Goal: Task Accomplishment & Management: Manage account settings

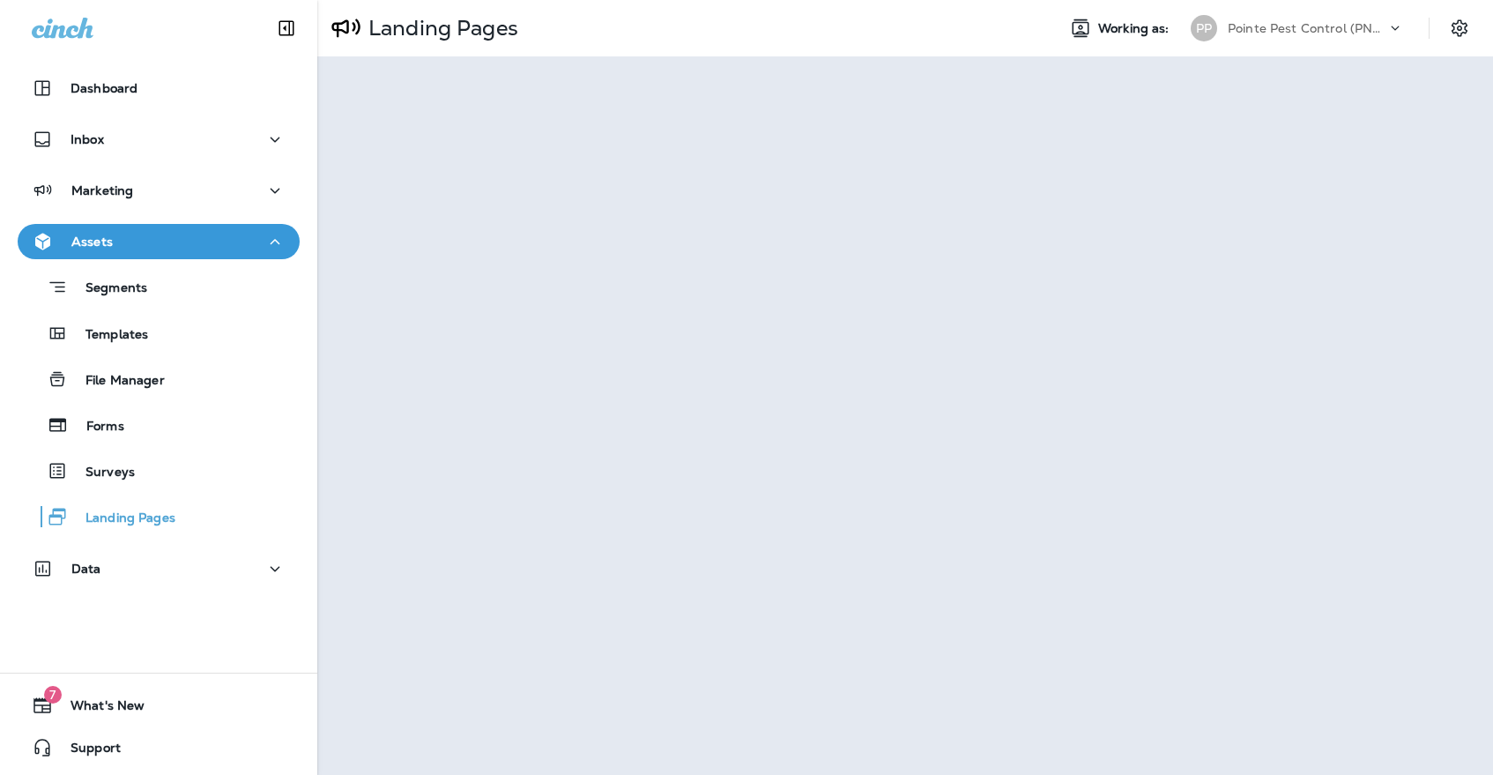
click at [1253, 33] on p "Pointe Pest Control (PNW)" at bounding box center [1307, 28] width 159 height 14
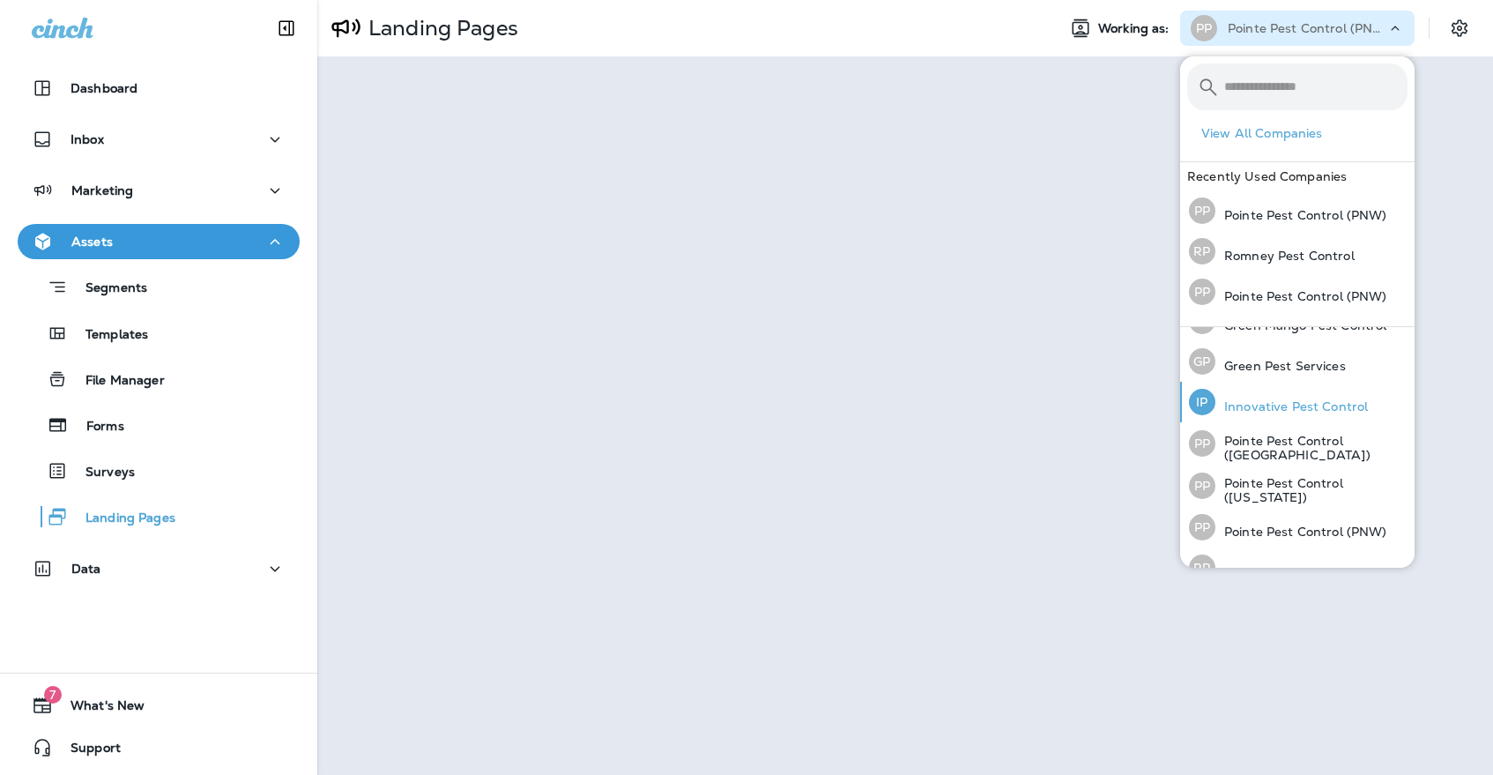
scroll to position [49, 0]
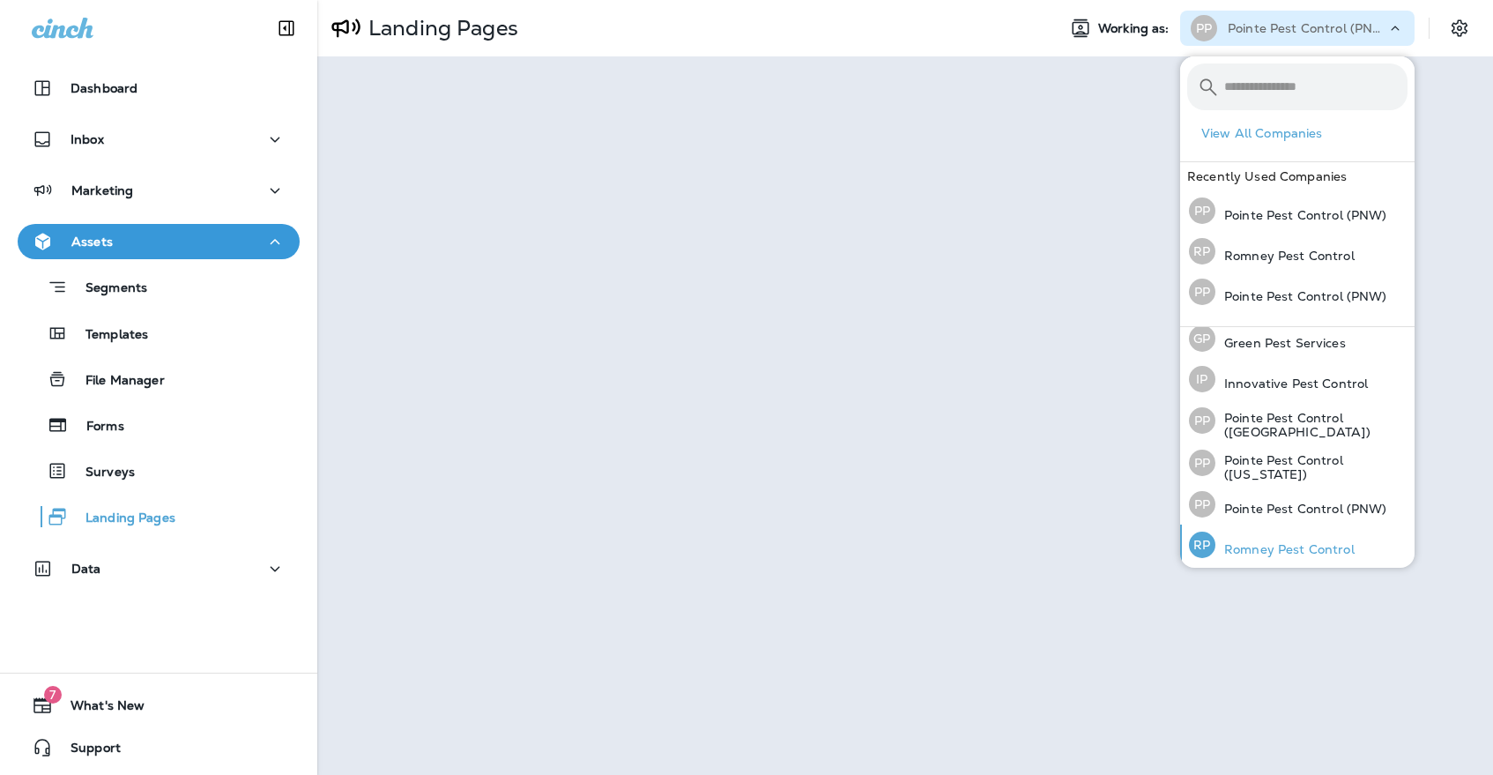
click at [1281, 552] on p "Romney Pest Control" at bounding box center [1284, 549] width 139 height 14
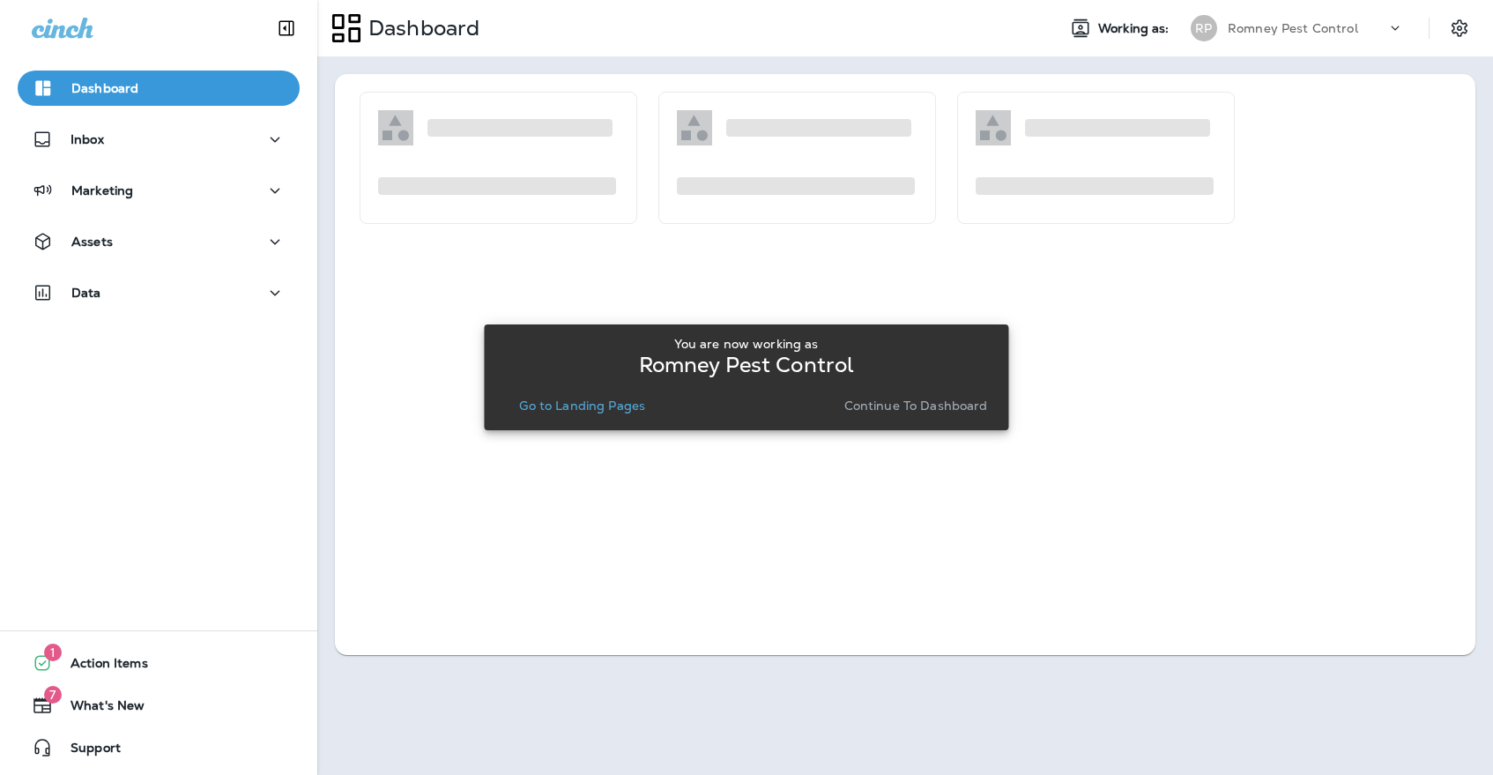
click at [894, 412] on p "Continue to Dashboard" at bounding box center [916, 405] width 144 height 14
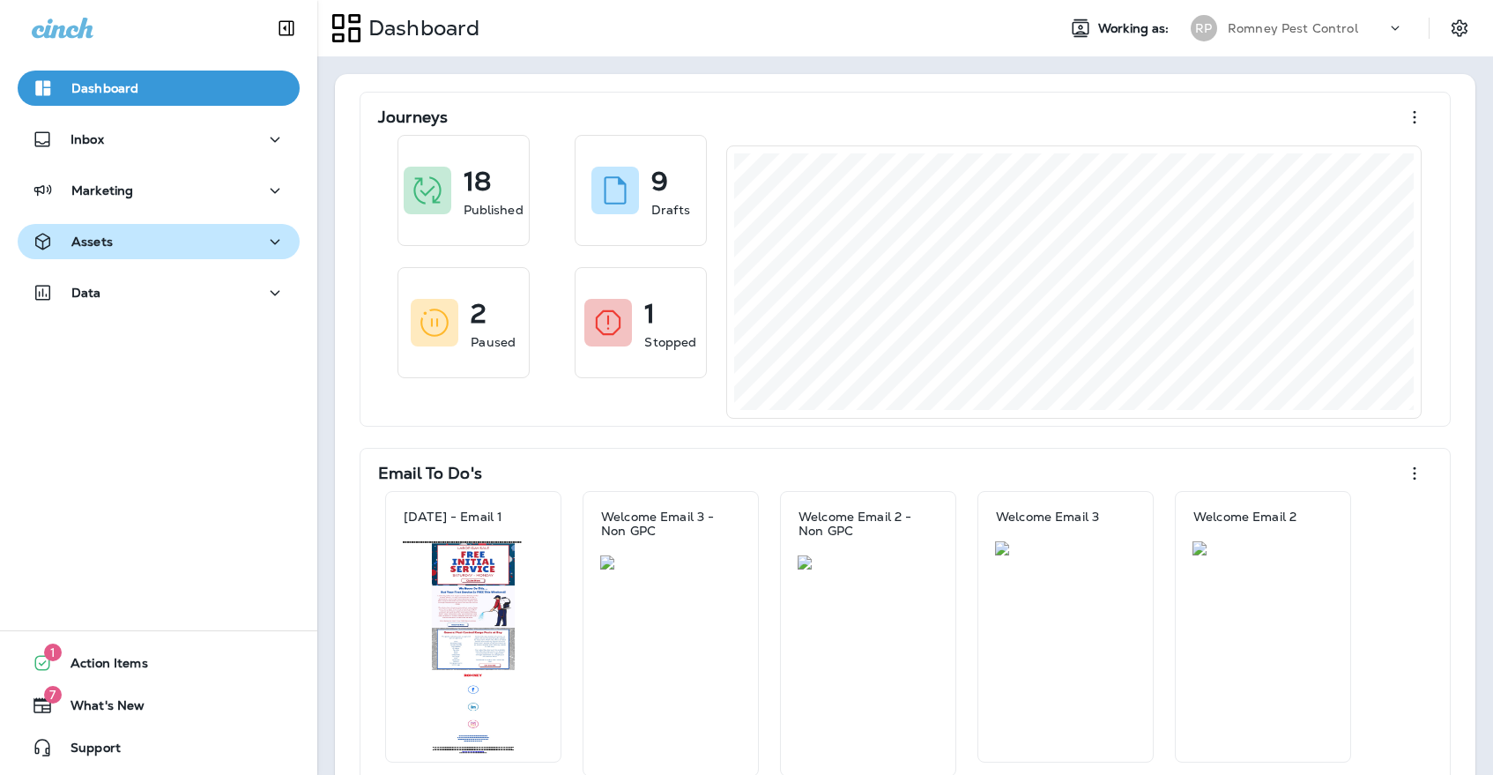
click at [234, 234] on div "Assets" at bounding box center [159, 242] width 254 height 22
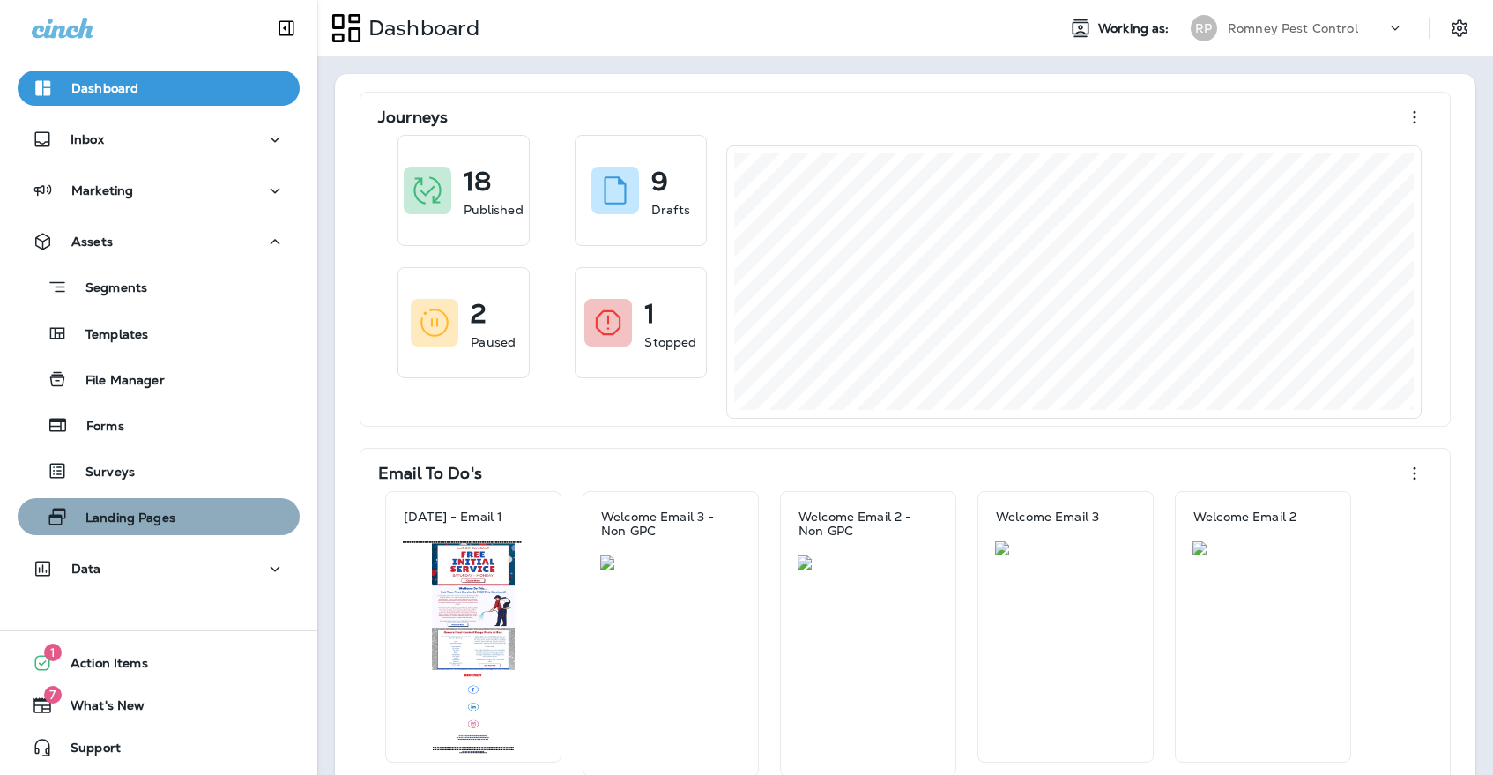
click at [166, 528] on div "Landing Pages" at bounding box center [100, 516] width 151 height 26
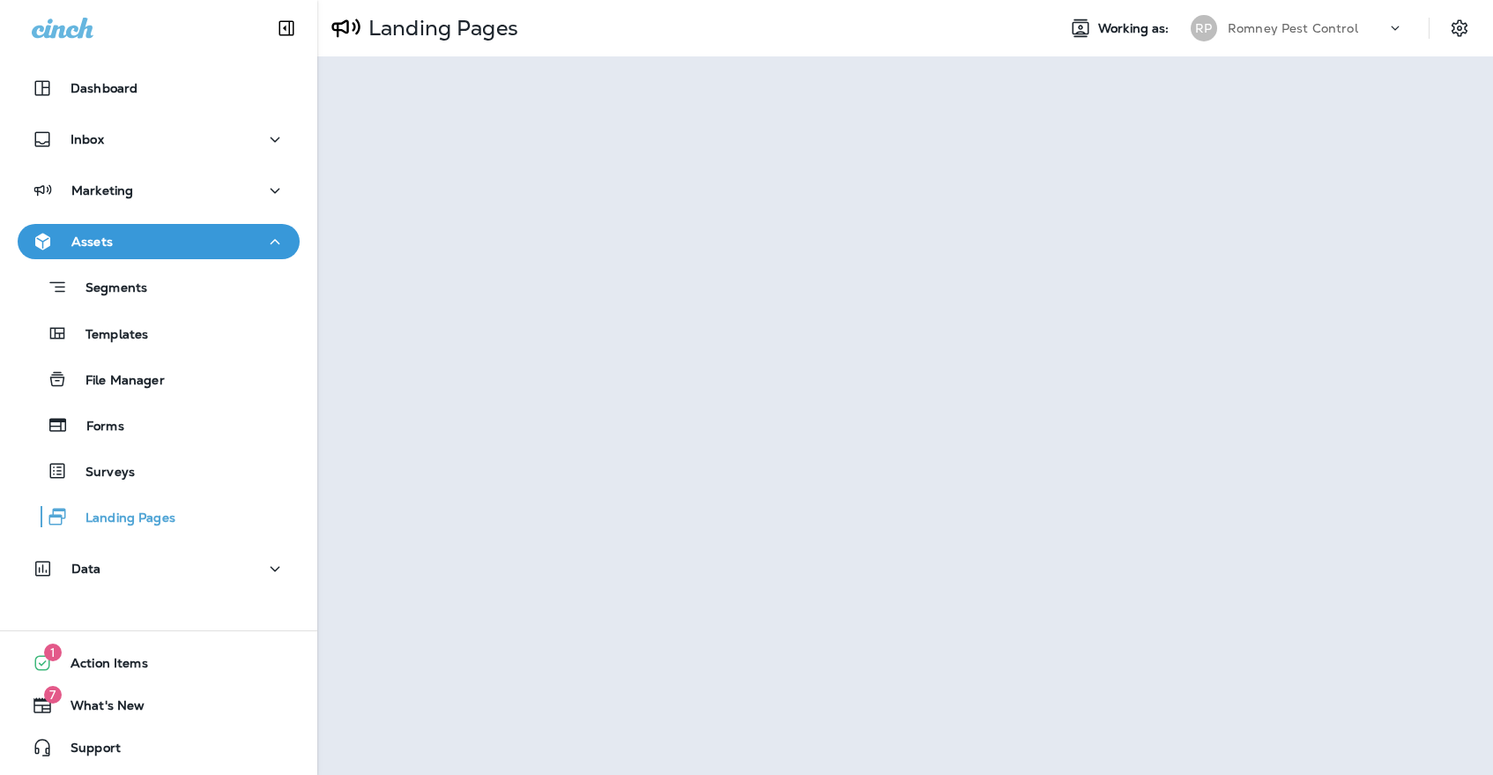
click at [1319, 13] on div "[PERSON_NAME] Pest Control" at bounding box center [1297, 28] width 234 height 35
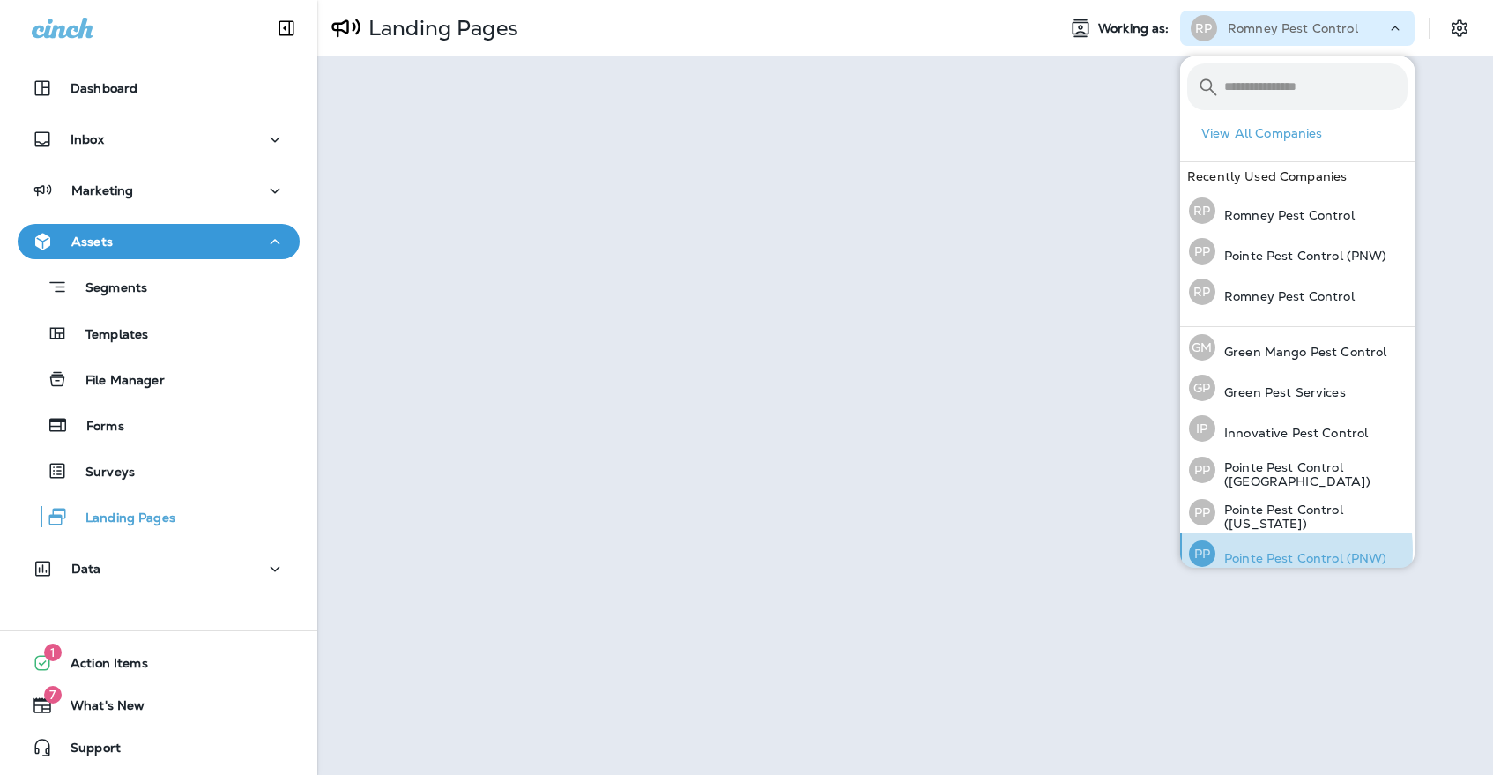
click at [1244, 551] on p "Pointe Pest Control (PNW)" at bounding box center [1301, 558] width 172 height 14
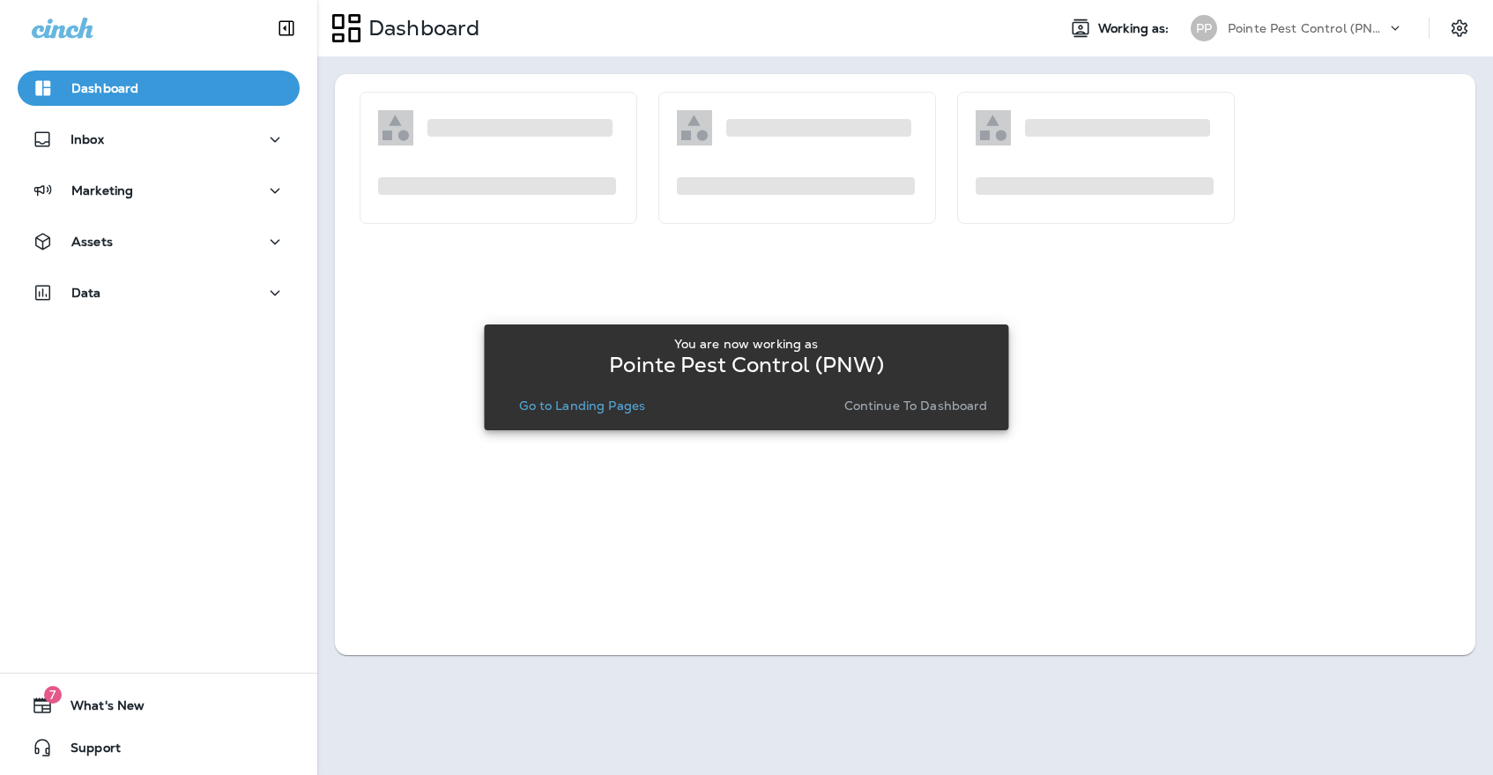
click at [881, 416] on button "Continue to Dashboard" at bounding box center [916, 405] width 158 height 25
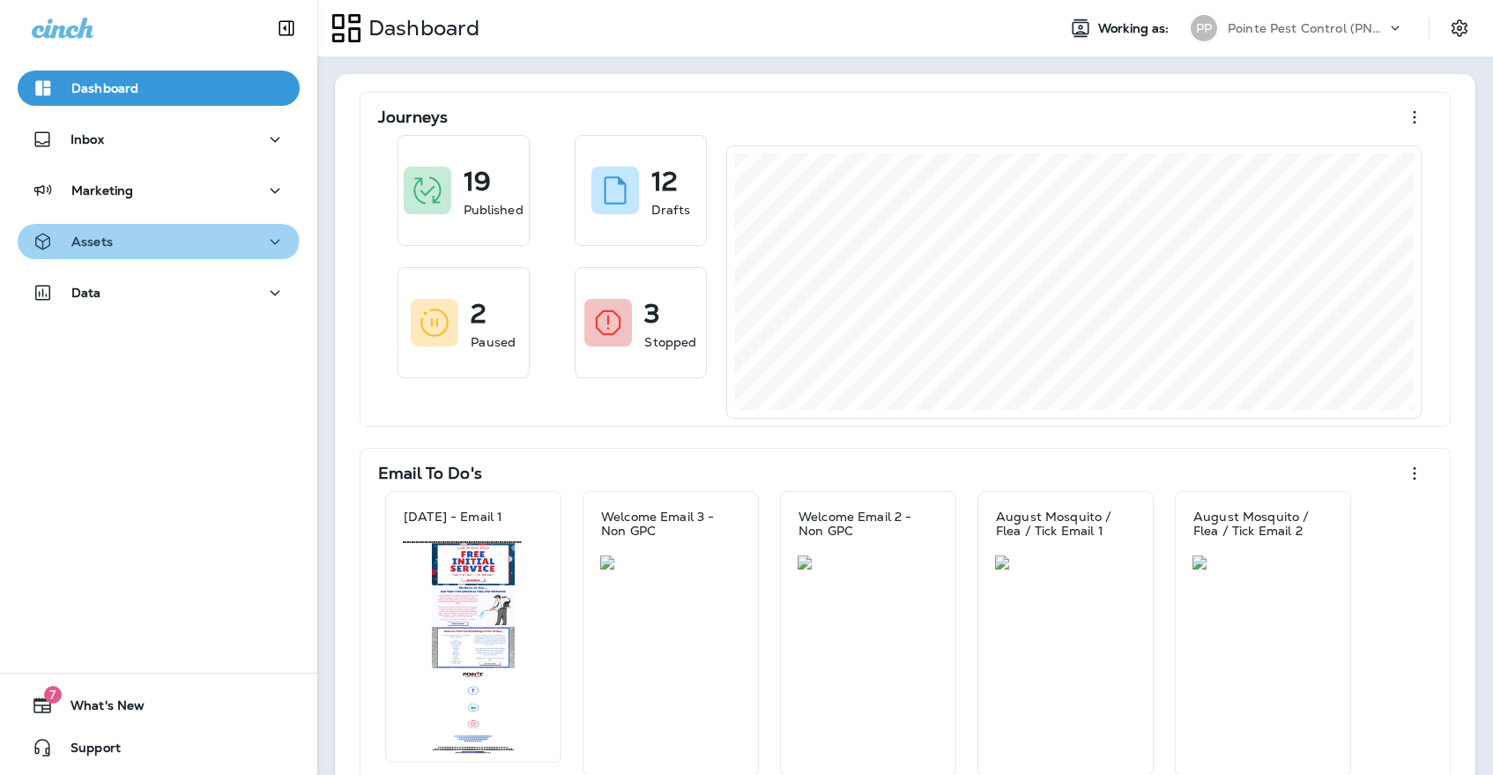
click at [82, 227] on button "Assets" at bounding box center [159, 241] width 282 height 35
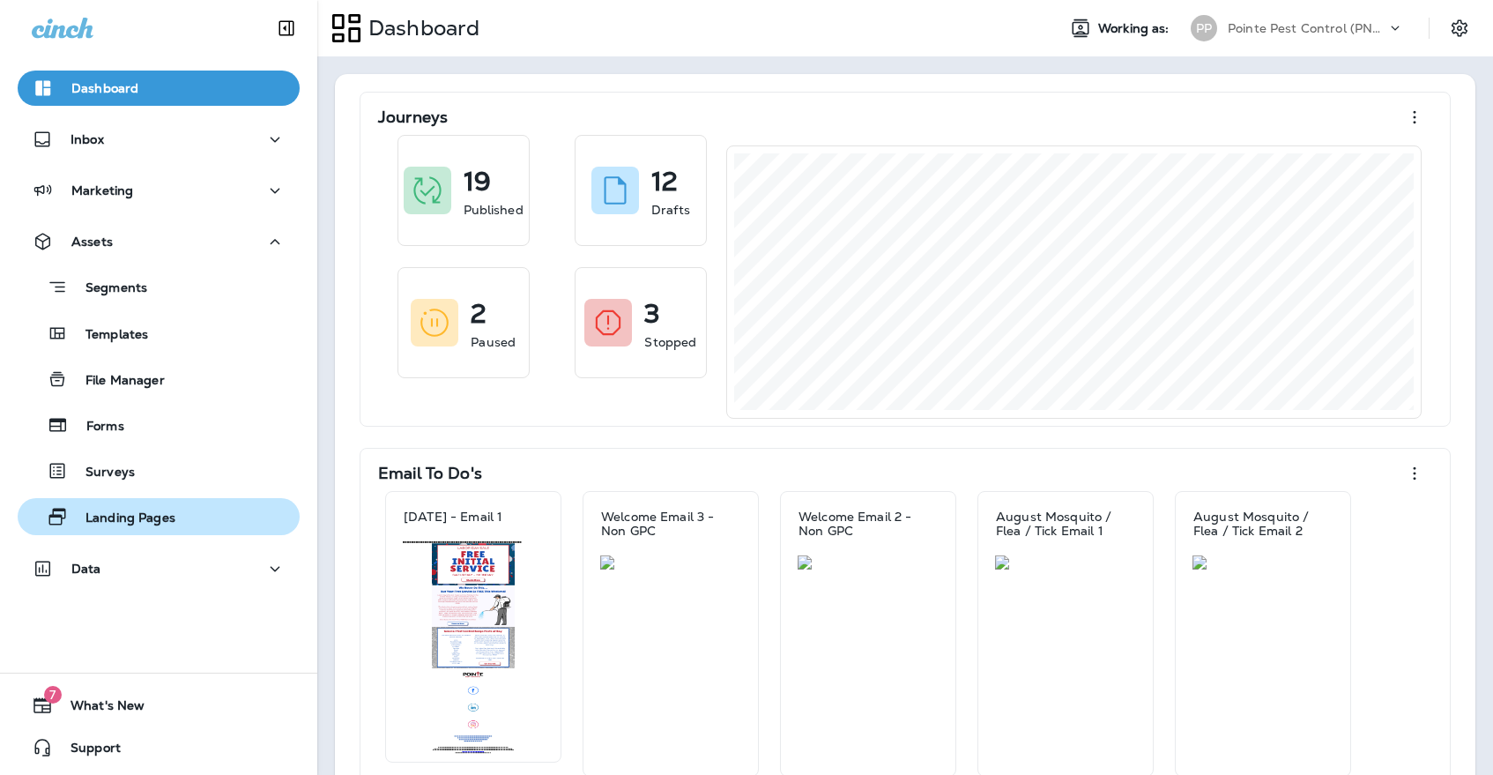
click at [157, 528] on div "Landing Pages" at bounding box center [100, 516] width 151 height 26
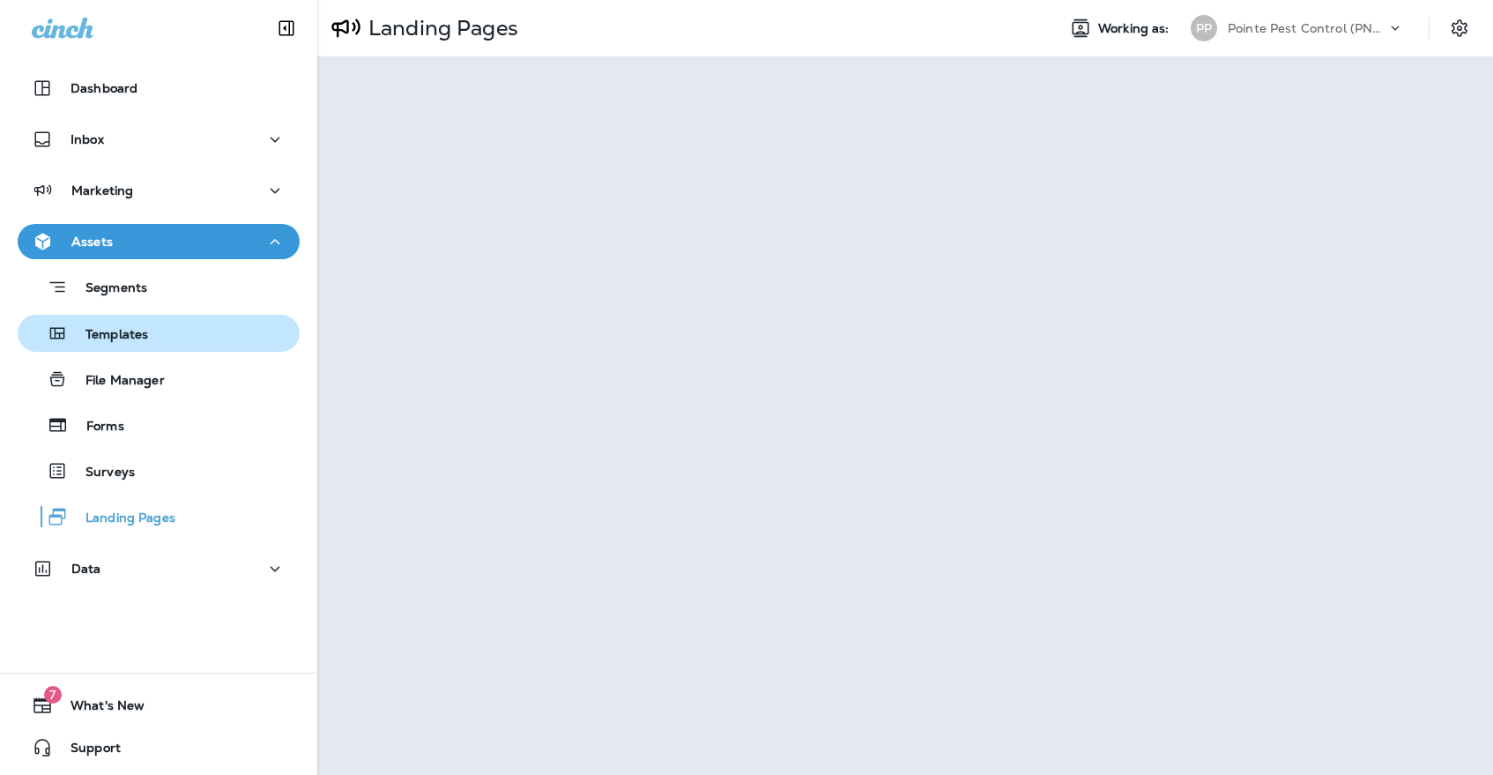
click at [76, 324] on div "Templates" at bounding box center [86, 333] width 123 height 26
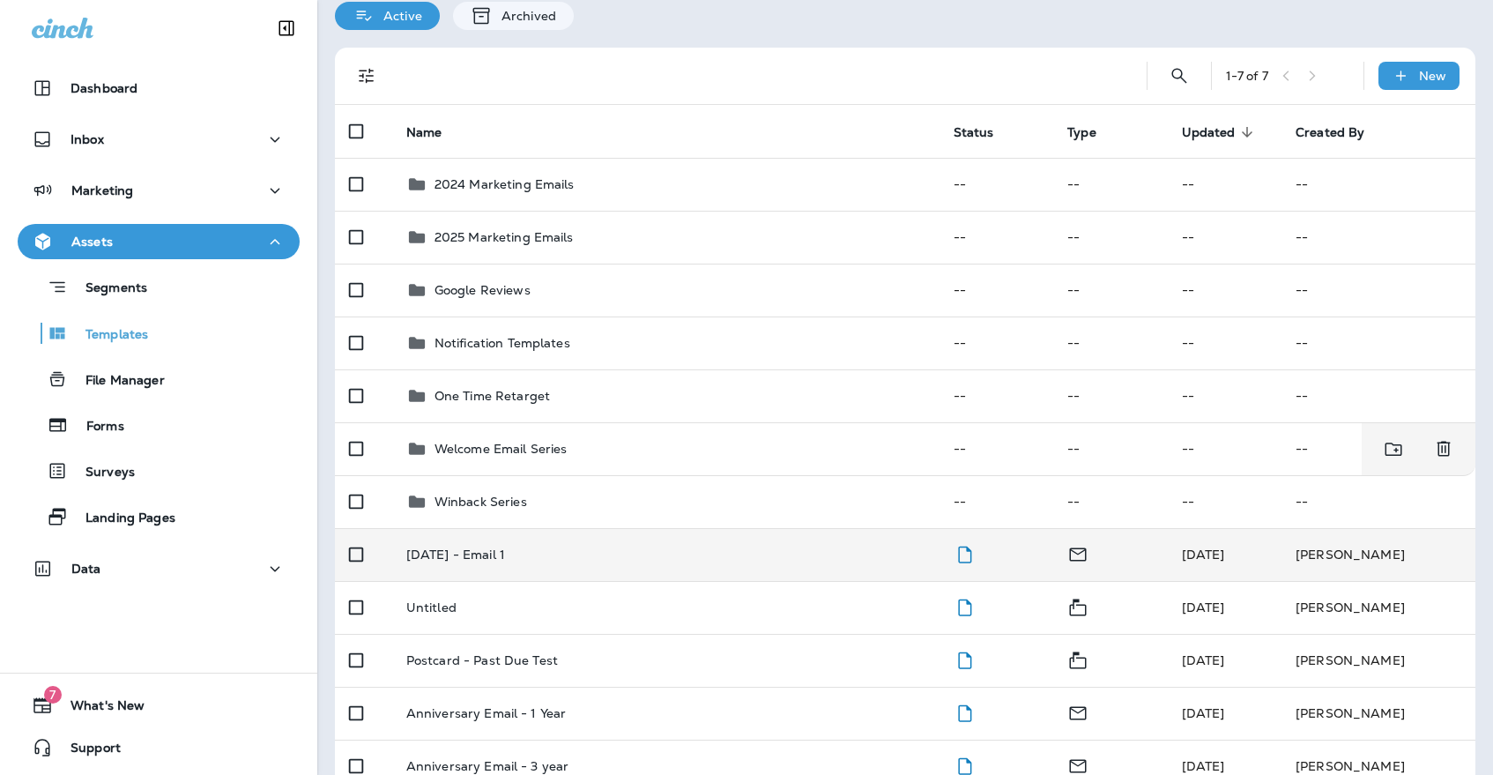
scroll to position [85, 0]
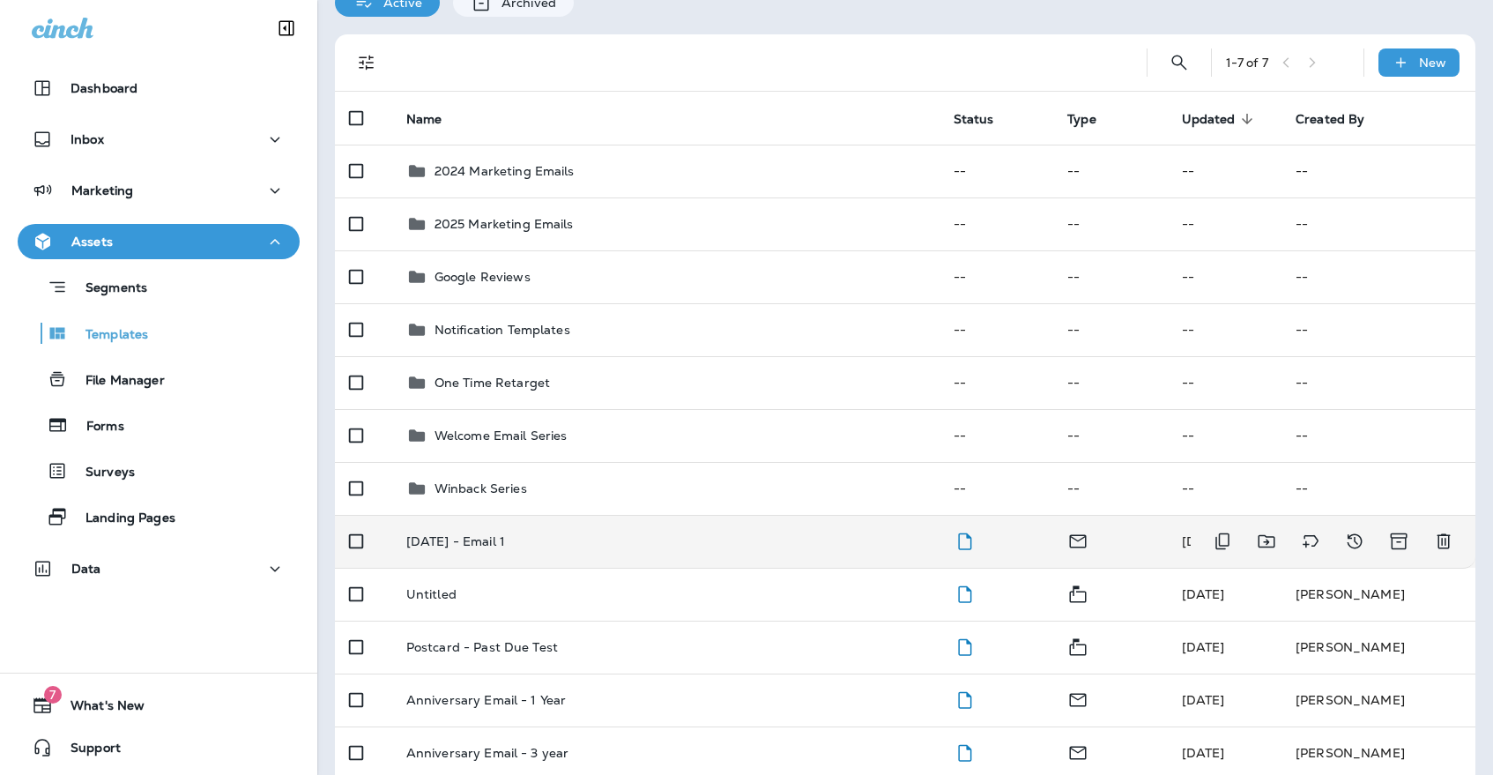
click at [747, 534] on div "[DATE] - Email 1" at bounding box center [665, 541] width 519 height 14
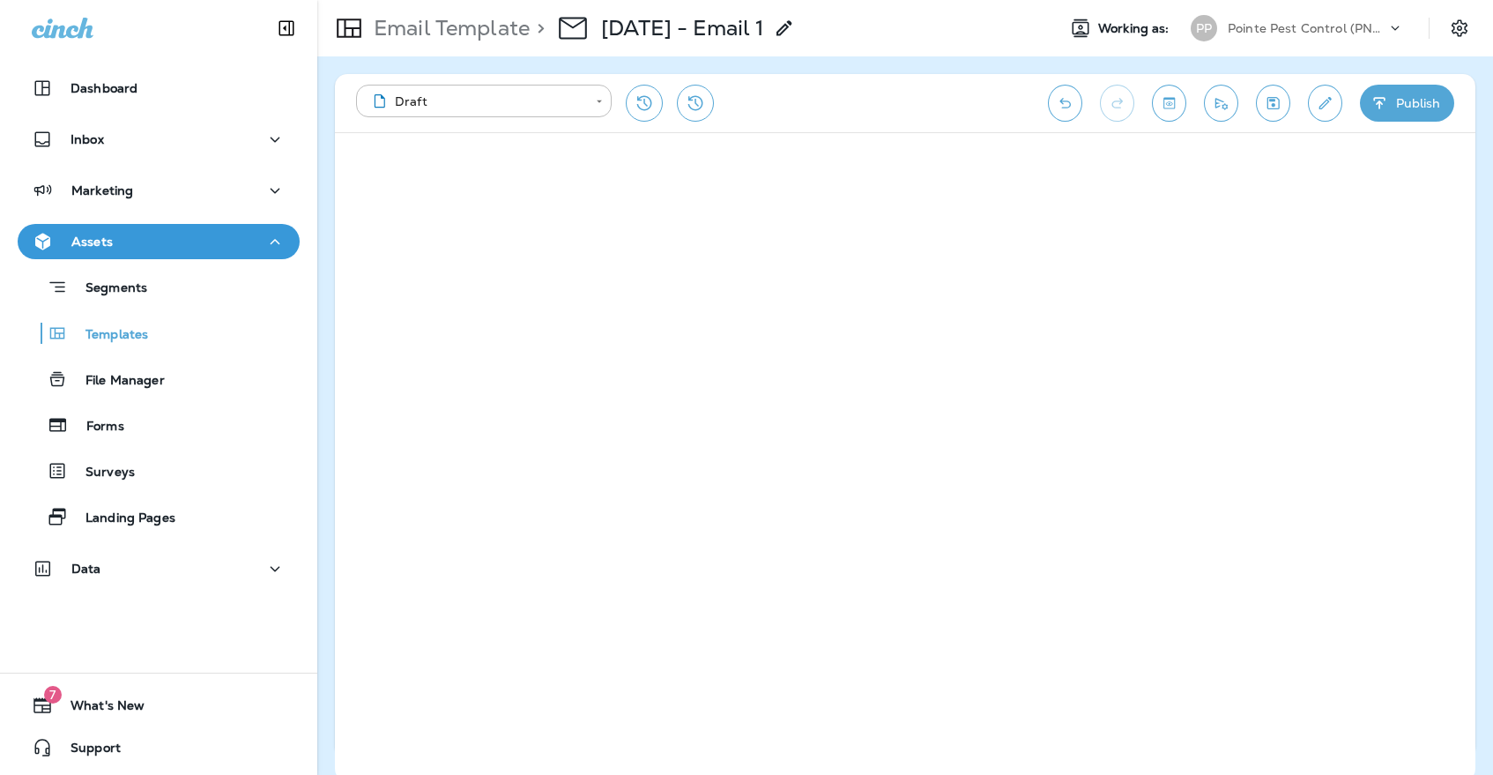
click at [1268, 101] on icon "Save" at bounding box center [1273, 103] width 19 height 18
click at [1267, 100] on icon "Save" at bounding box center [1273, 103] width 12 height 12
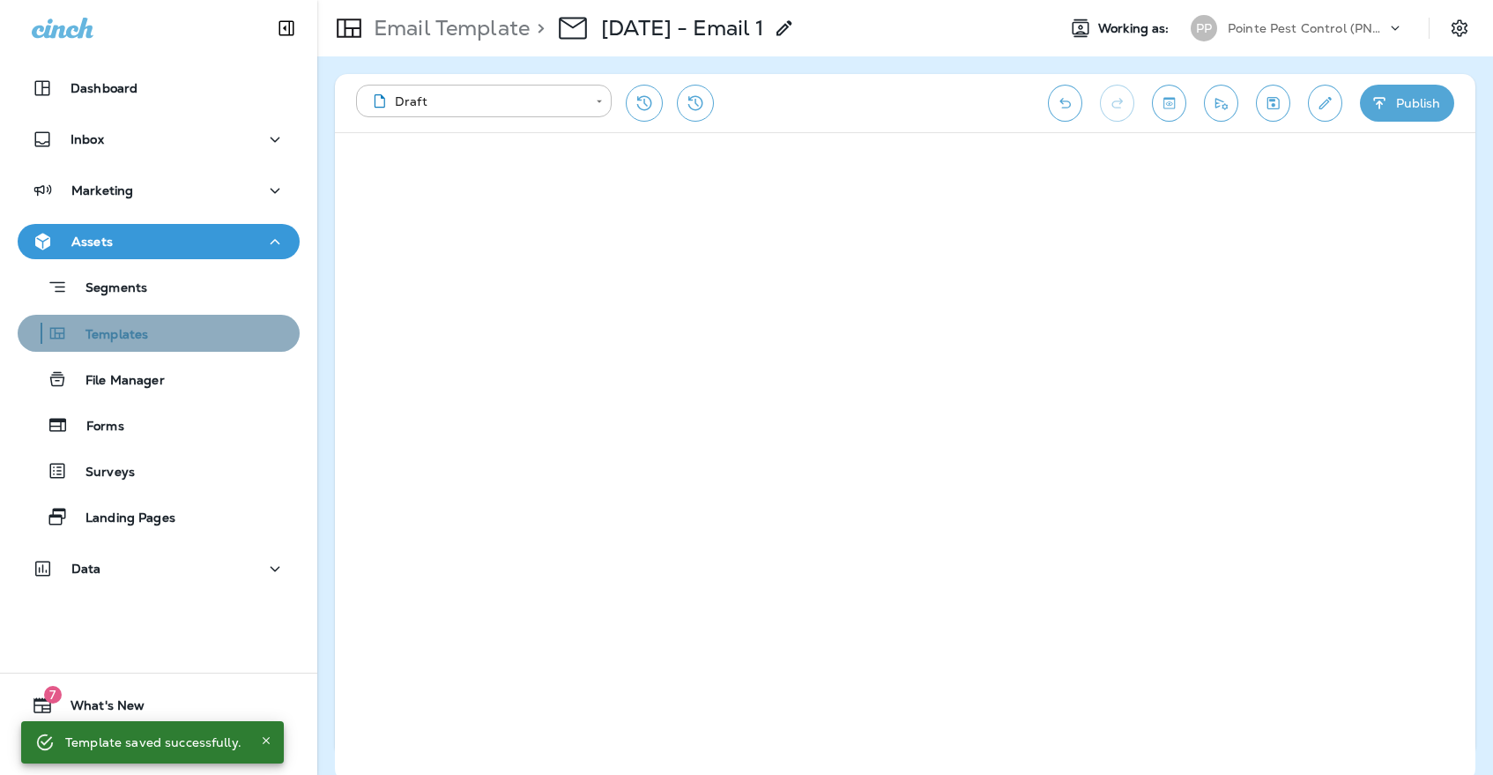
click at [212, 341] on div "Templates" at bounding box center [159, 333] width 268 height 26
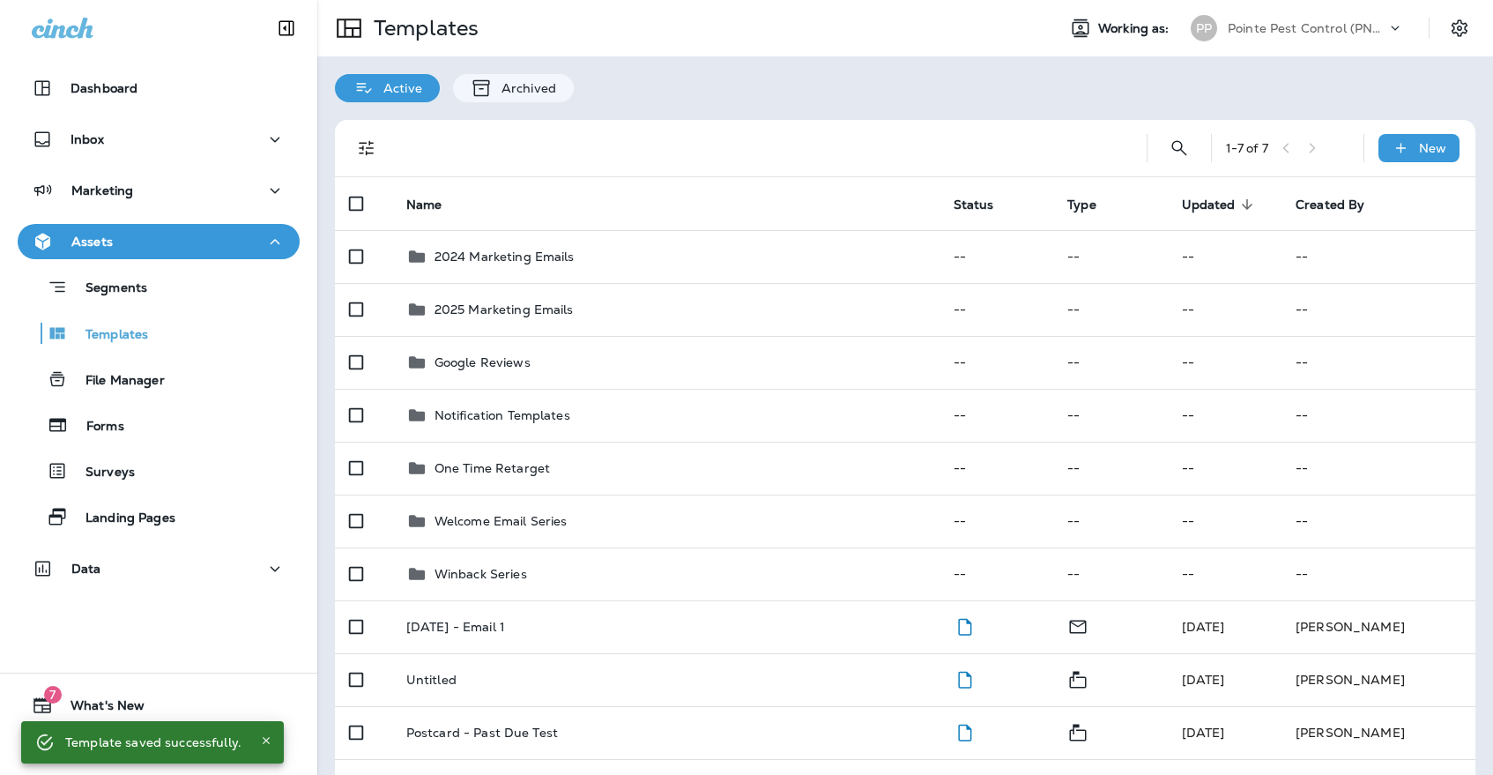
click at [1311, 13] on div "PP Pointe Pest Control (PNW)" at bounding box center [1297, 28] width 234 height 35
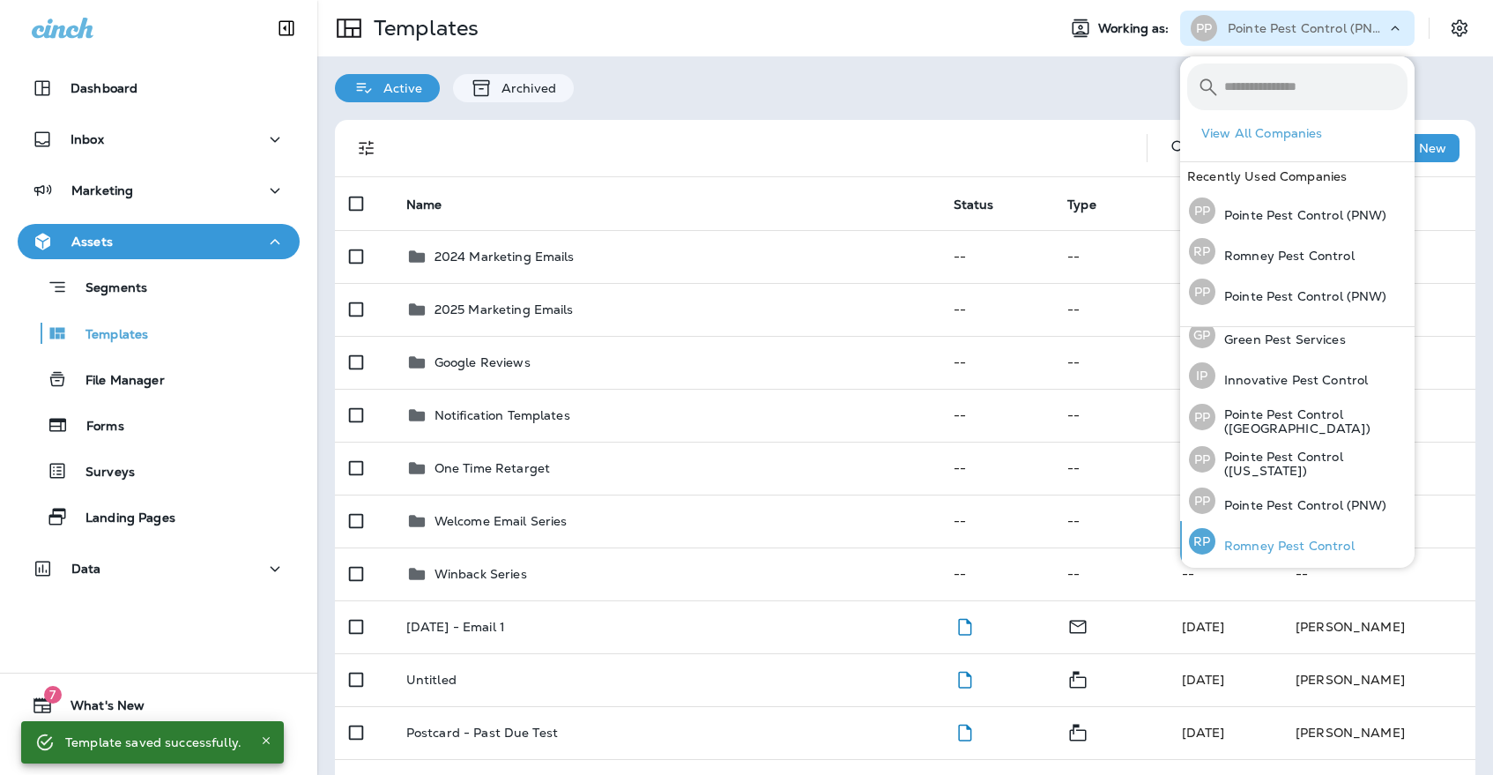
scroll to position [52, 0]
click at [1296, 533] on div "[PERSON_NAME] Pest Control" at bounding box center [1272, 542] width 180 height 41
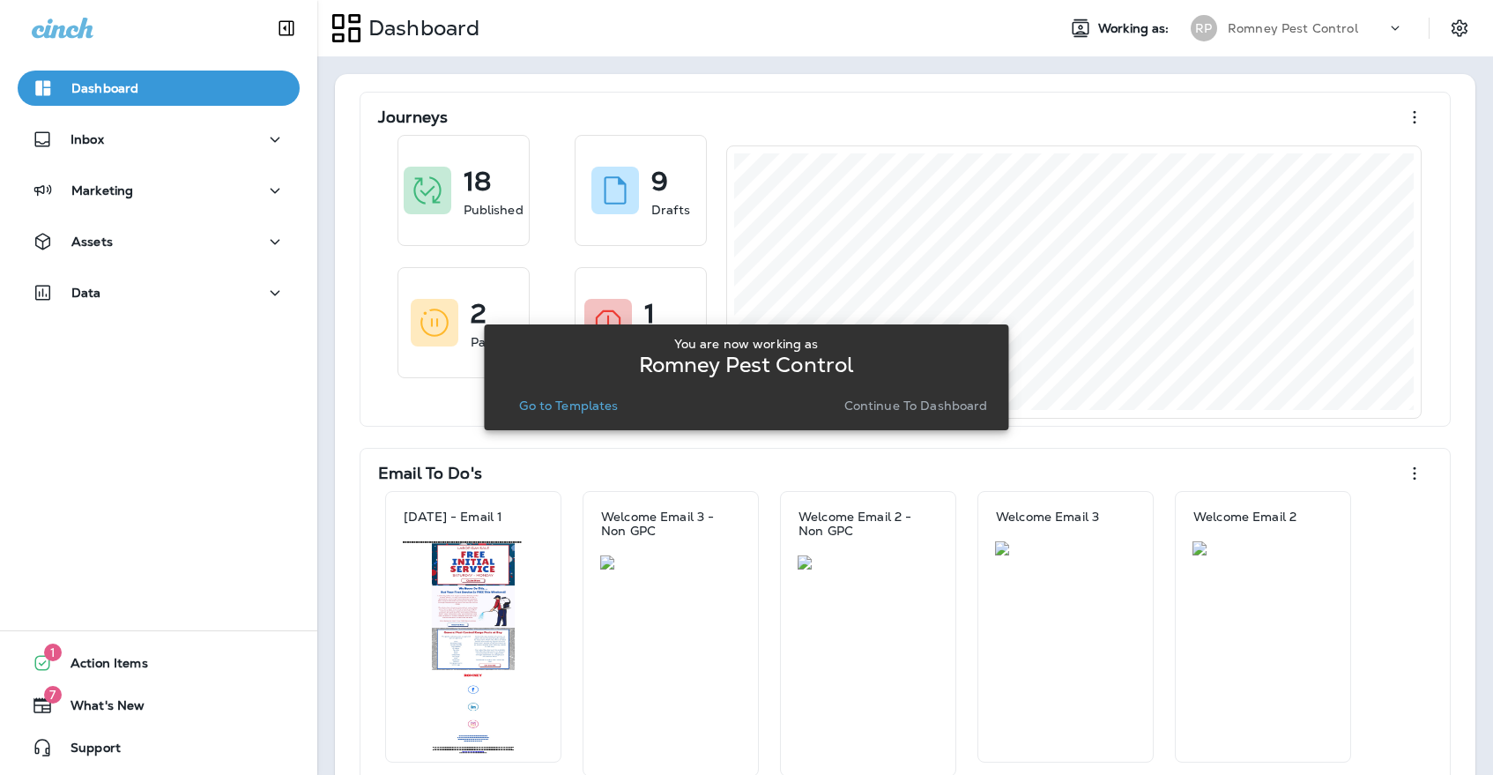
click at [879, 404] on p "Continue to Dashboard" at bounding box center [916, 405] width 144 height 14
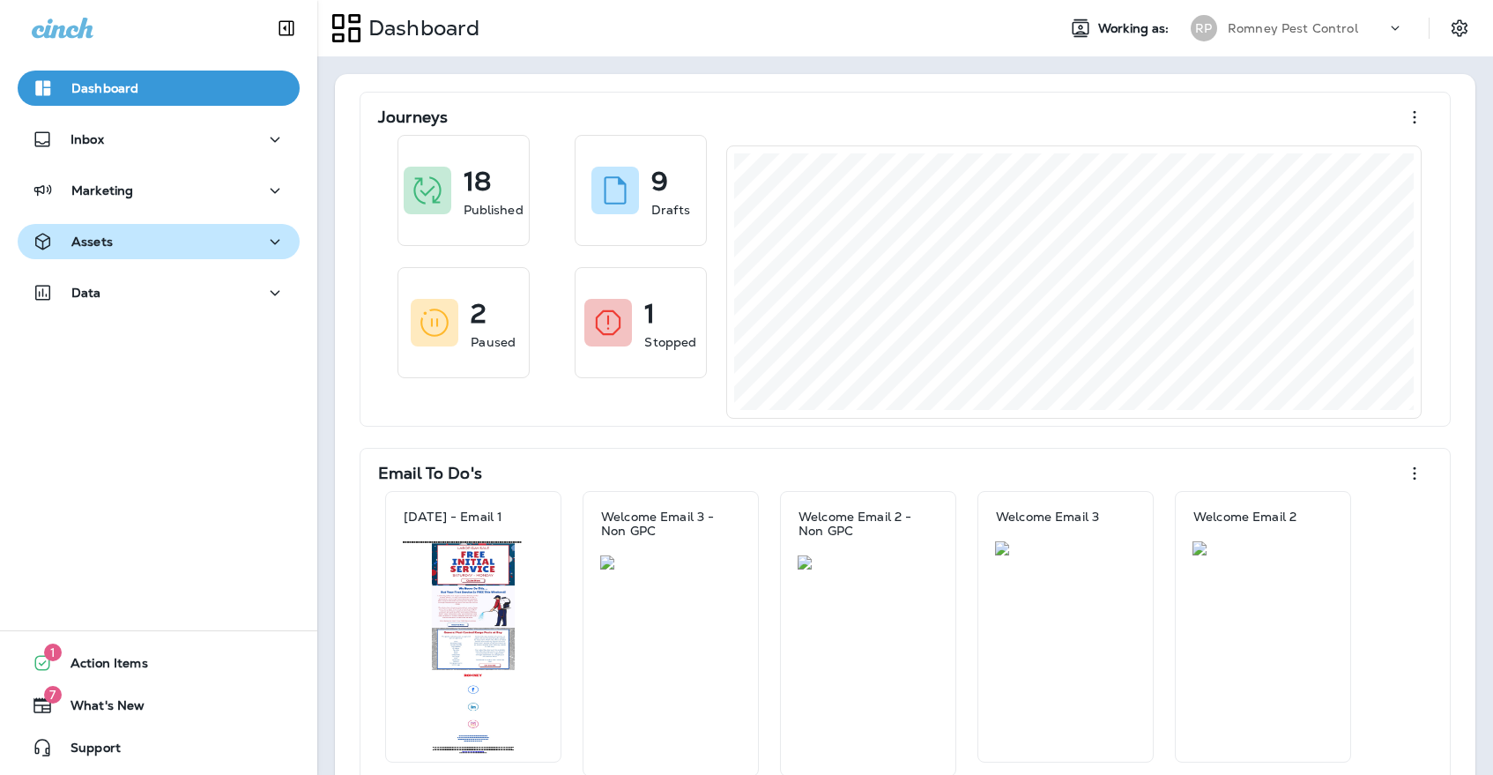
click at [151, 242] on div "Assets" at bounding box center [159, 242] width 254 height 22
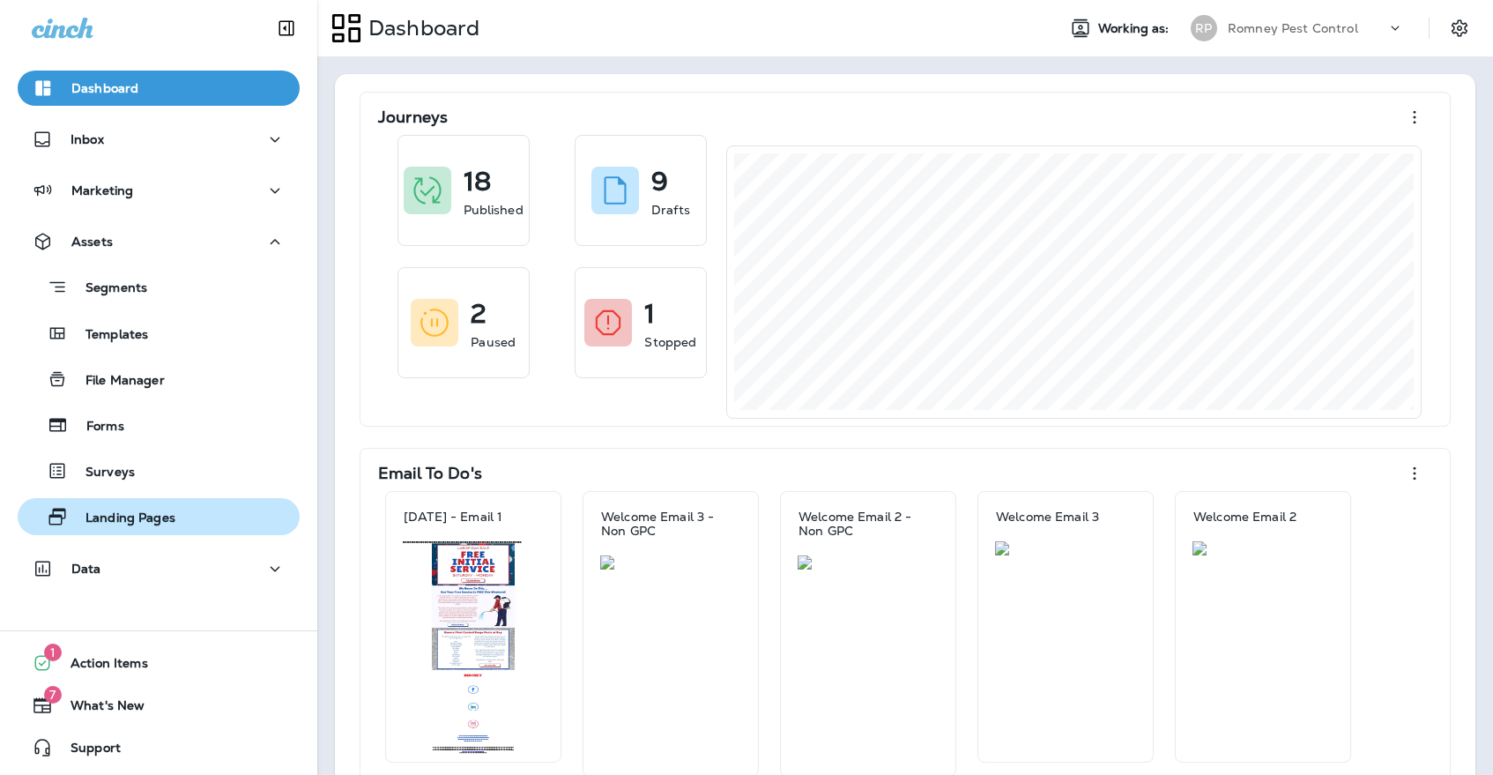
click at [129, 511] on p "Landing Pages" at bounding box center [122, 518] width 108 height 17
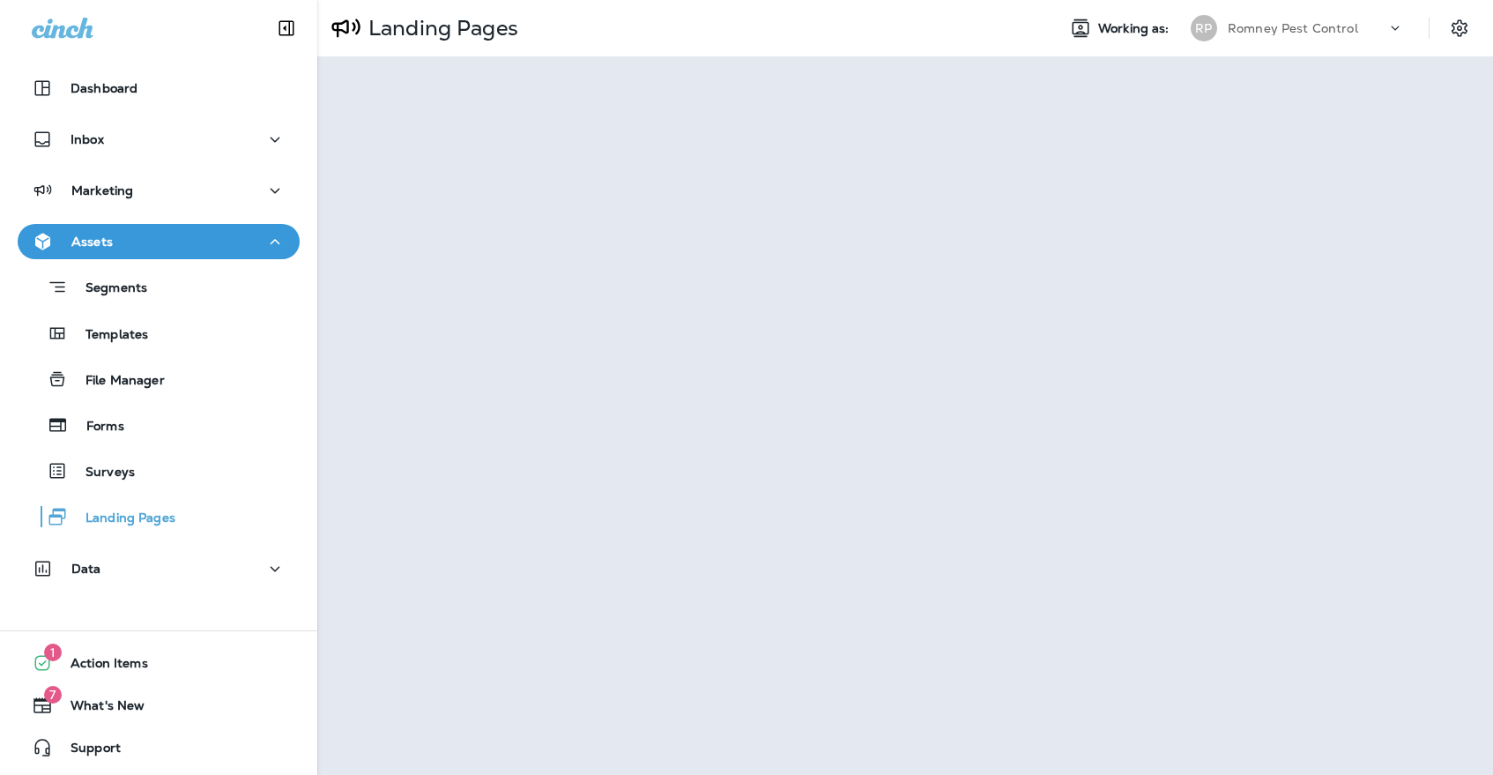
click at [1338, 30] on p "Romney Pest Control" at bounding box center [1293, 28] width 130 height 14
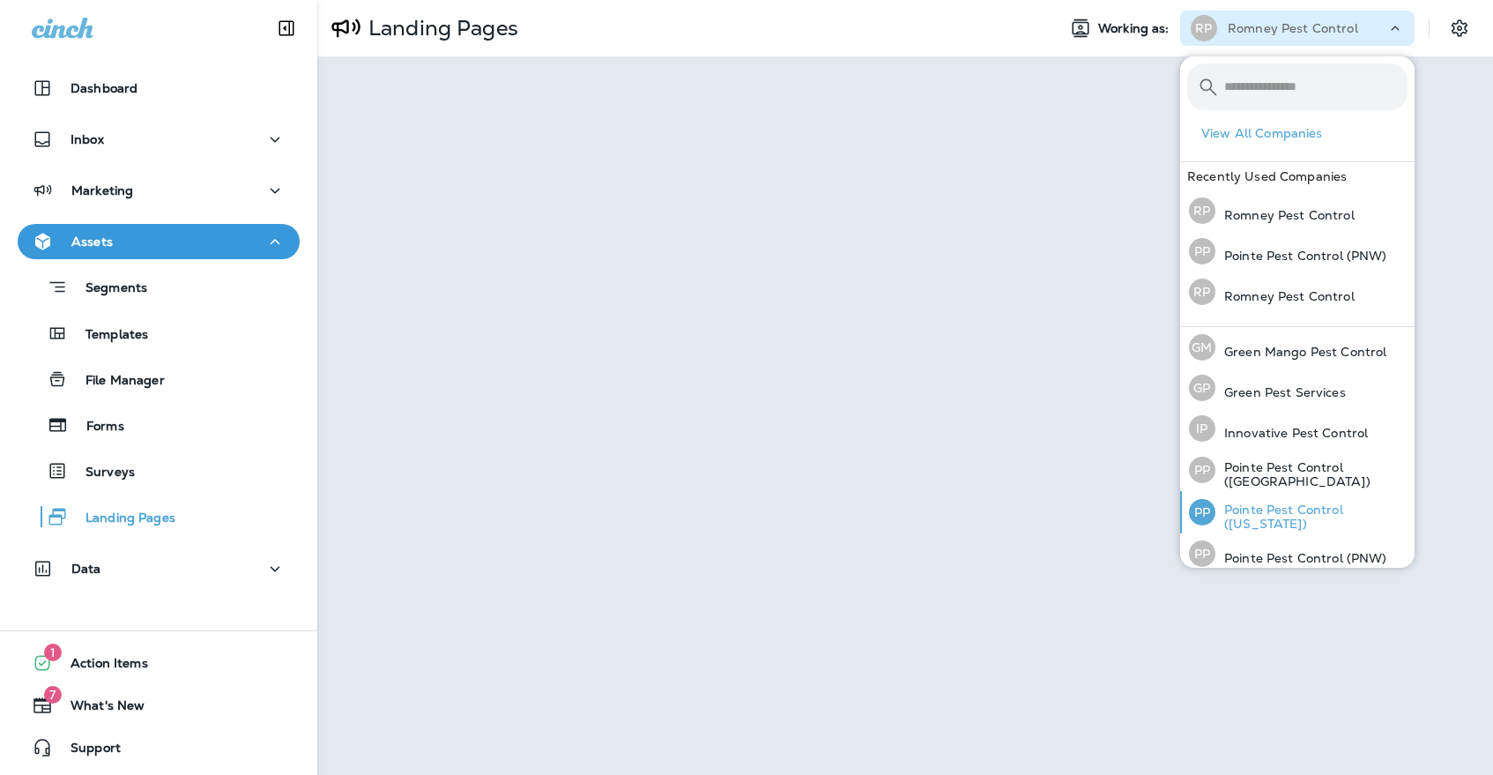
click at [1290, 503] on p "Pointe Pest Control ([US_STATE])" at bounding box center [1311, 516] width 192 height 28
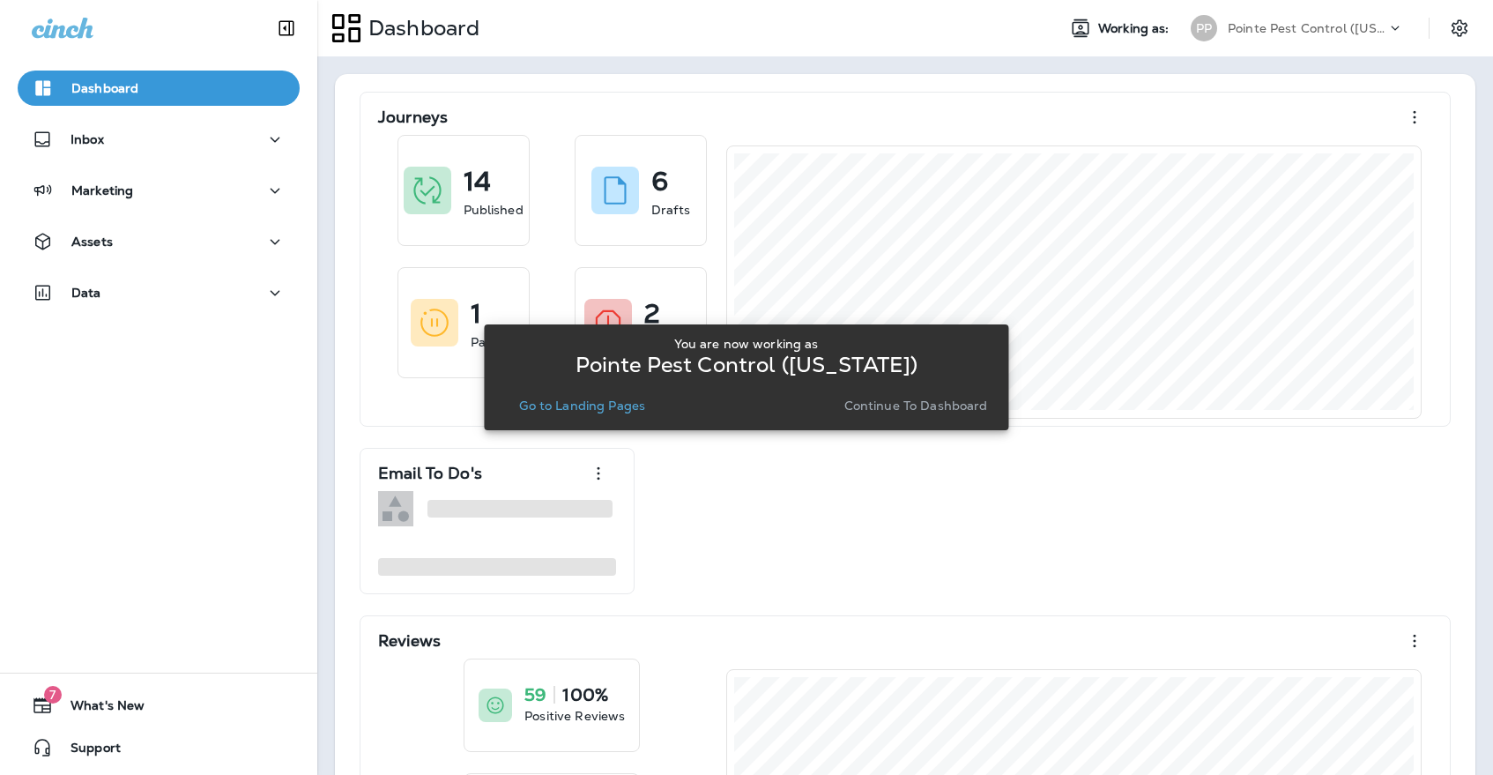
click at [591, 419] on div "You are now working as Pointe Pest Control ([US_STATE]) Go to Landing Pages Con…" at bounding box center [746, 377] width 496 height 95
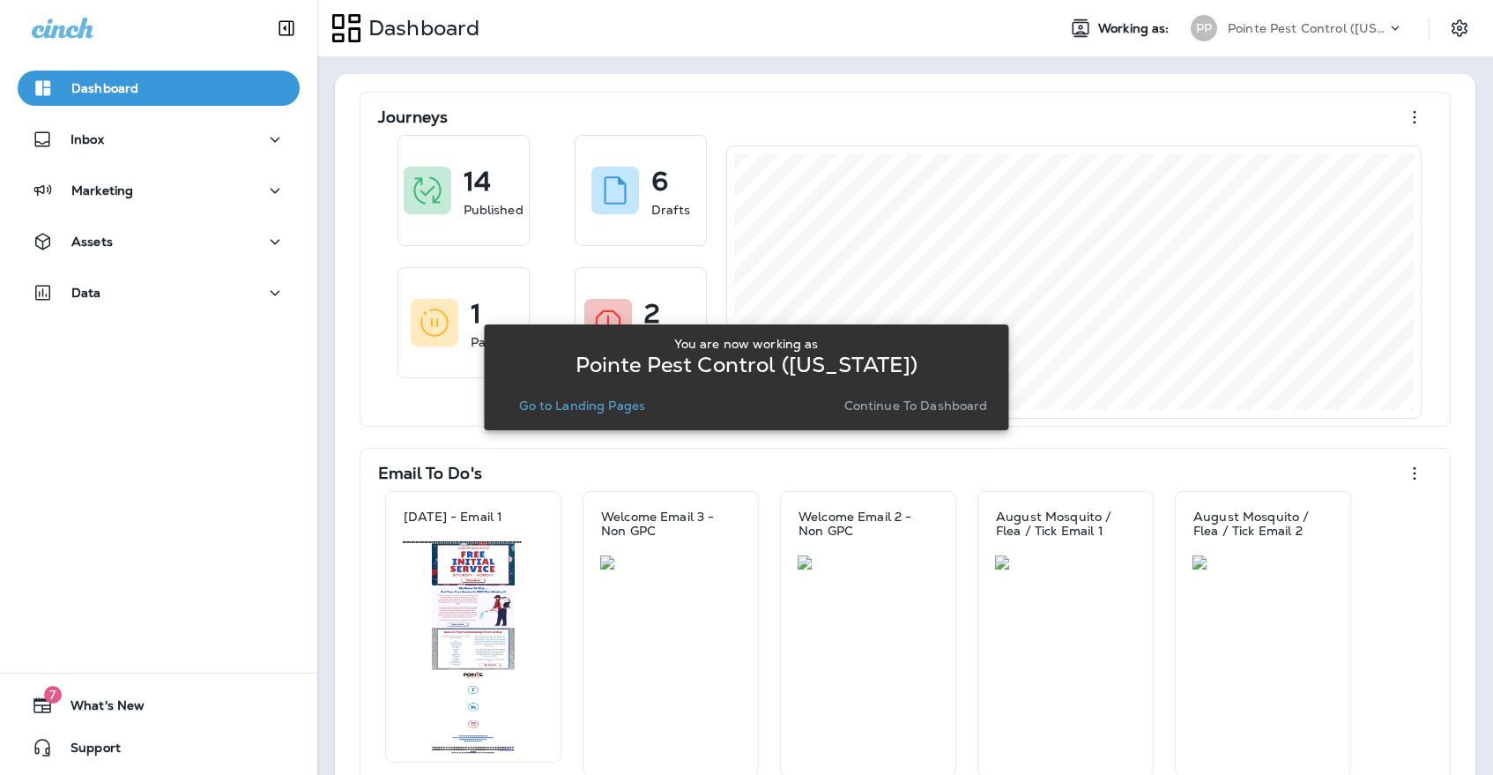
click at [594, 408] on p "Go to Landing Pages" at bounding box center [582, 405] width 126 height 14
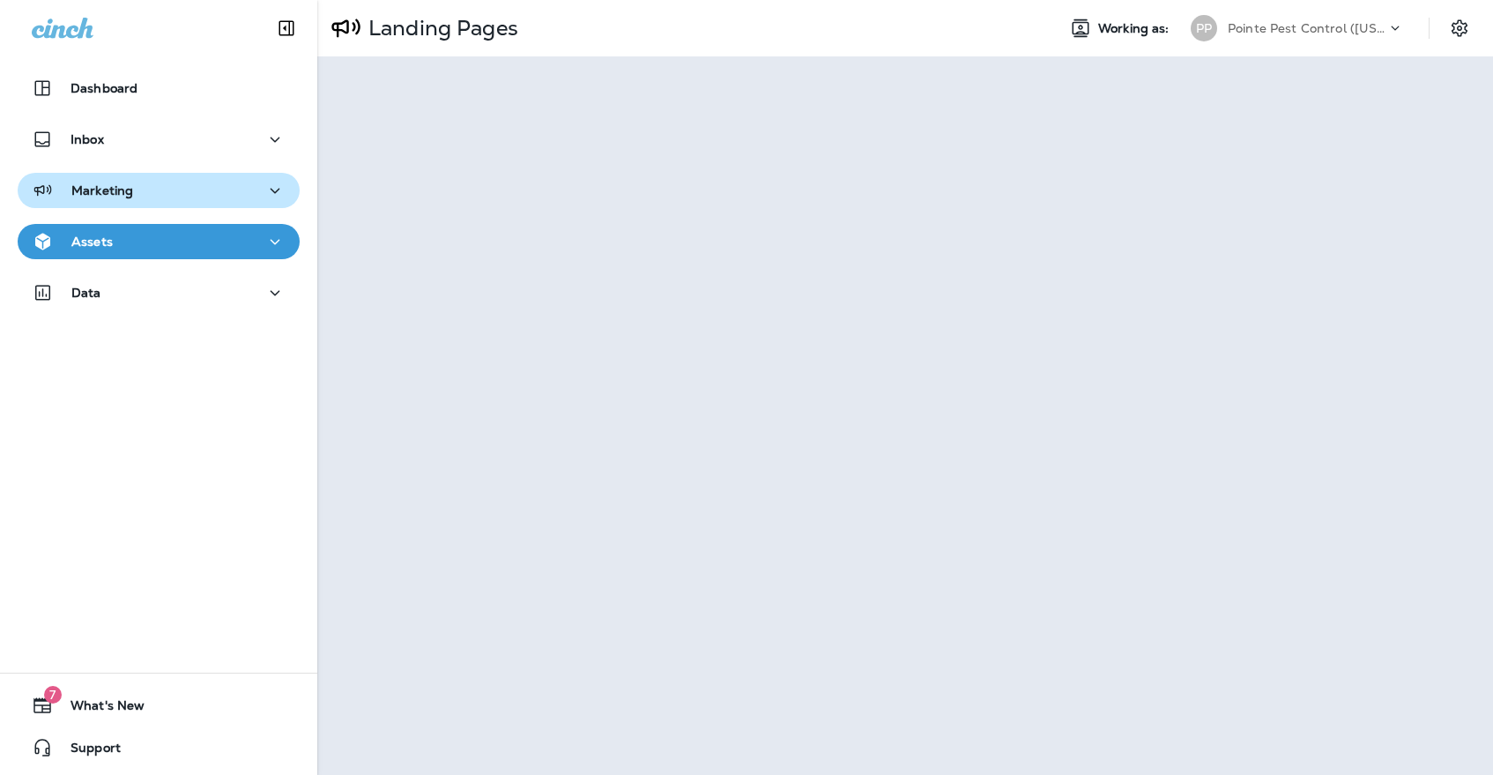
click at [203, 198] on div "Marketing" at bounding box center [159, 191] width 254 height 22
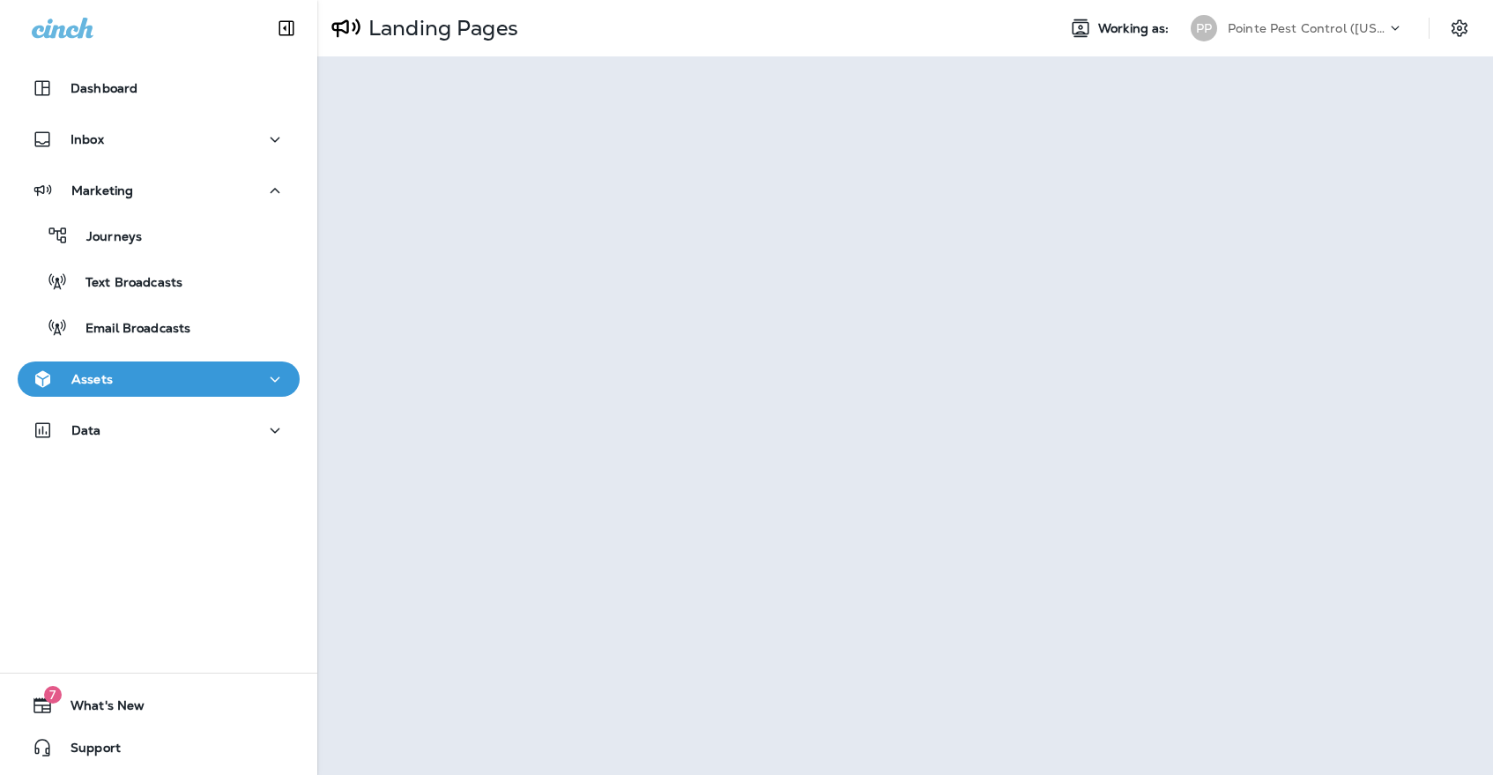
click at [192, 383] on div "Assets" at bounding box center [159, 379] width 254 height 22
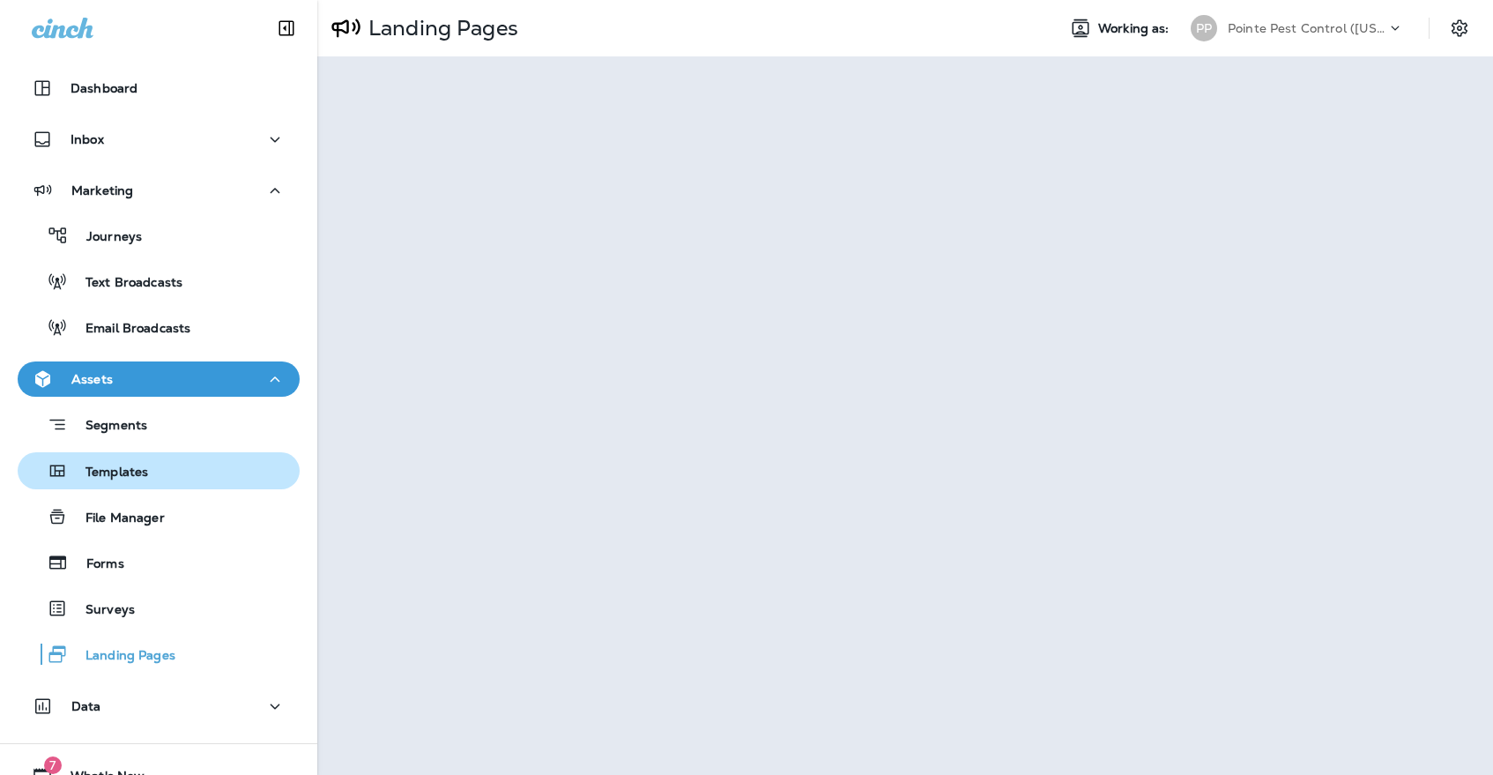
click at [160, 462] on div "Templates" at bounding box center [159, 470] width 268 height 26
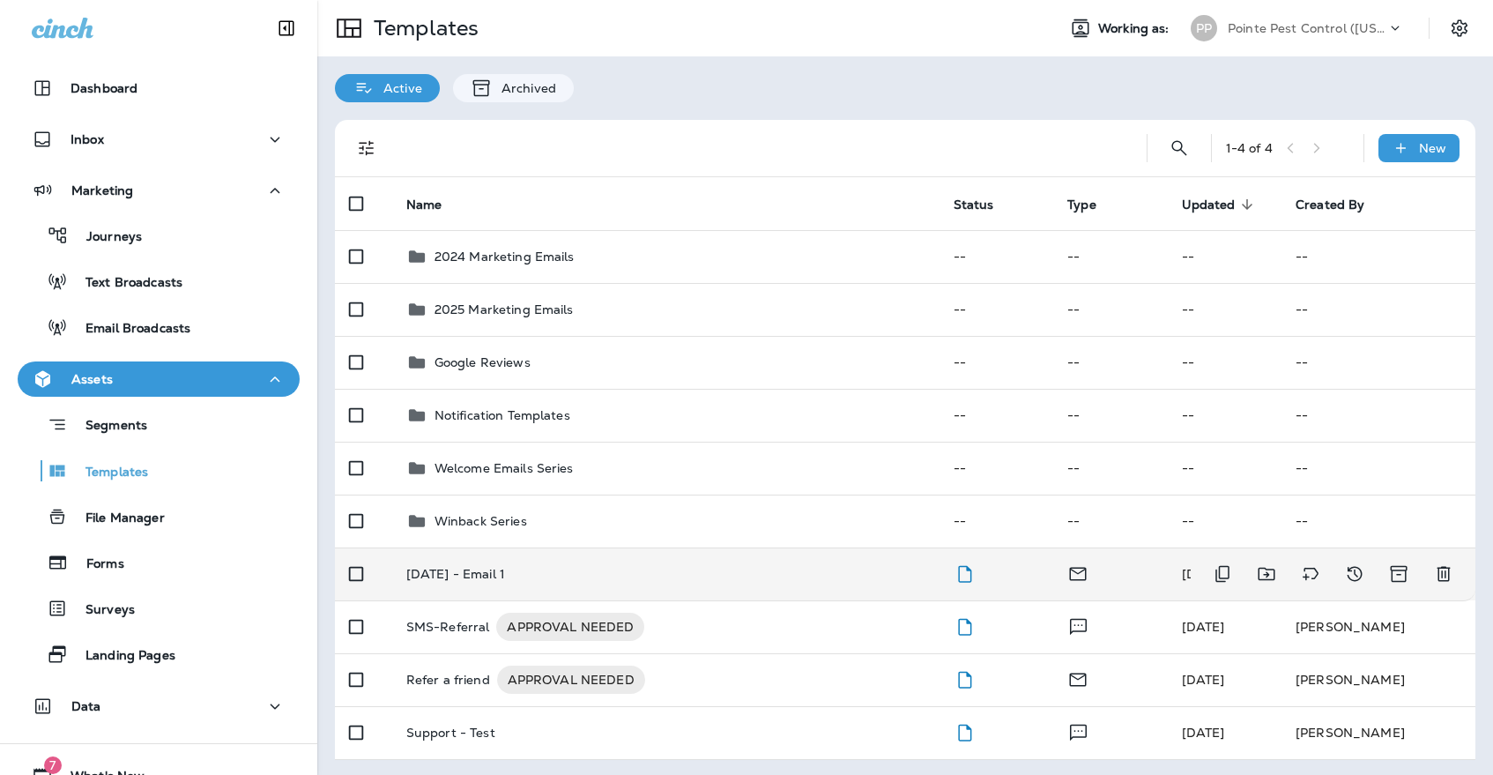
click at [533, 566] on td "[DATE] - Email 1" at bounding box center [665, 573] width 547 height 53
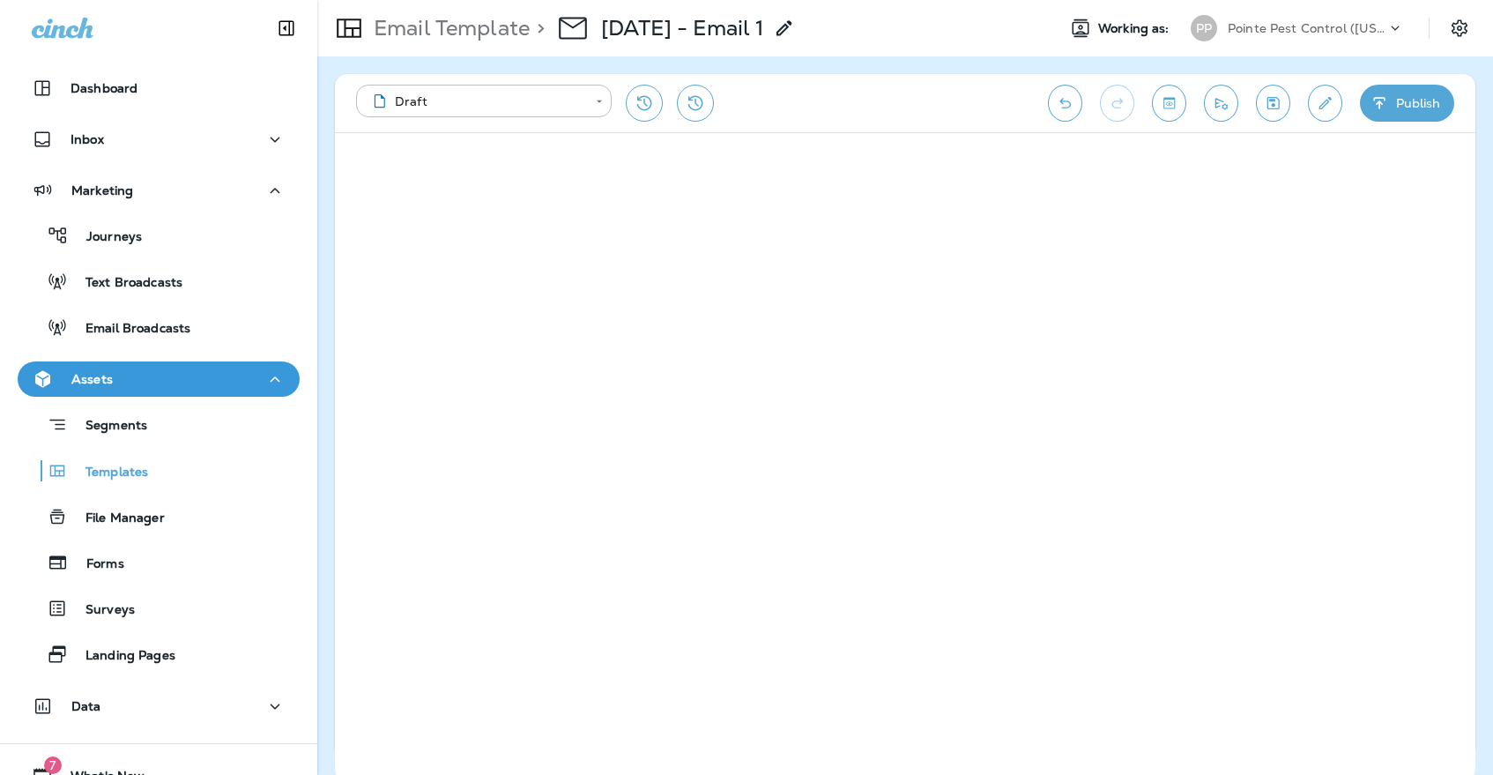
click at [1272, 101] on icon "Save" at bounding box center [1273, 103] width 12 height 12
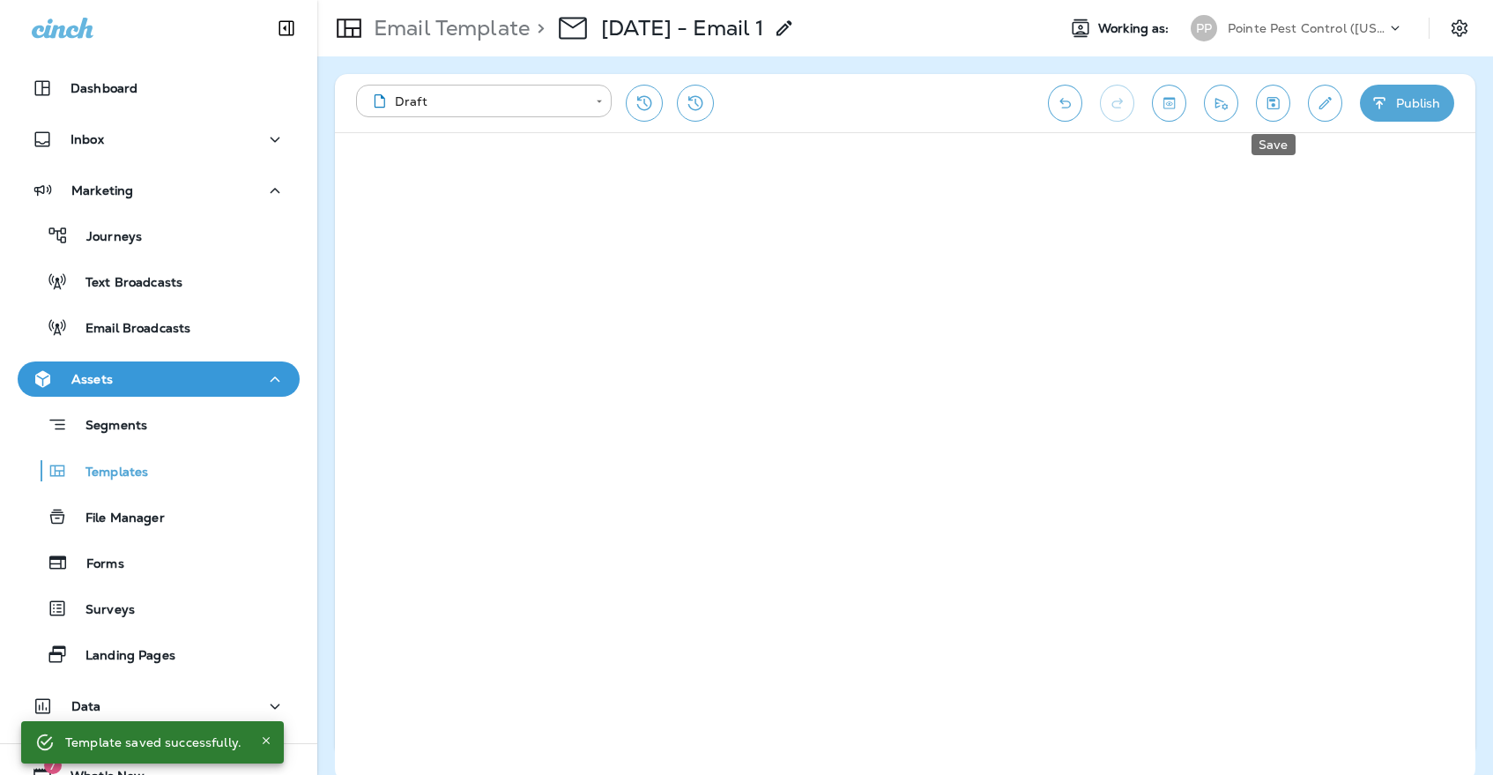
click at [1267, 99] on icon "Save" at bounding box center [1273, 103] width 12 height 12
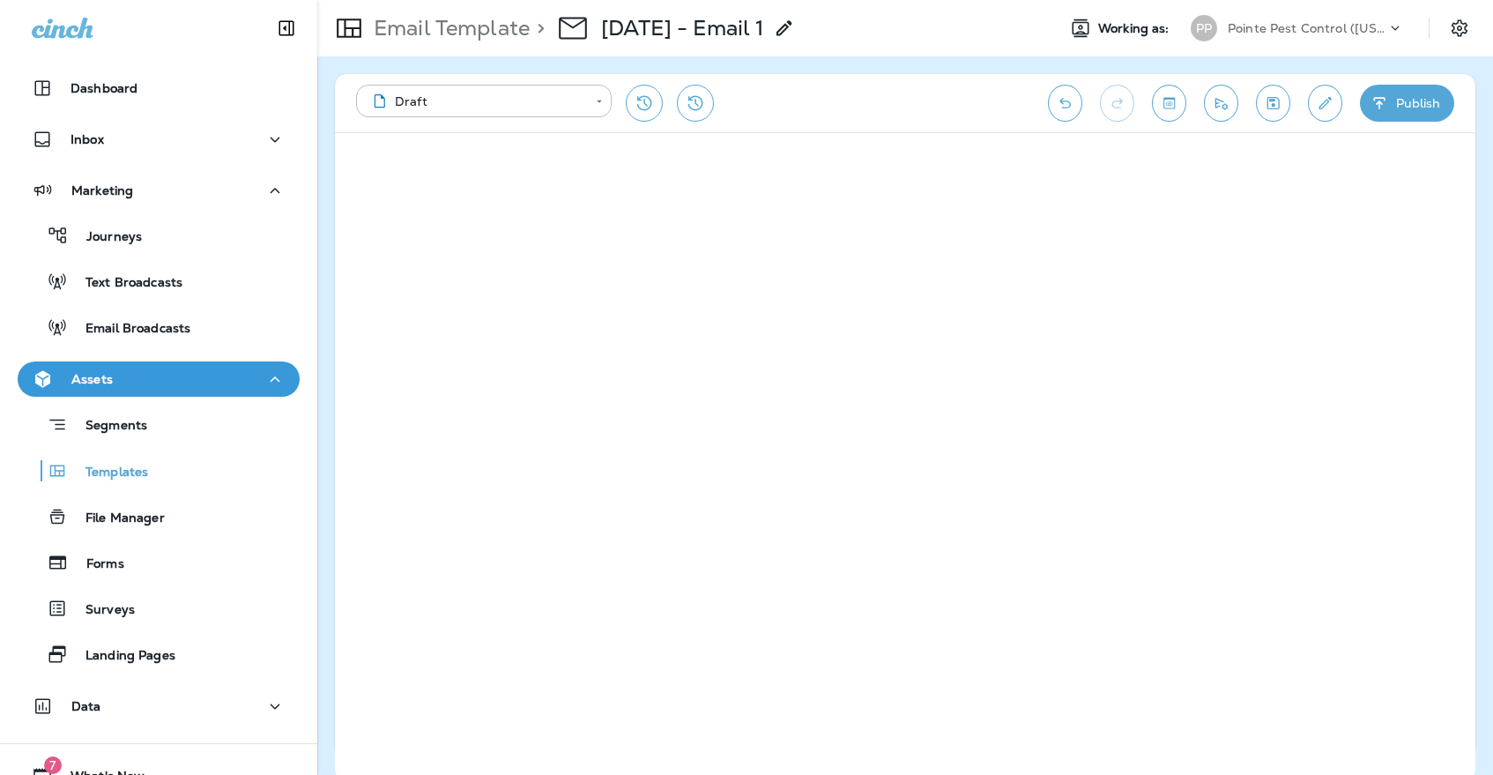
click at [1247, 24] on p "Pointe Pest Control ([US_STATE])" at bounding box center [1307, 28] width 159 height 14
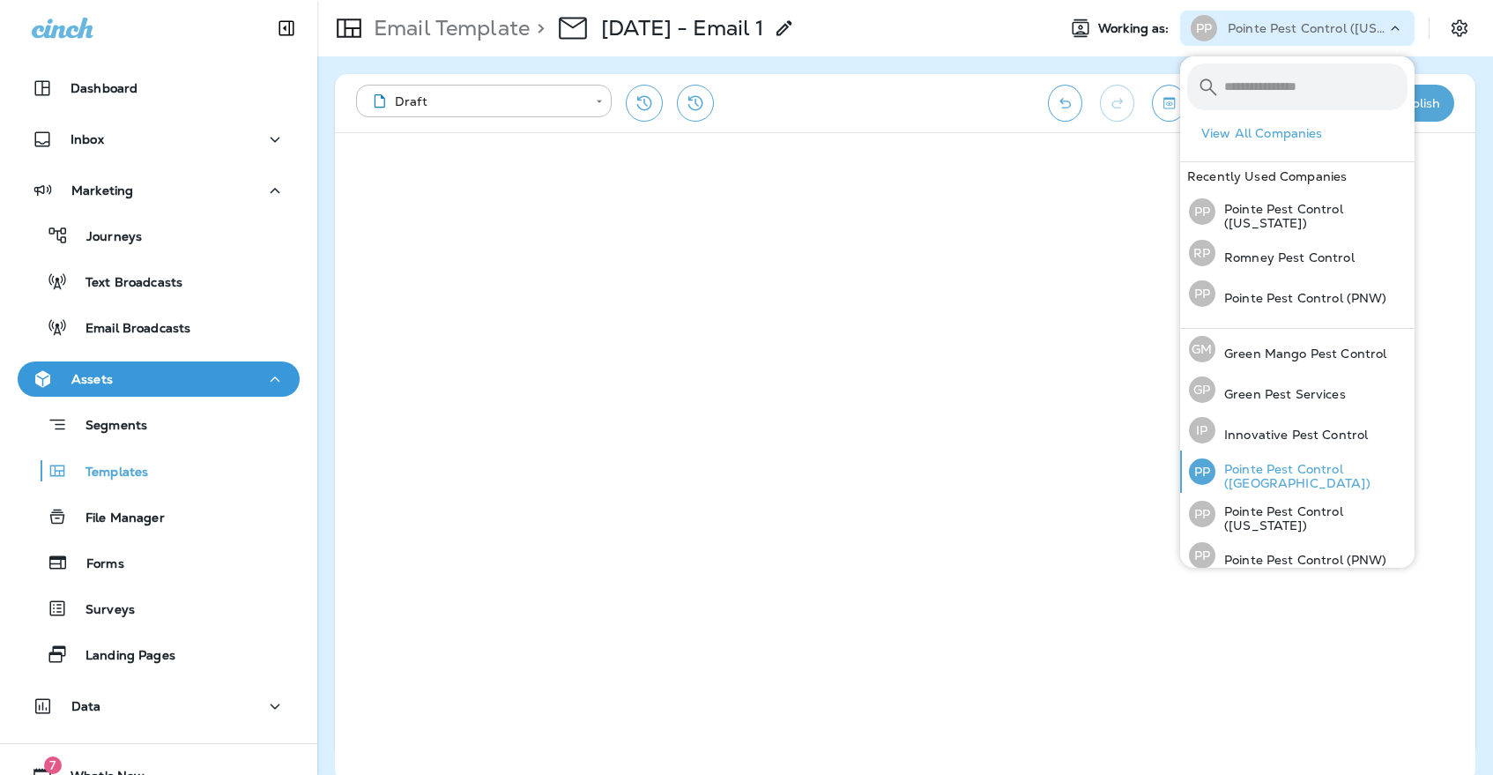
click at [1274, 479] on p "Pointe Pest Control ([GEOGRAPHIC_DATA])" at bounding box center [1311, 476] width 192 height 28
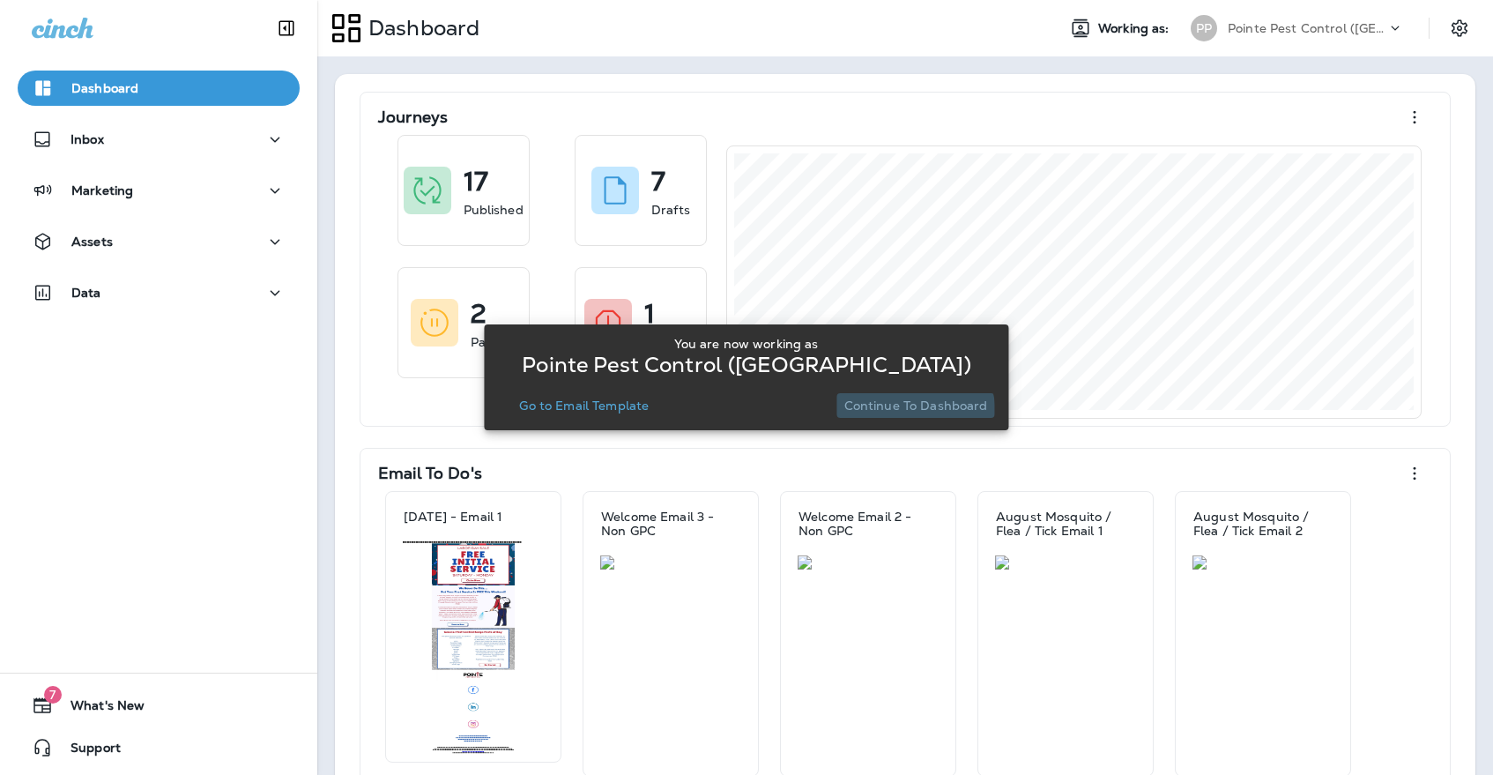
click at [912, 412] on p "Continue to Dashboard" at bounding box center [916, 405] width 144 height 14
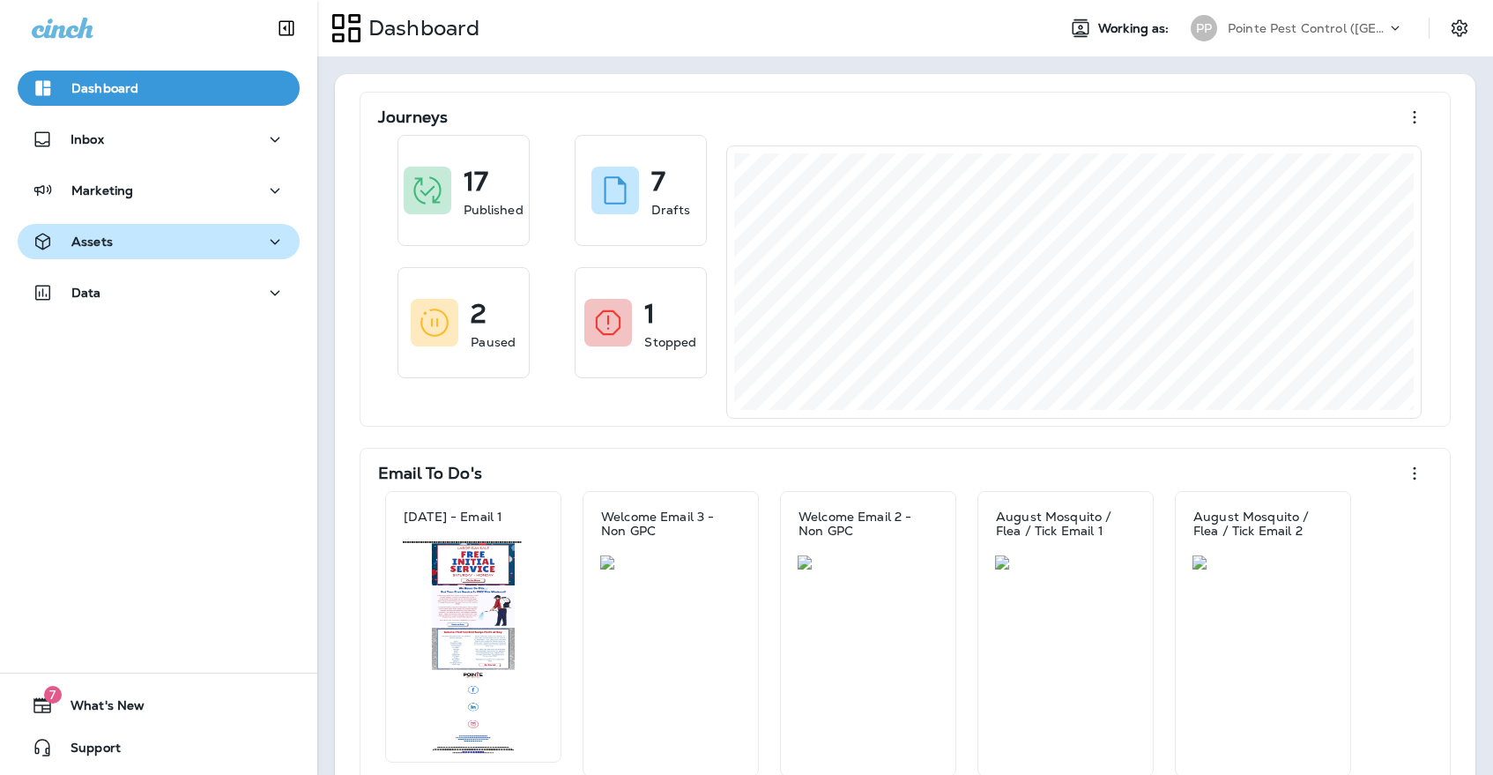
click at [113, 234] on p "Assets" at bounding box center [91, 241] width 41 height 14
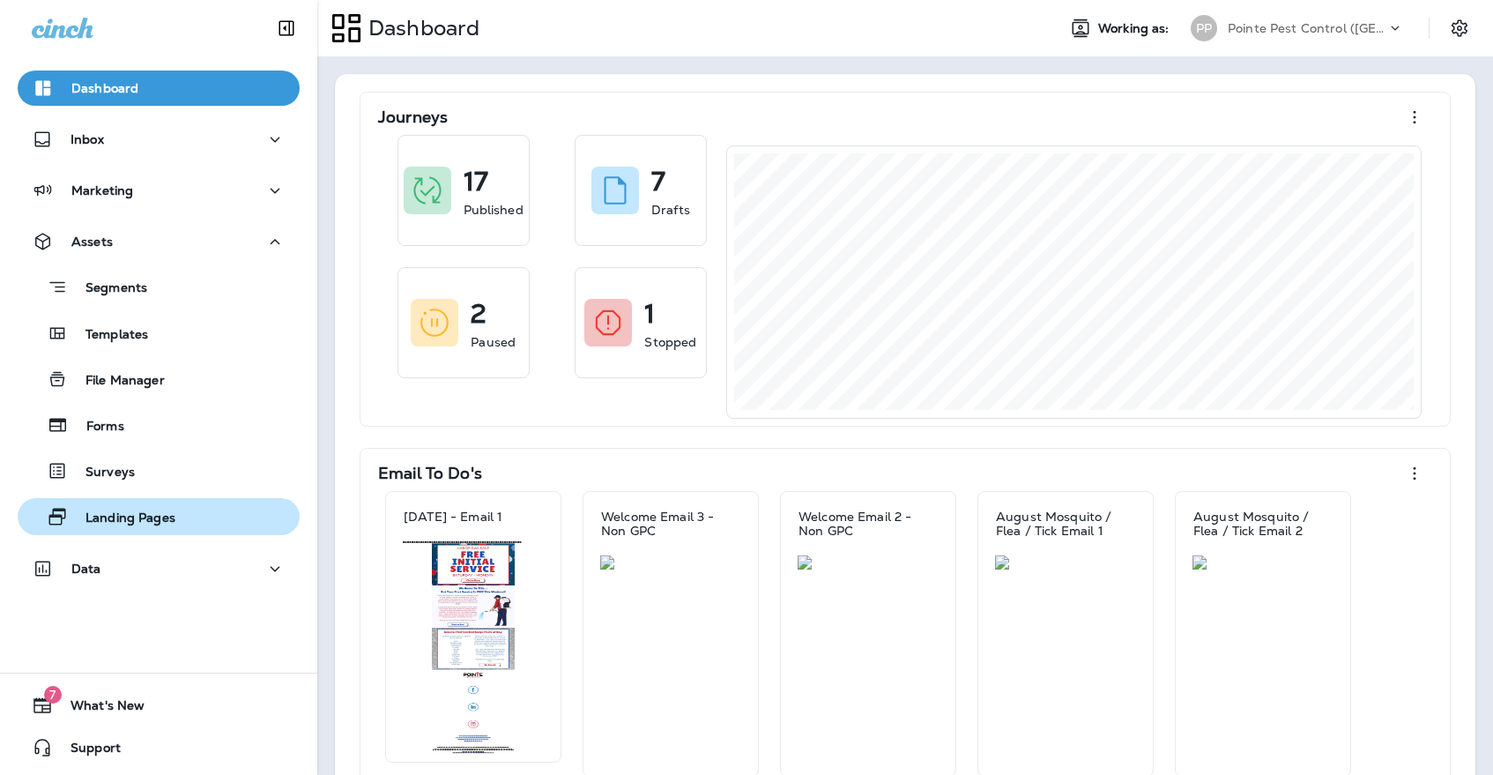
click at [116, 514] on p "Landing Pages" at bounding box center [122, 518] width 108 height 17
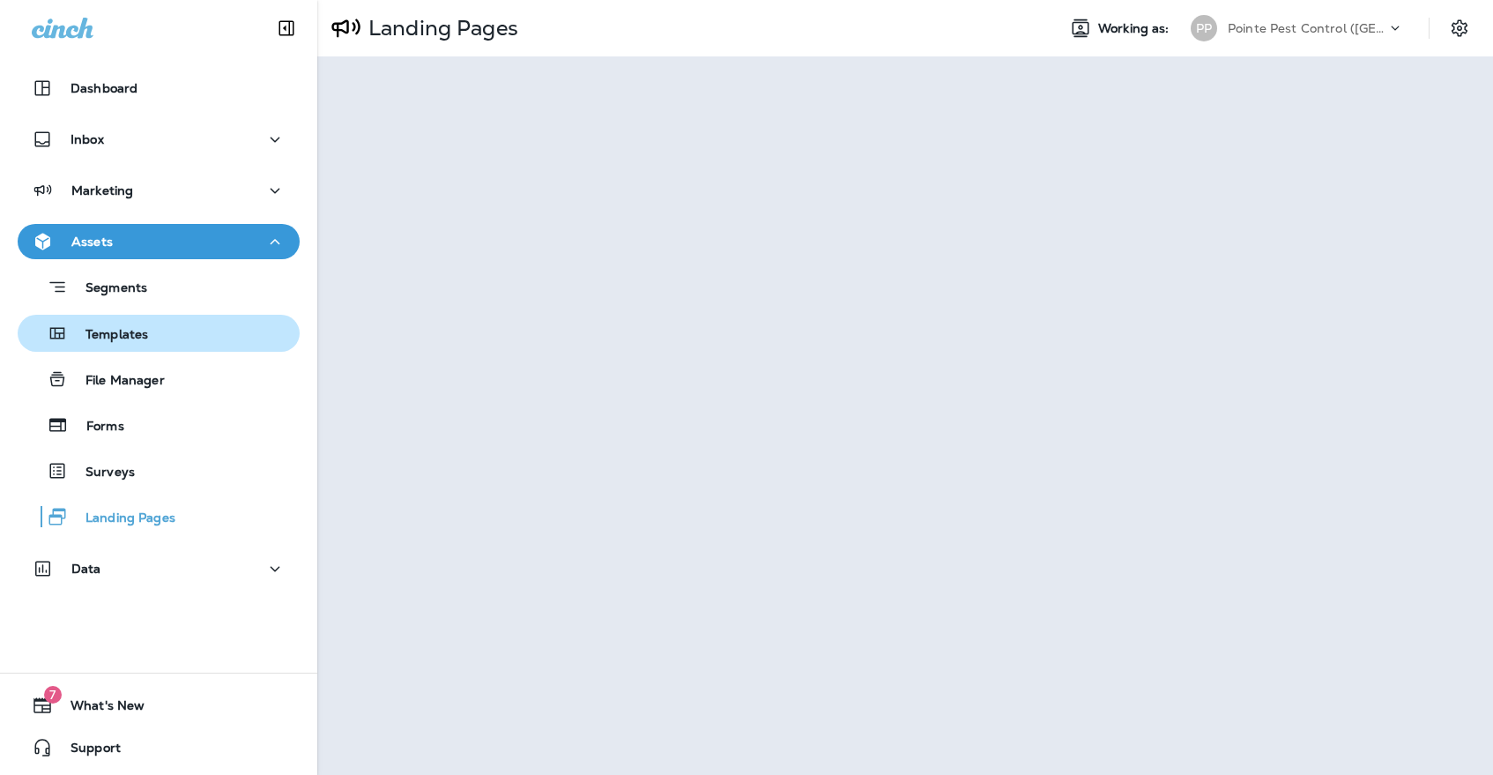
click at [205, 331] on div "Templates" at bounding box center [159, 333] width 268 height 26
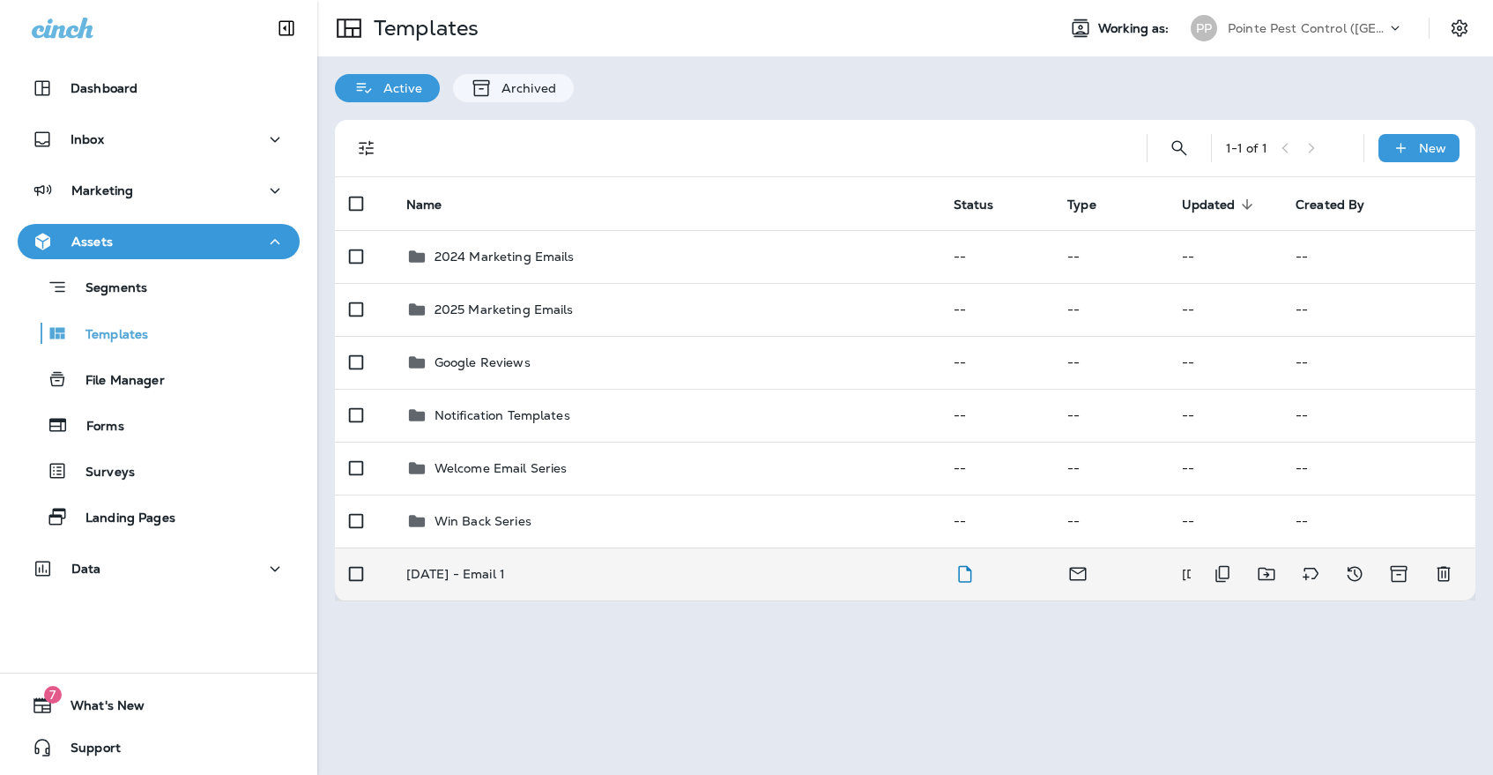
click at [505, 567] on p "[DATE] - Email 1" at bounding box center [455, 574] width 99 height 14
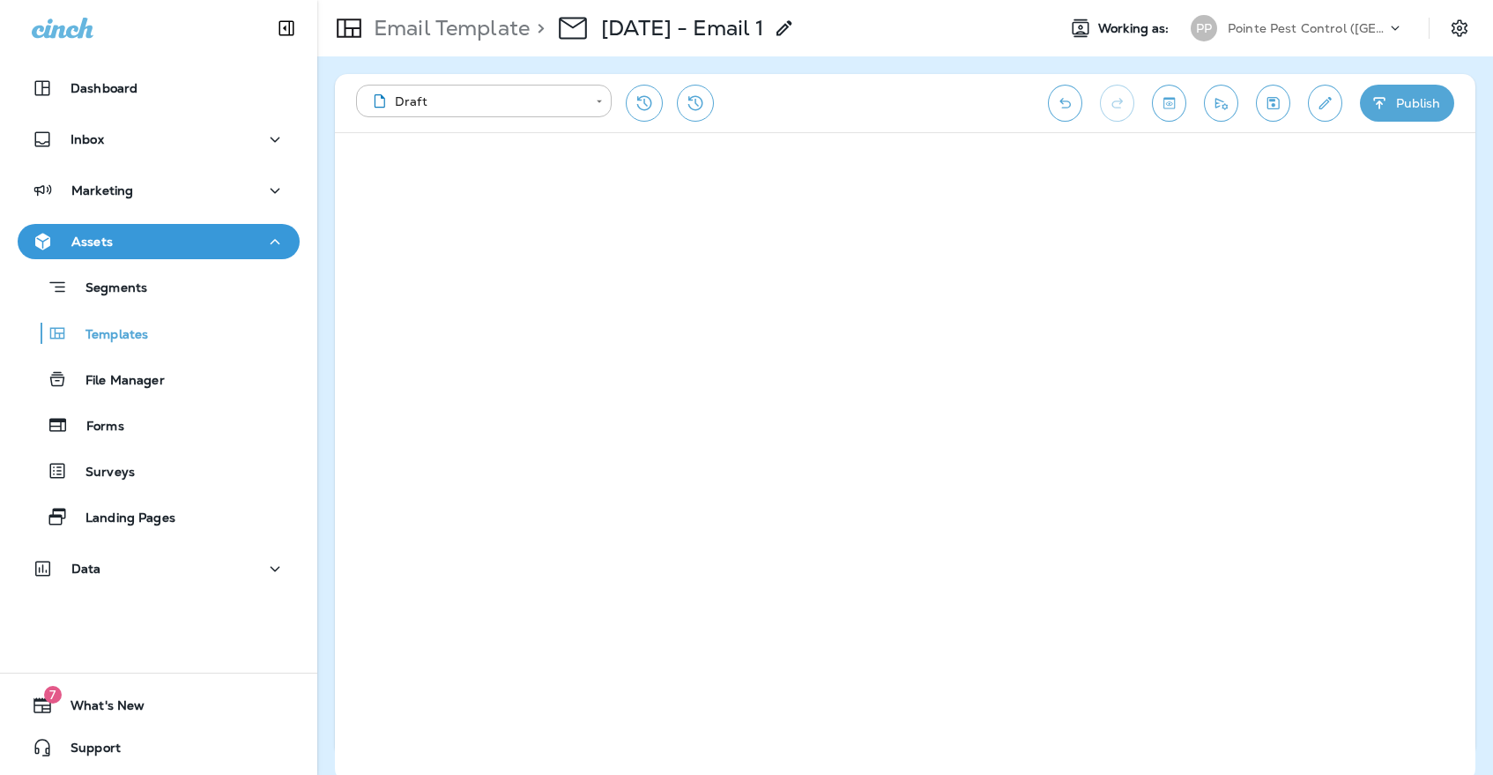
click at [1268, 100] on icon "Save" at bounding box center [1273, 103] width 19 height 18
click at [1264, 106] on icon "Save" at bounding box center [1273, 103] width 19 height 18
click at [1282, 100] on icon "Save" at bounding box center [1273, 103] width 19 height 18
click at [1267, 30] on p "Pointe Pest Control ([GEOGRAPHIC_DATA])" at bounding box center [1307, 28] width 159 height 14
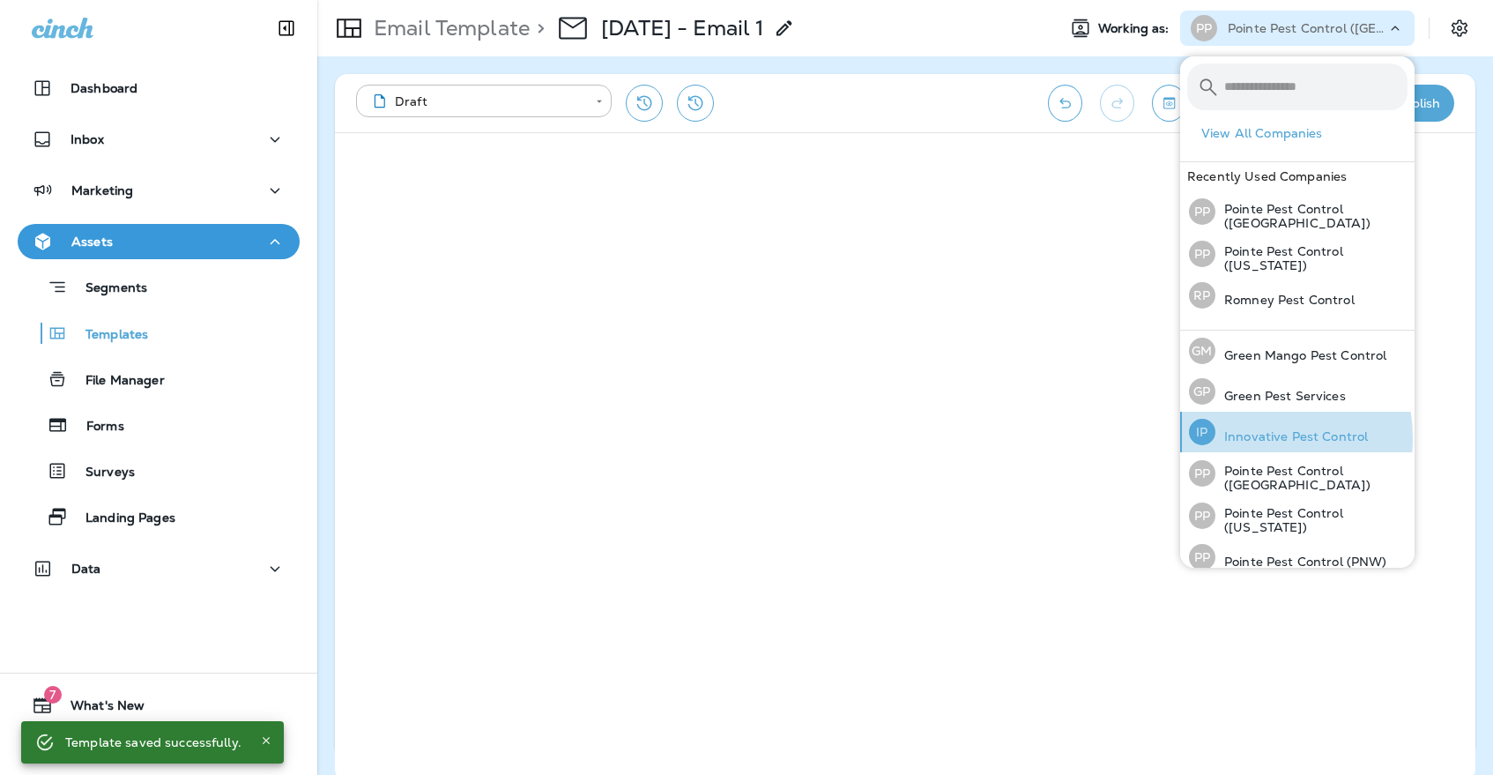
click at [1237, 436] on p "Innovative Pest Control" at bounding box center [1291, 436] width 152 height 14
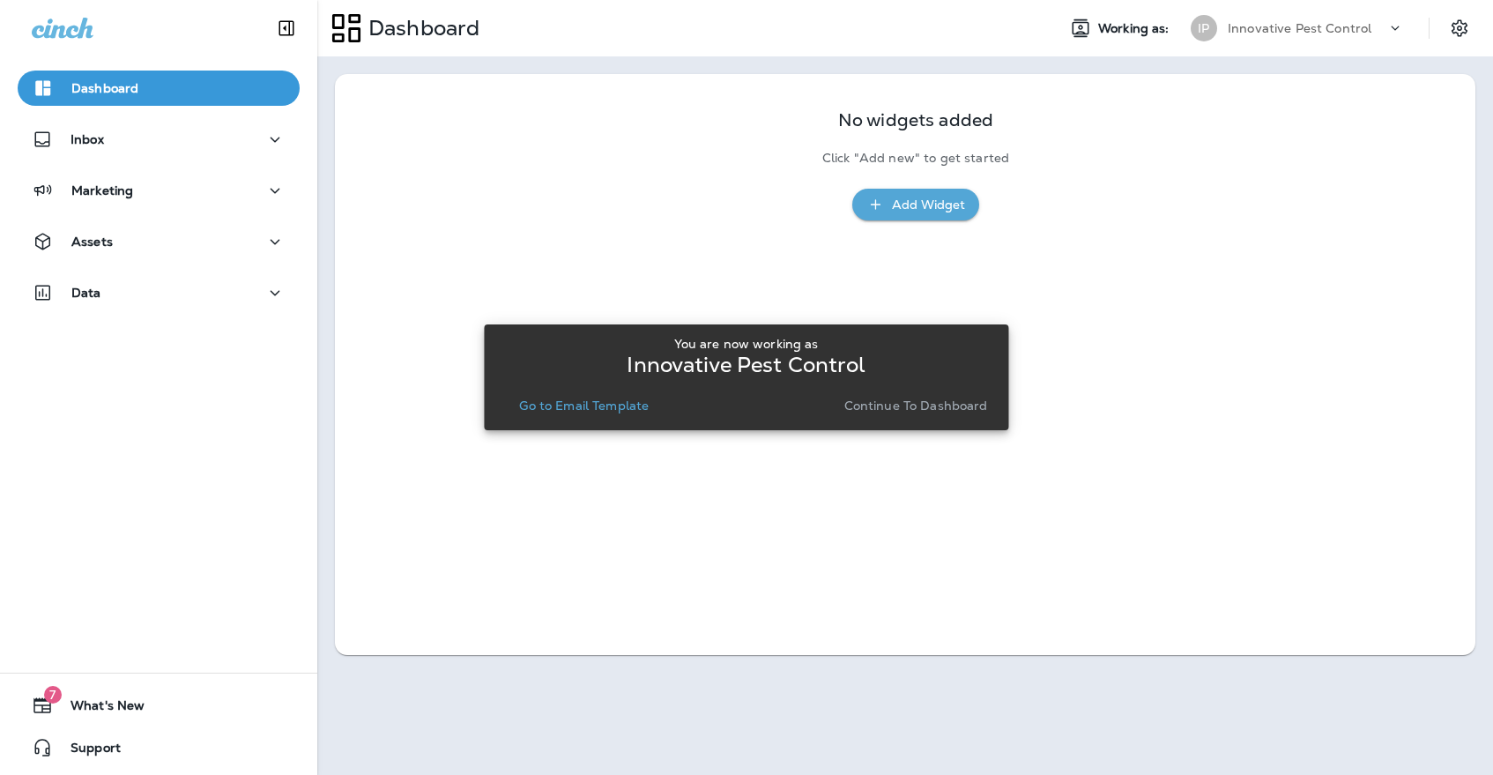
click at [628, 412] on p "Go to Email Template" at bounding box center [584, 405] width 130 height 14
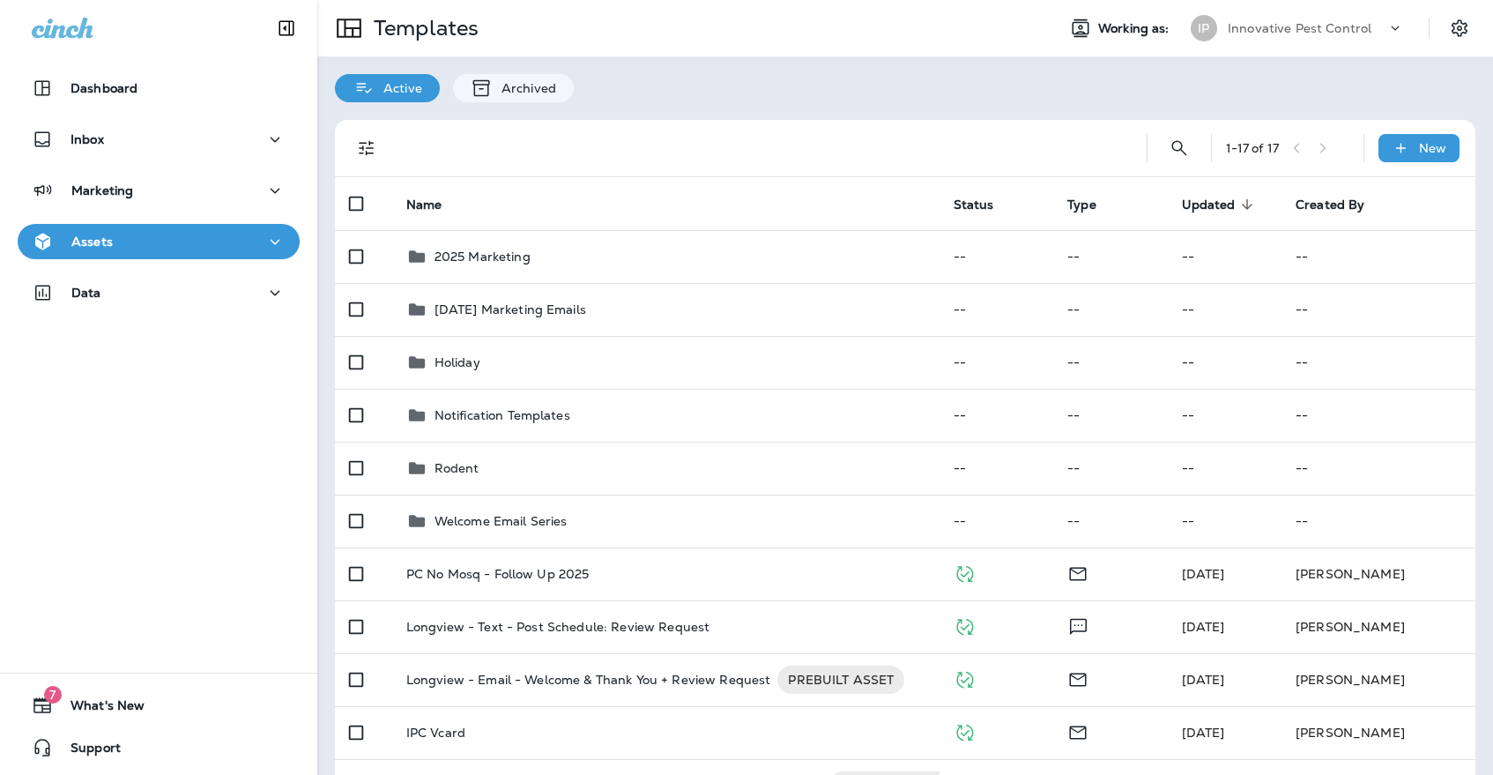
click at [224, 249] on div "Assets" at bounding box center [159, 242] width 254 height 22
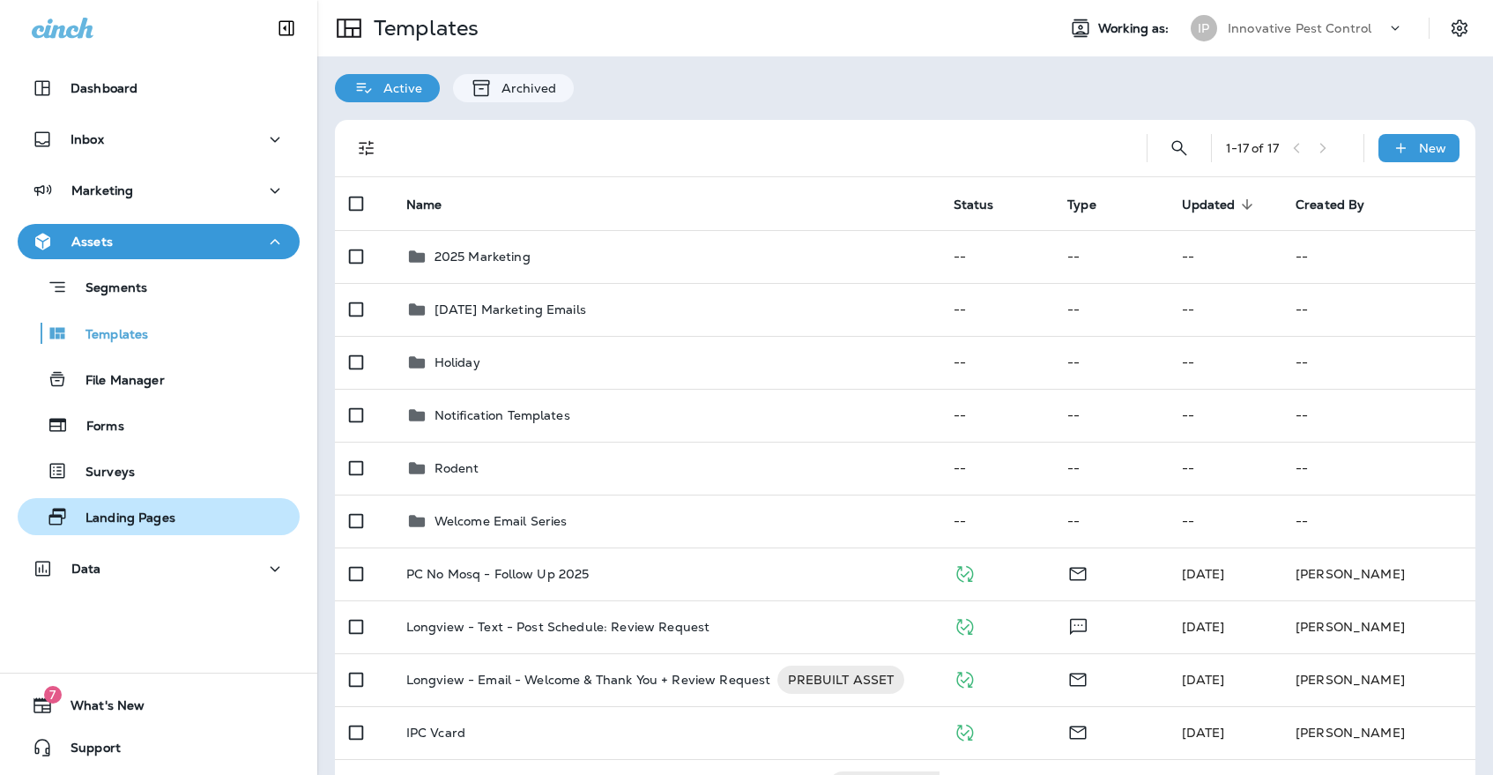
click at [192, 508] on div "Landing Pages" at bounding box center [159, 516] width 268 height 26
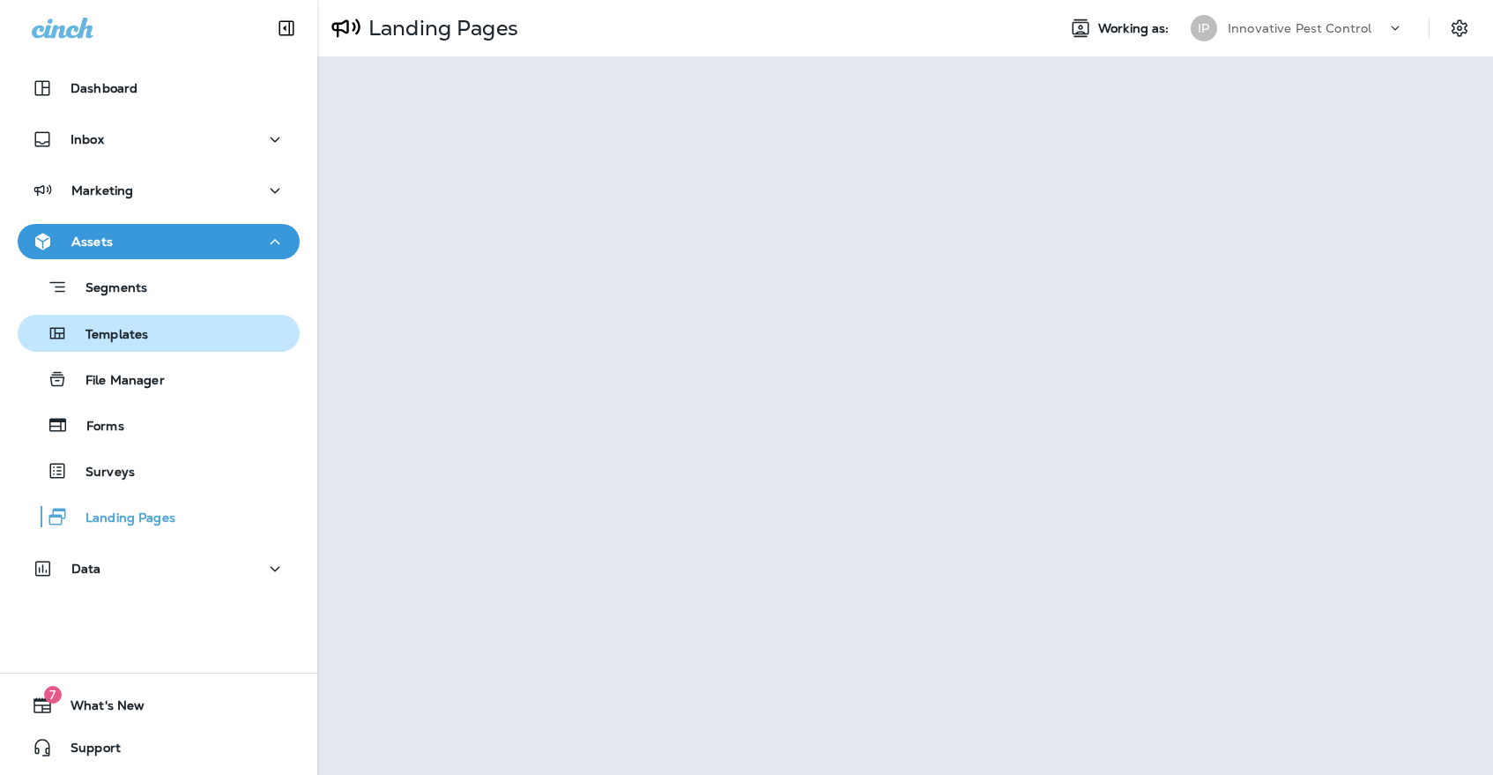
click at [231, 326] on div "Templates" at bounding box center [159, 333] width 268 height 26
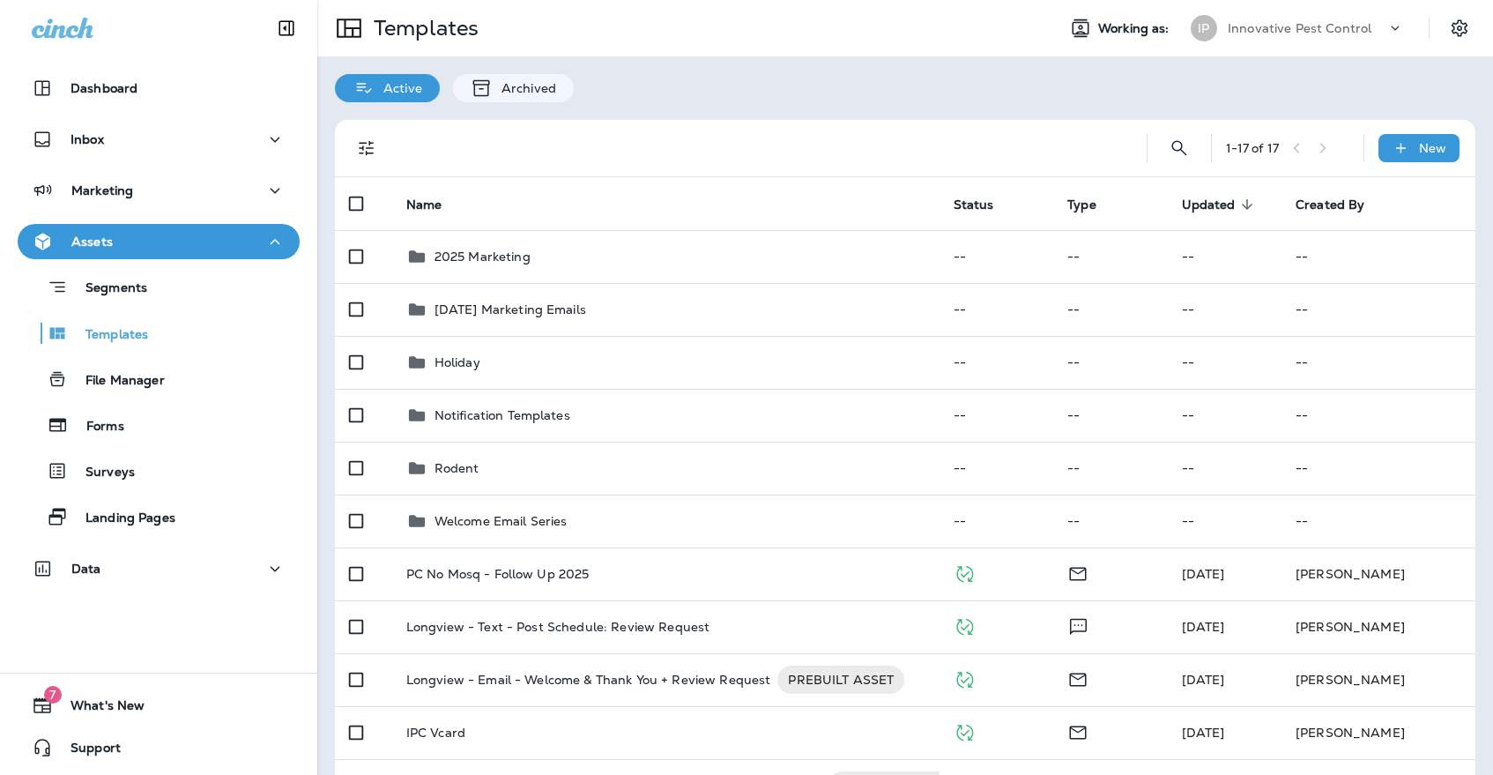
click at [1280, 32] on p "Innovative Pest Control" at bounding box center [1300, 28] width 144 height 14
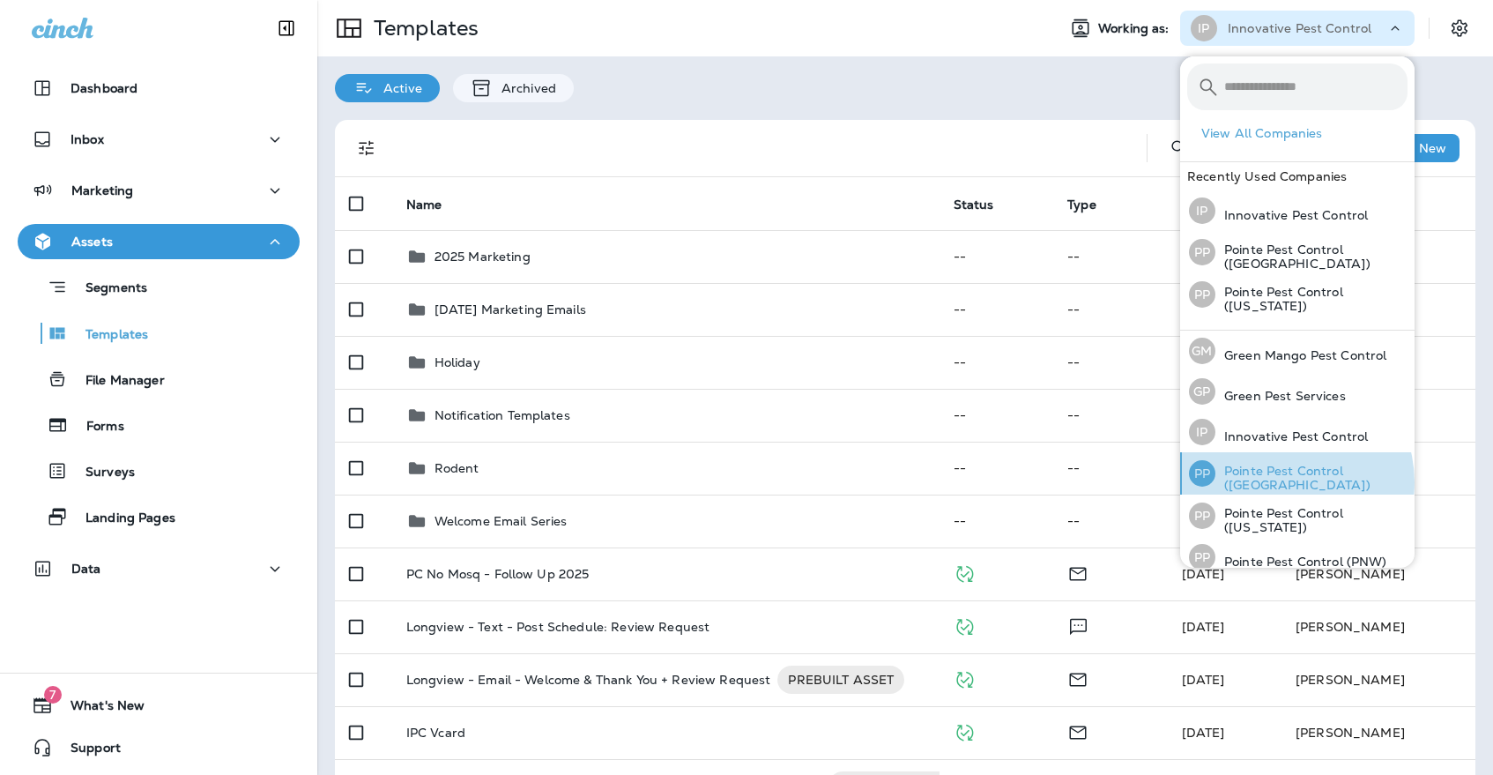
click at [1282, 480] on p "Pointe Pest Control ([GEOGRAPHIC_DATA])" at bounding box center [1311, 478] width 192 height 28
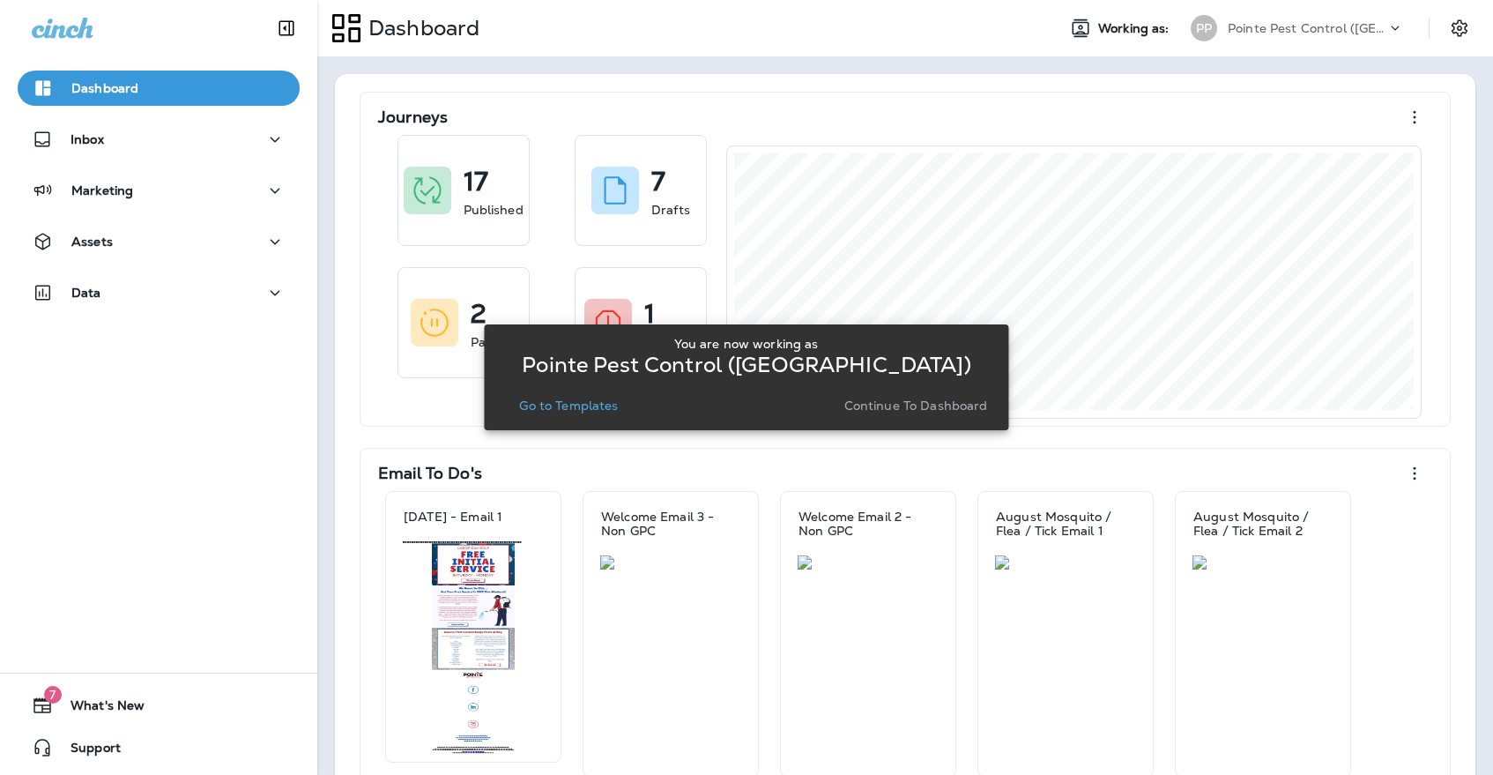
click at [591, 401] on p "Go to Templates" at bounding box center [568, 405] width 99 height 14
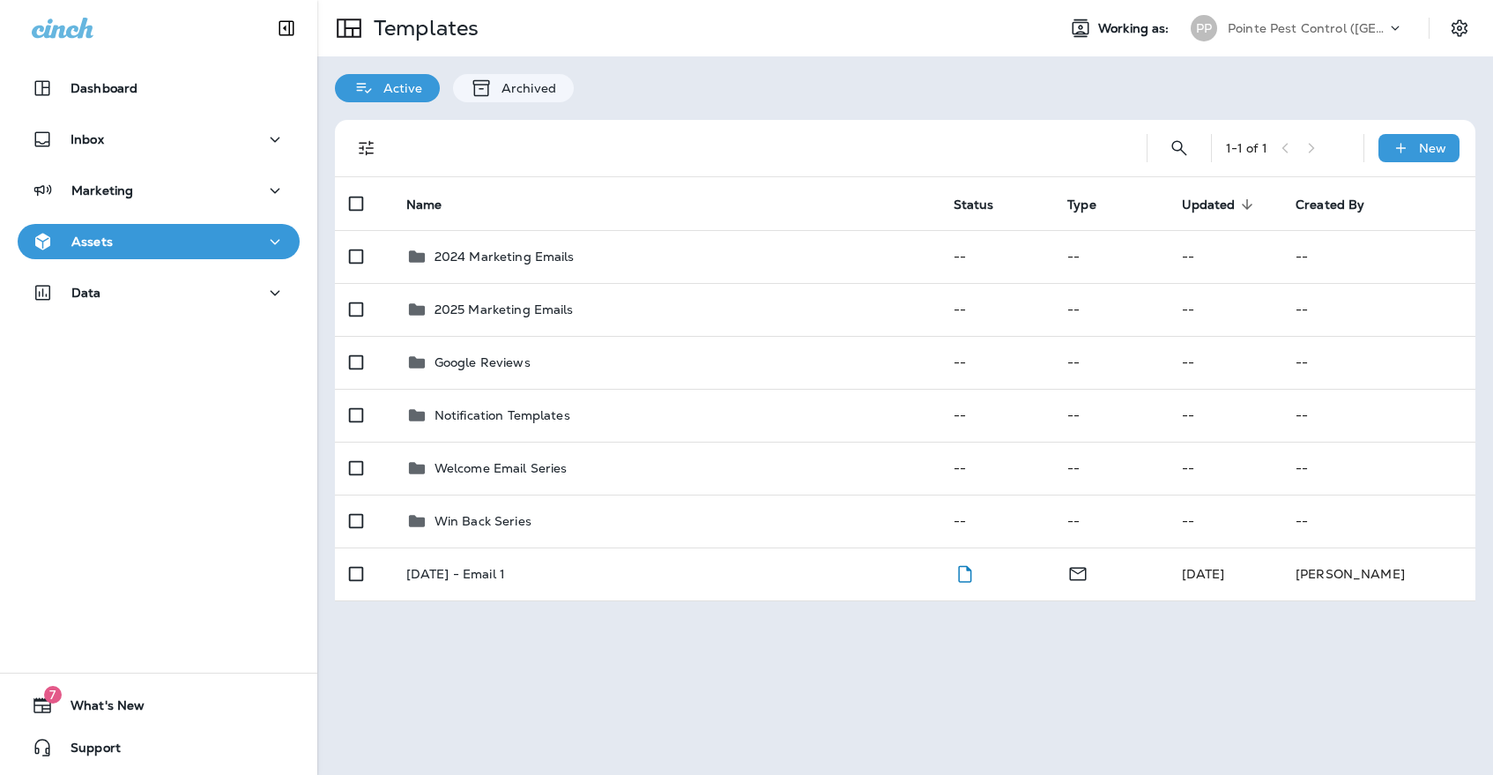
click at [1231, 41] on div "PP Pointe Pest Control ([GEOGRAPHIC_DATA])" at bounding box center [1297, 28] width 234 height 35
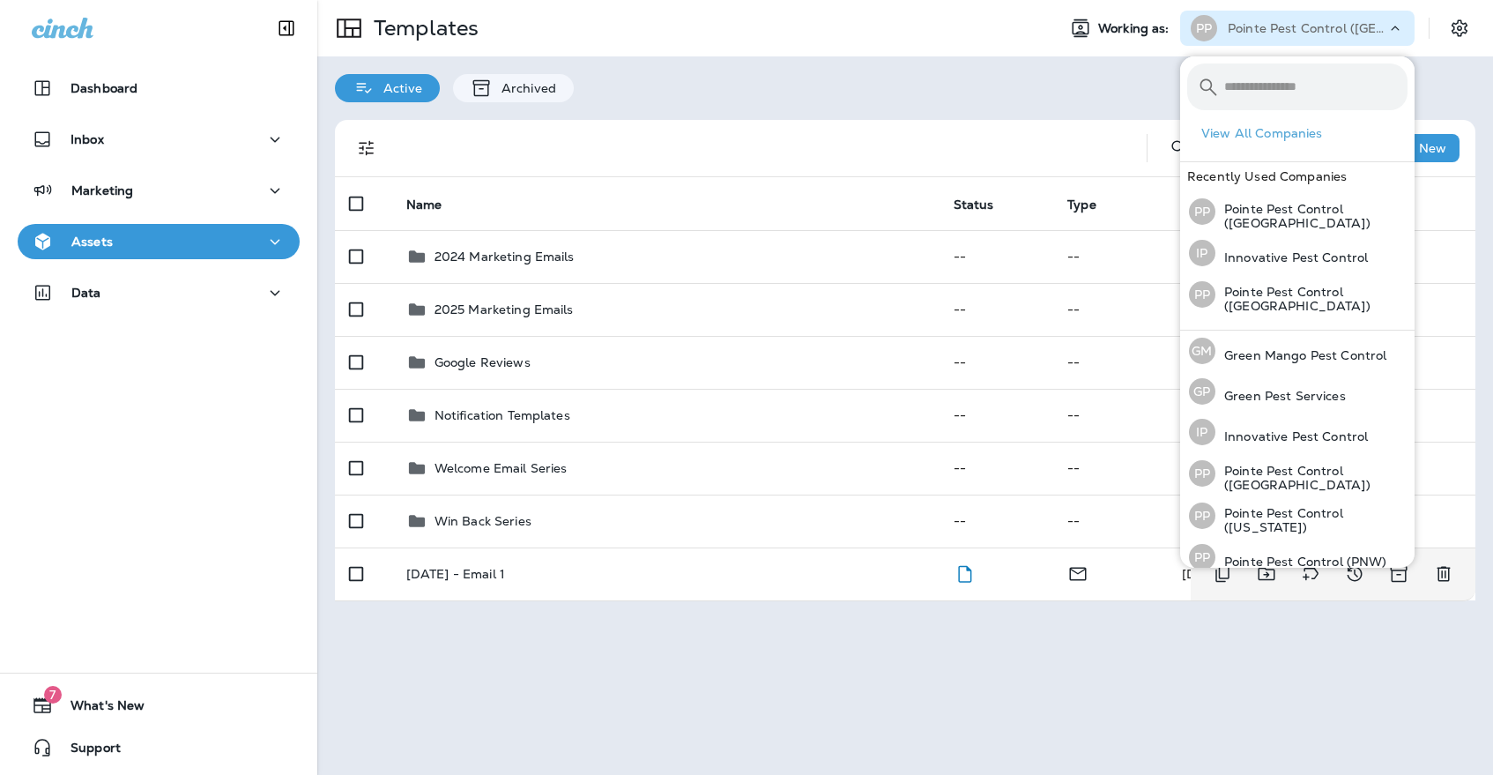
click at [677, 681] on div "Templates Working as: PP Pointe Pest Control ([GEOGRAPHIC_DATA]) Active Archive…" at bounding box center [905, 387] width 1176 height 775
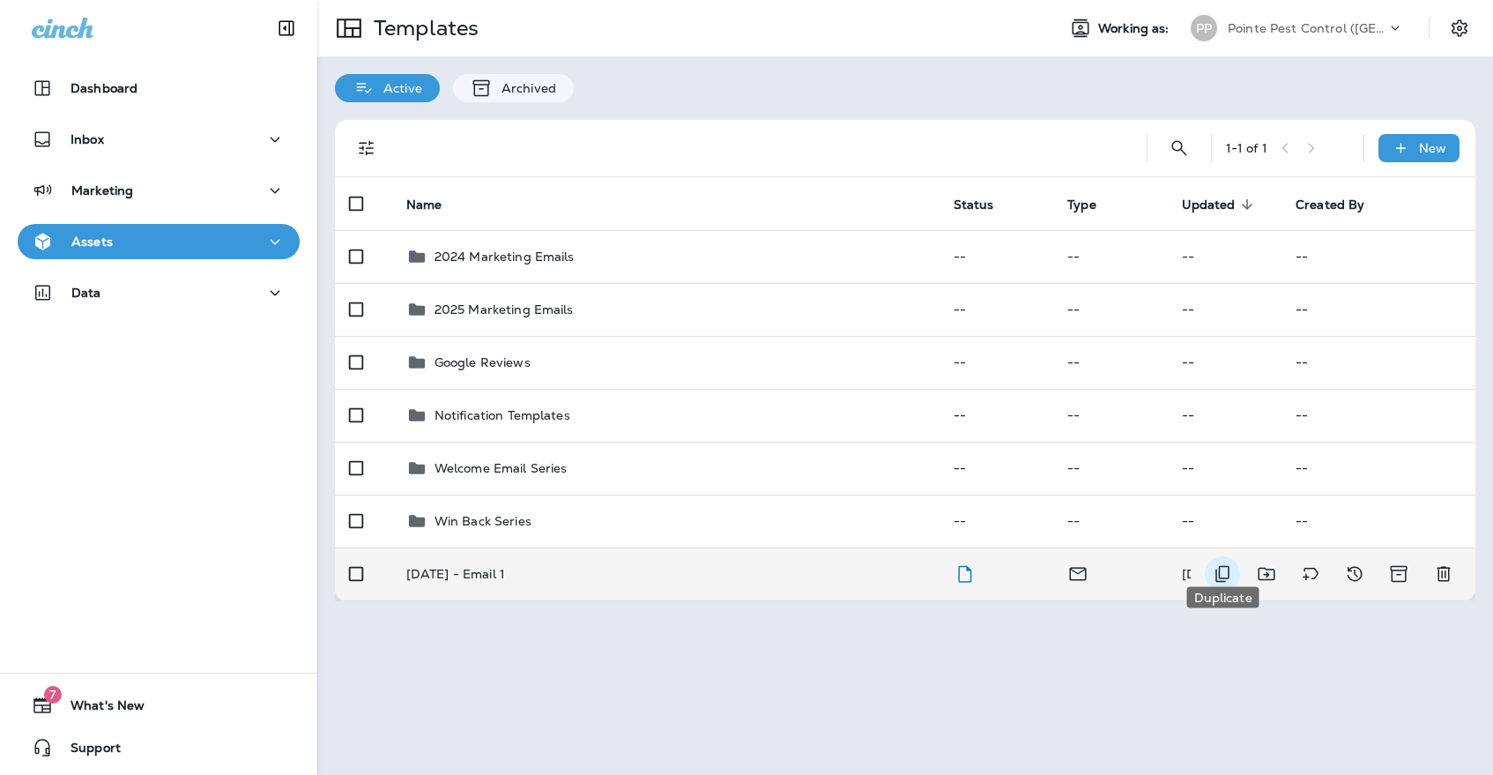
click at [1233, 562] on button "Duplicate" at bounding box center [1222, 573] width 35 height 35
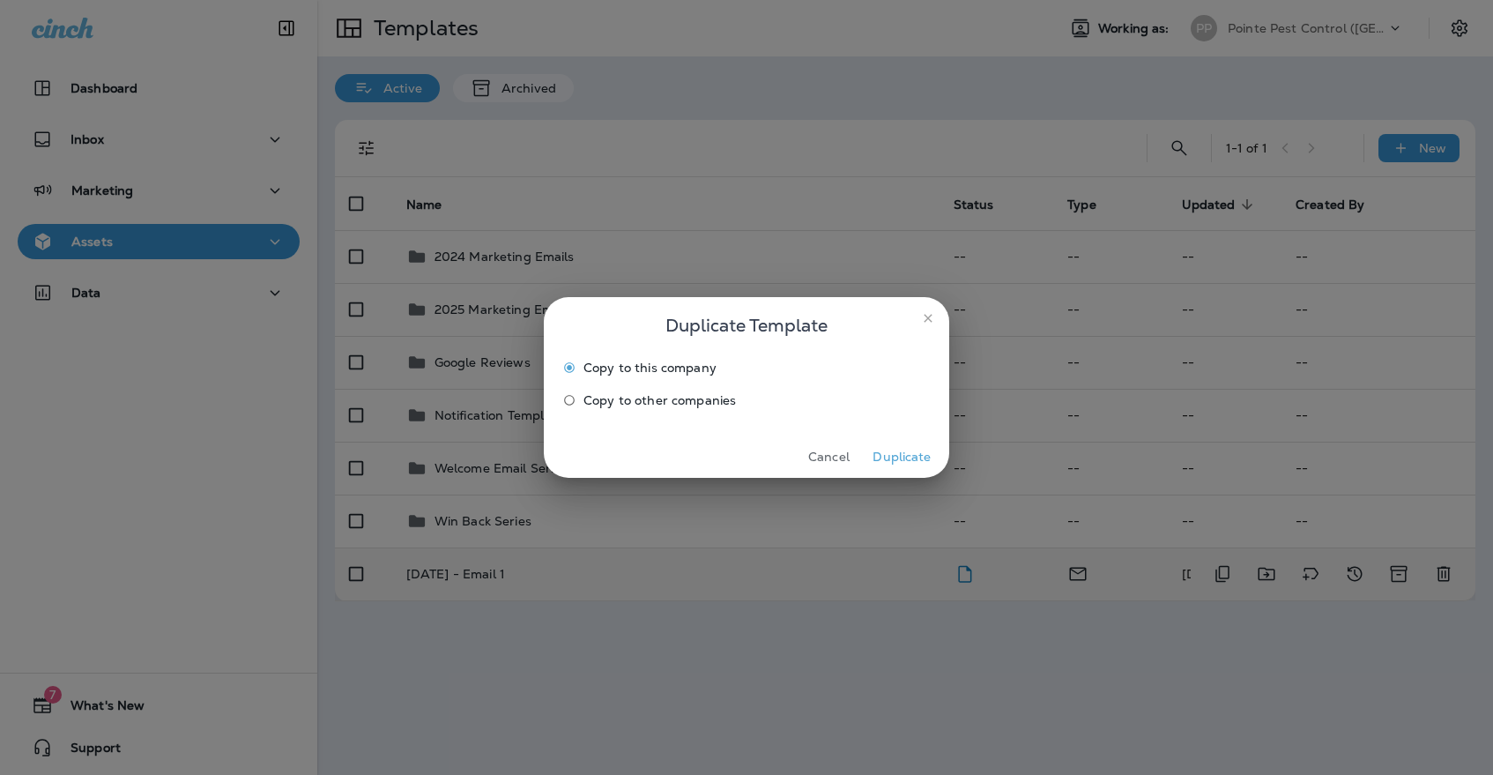
click at [587, 412] on label "Copy to other companies" at bounding box center [734, 400] width 359 height 28
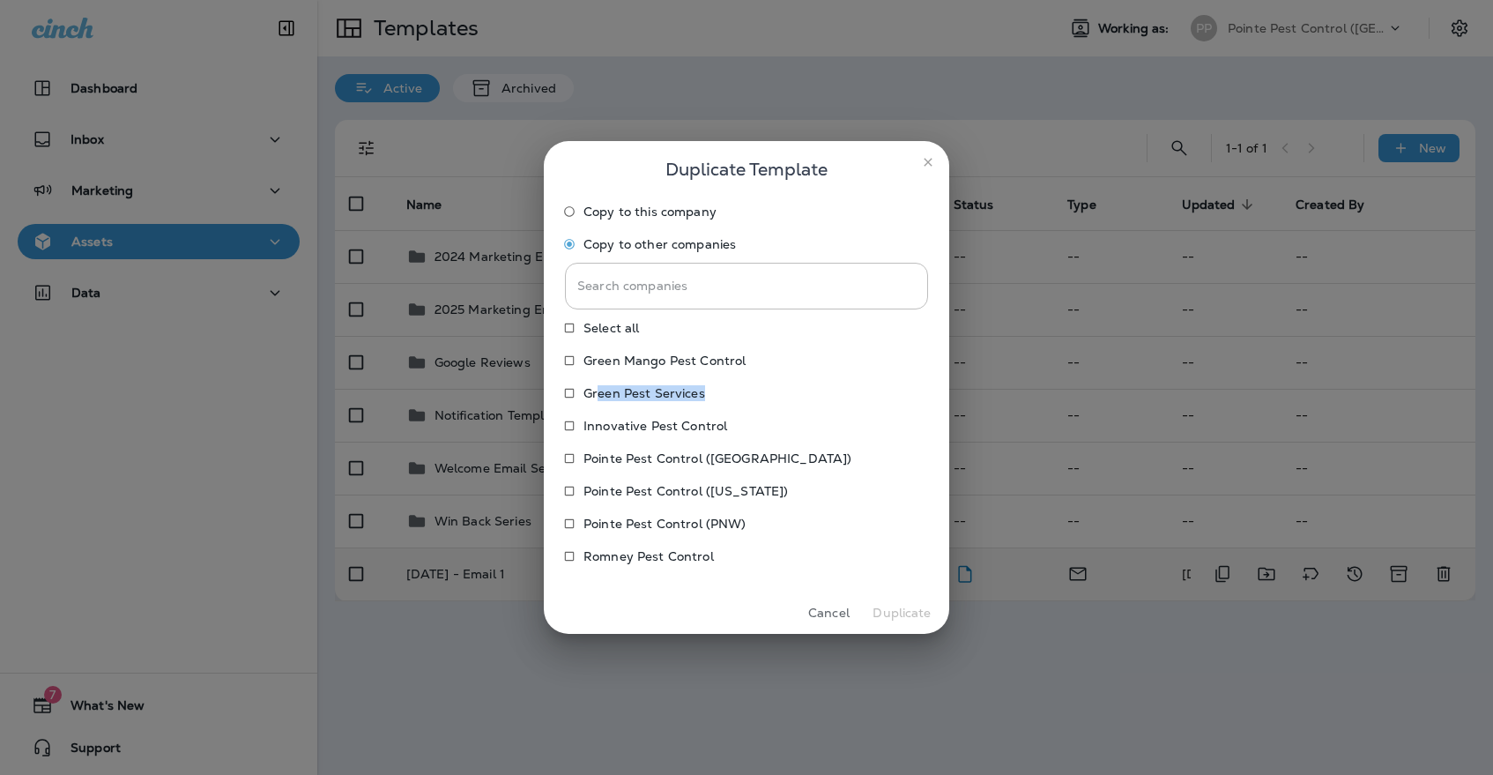
click at [599, 402] on label "Green Pest Services" at bounding box center [734, 393] width 359 height 28
click at [599, 431] on p "Innovative Pest Control" at bounding box center [655, 426] width 144 height 14
click at [599, 347] on label "Green Mango Pest Control" at bounding box center [734, 360] width 359 height 28
click at [880, 605] on button "Duplicate" at bounding box center [902, 612] width 66 height 27
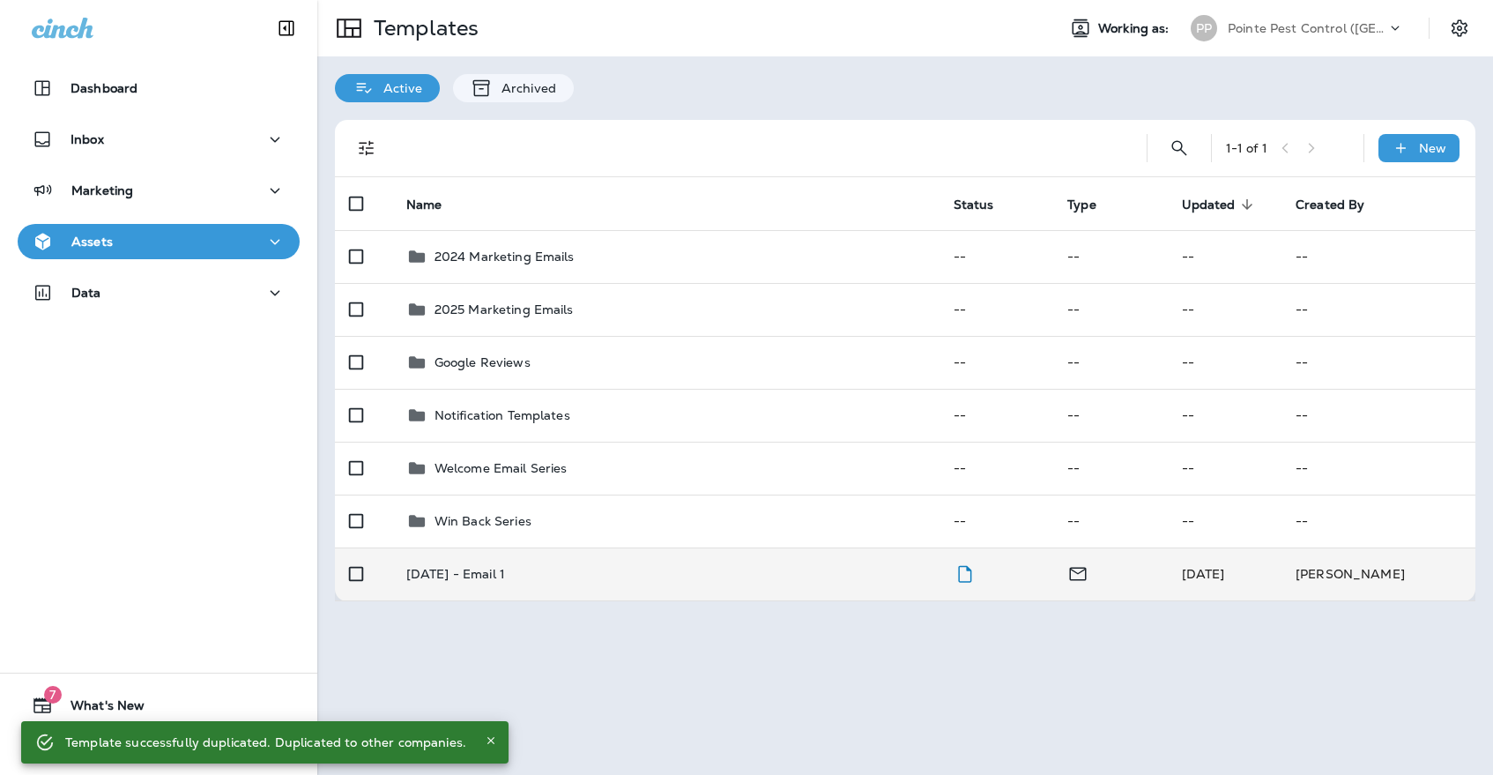
click at [1287, 33] on p "Pointe Pest Control ([GEOGRAPHIC_DATA])" at bounding box center [1307, 28] width 159 height 14
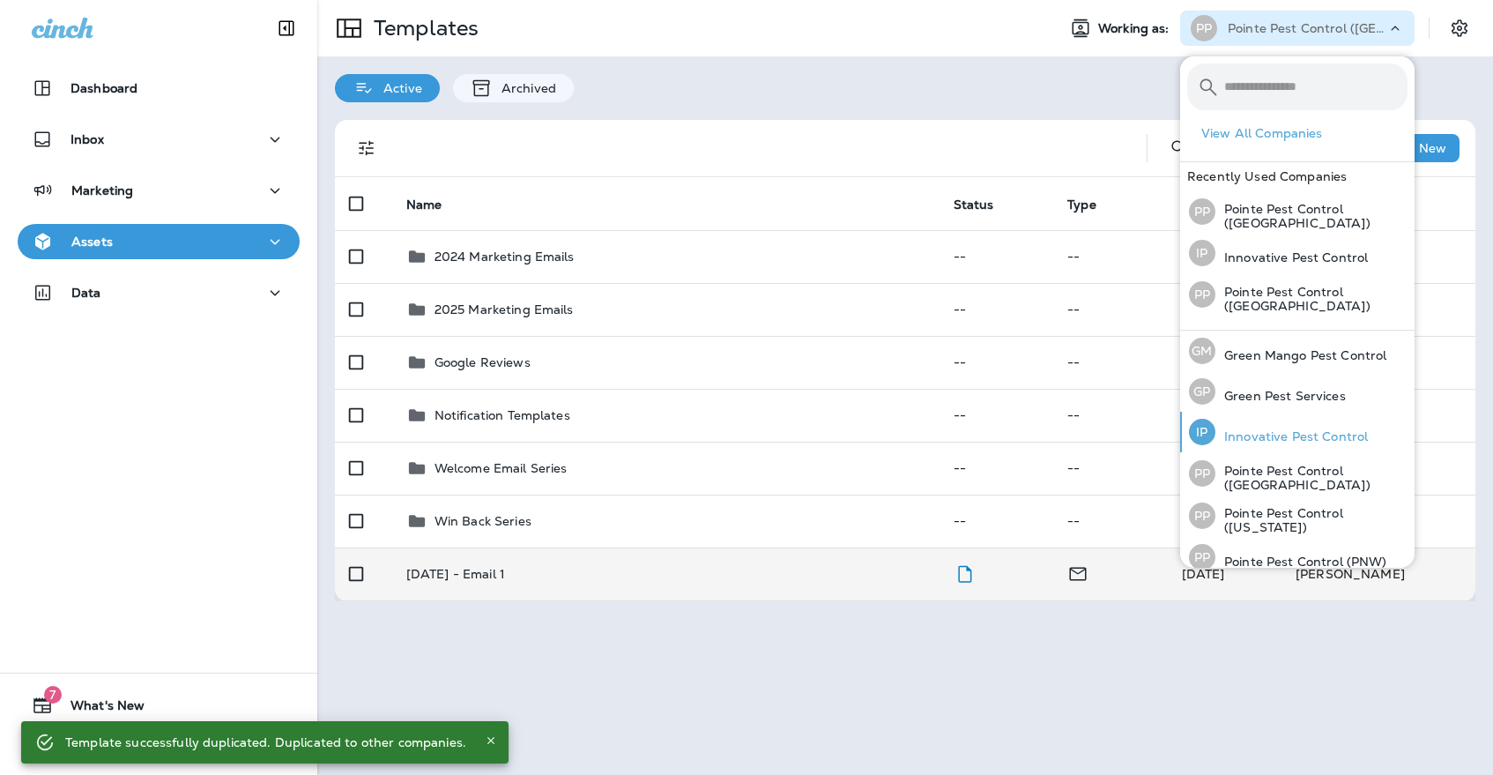
click at [1307, 429] on p "Innovative Pest Control" at bounding box center [1291, 436] width 152 height 14
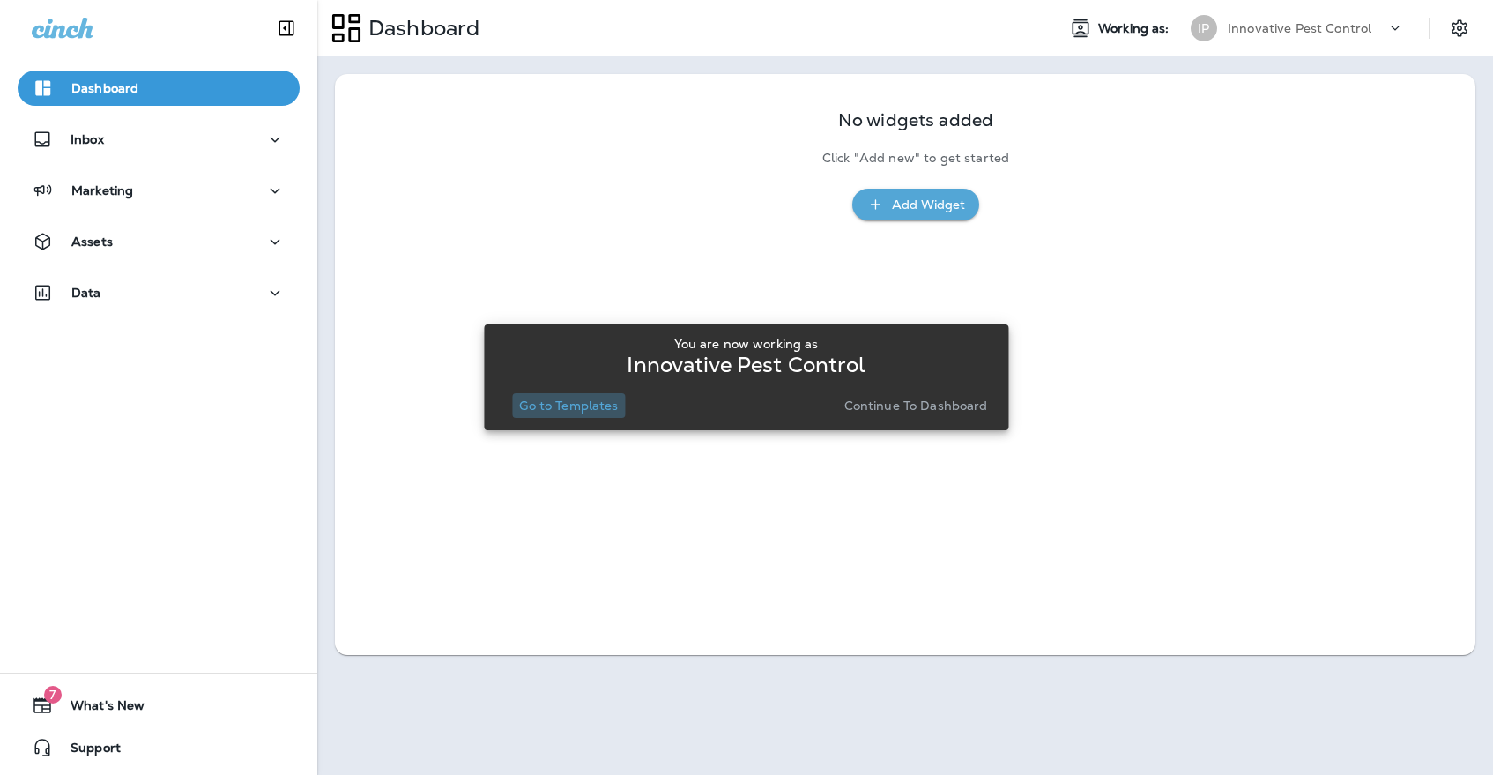
click at [568, 398] on p "Go to Templates" at bounding box center [568, 405] width 99 height 14
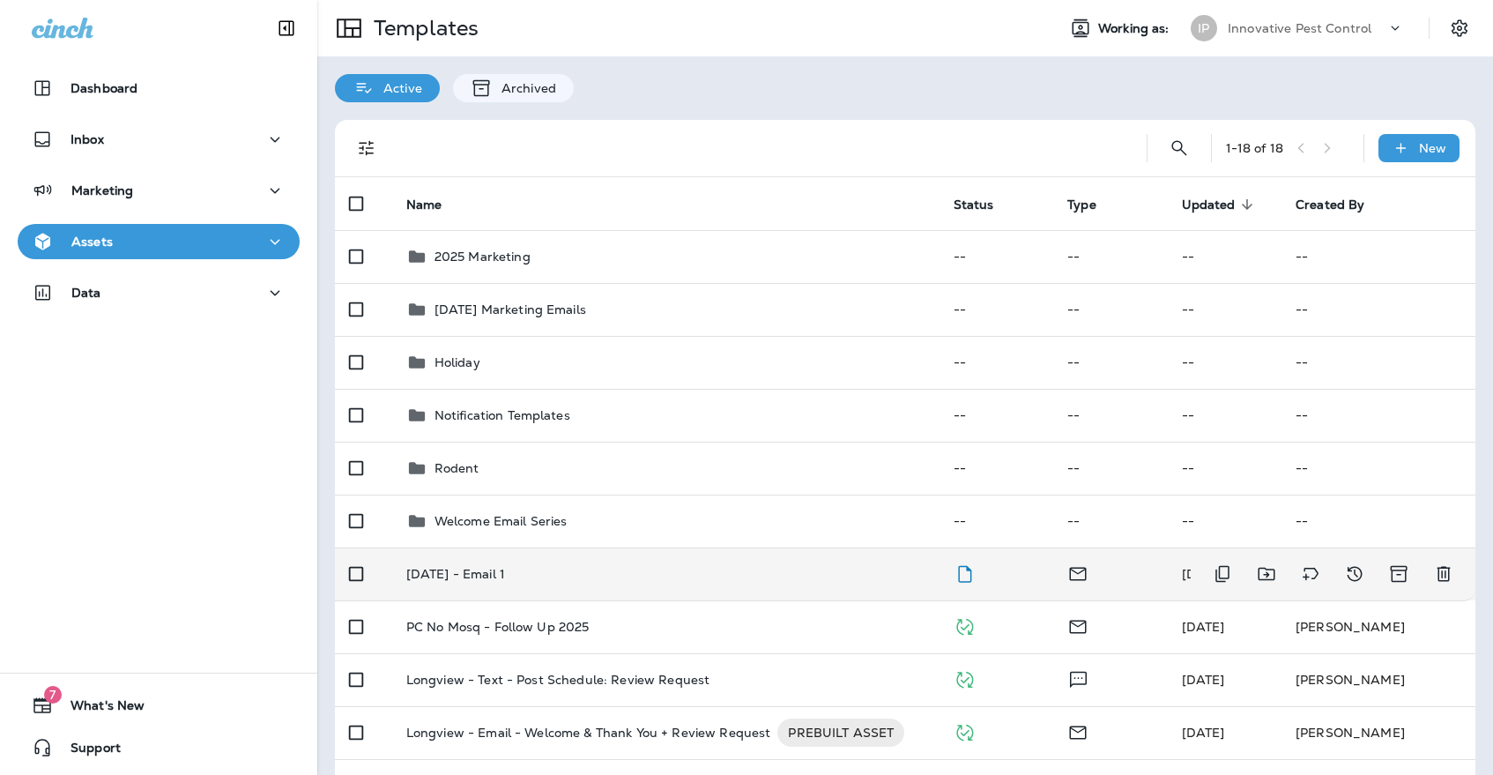
click at [573, 567] on div "[DATE] - Email 1" at bounding box center [665, 574] width 519 height 14
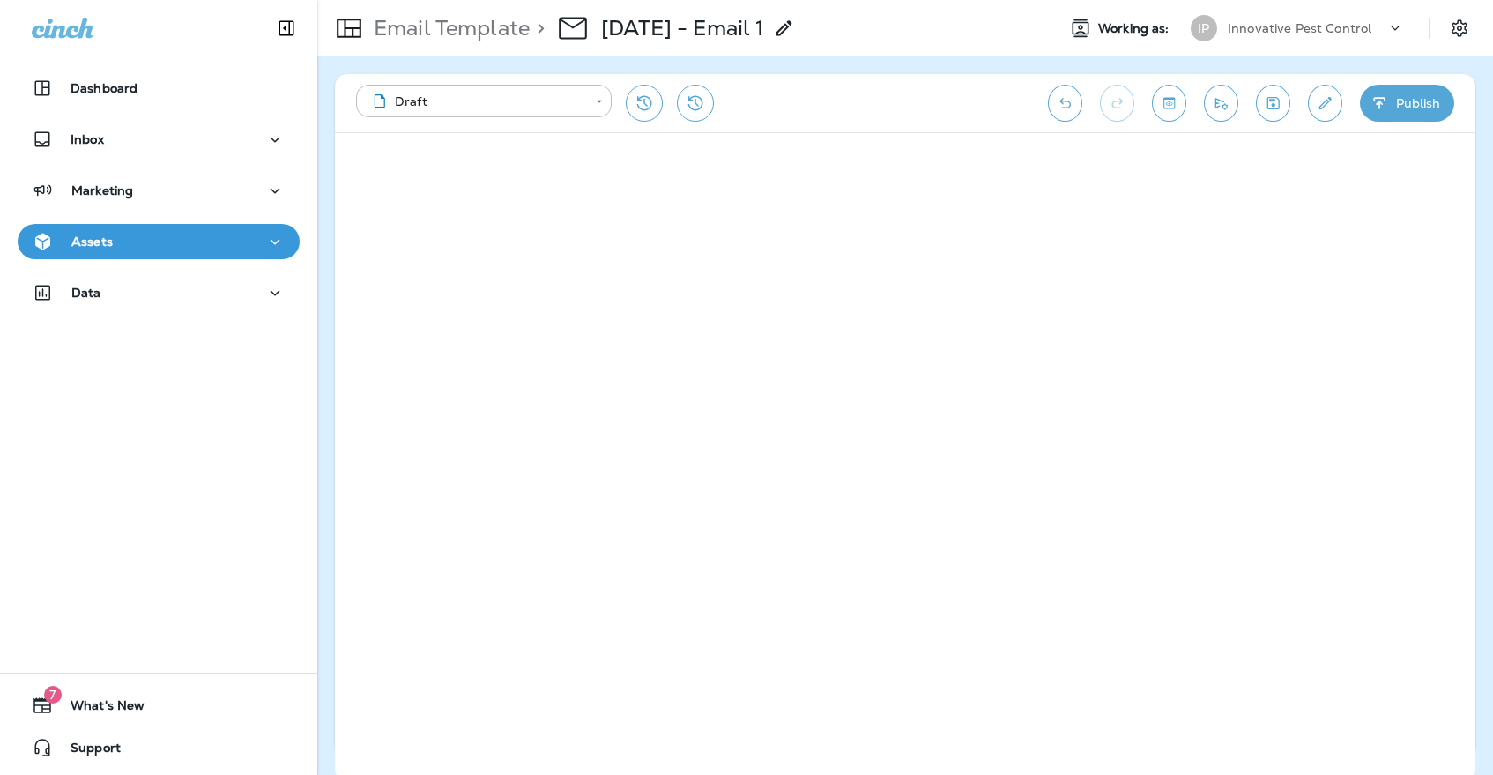
click at [1277, 97] on icon "Save" at bounding box center [1273, 103] width 19 height 18
click at [1330, 117] on button "Edit details" at bounding box center [1325, 103] width 34 height 37
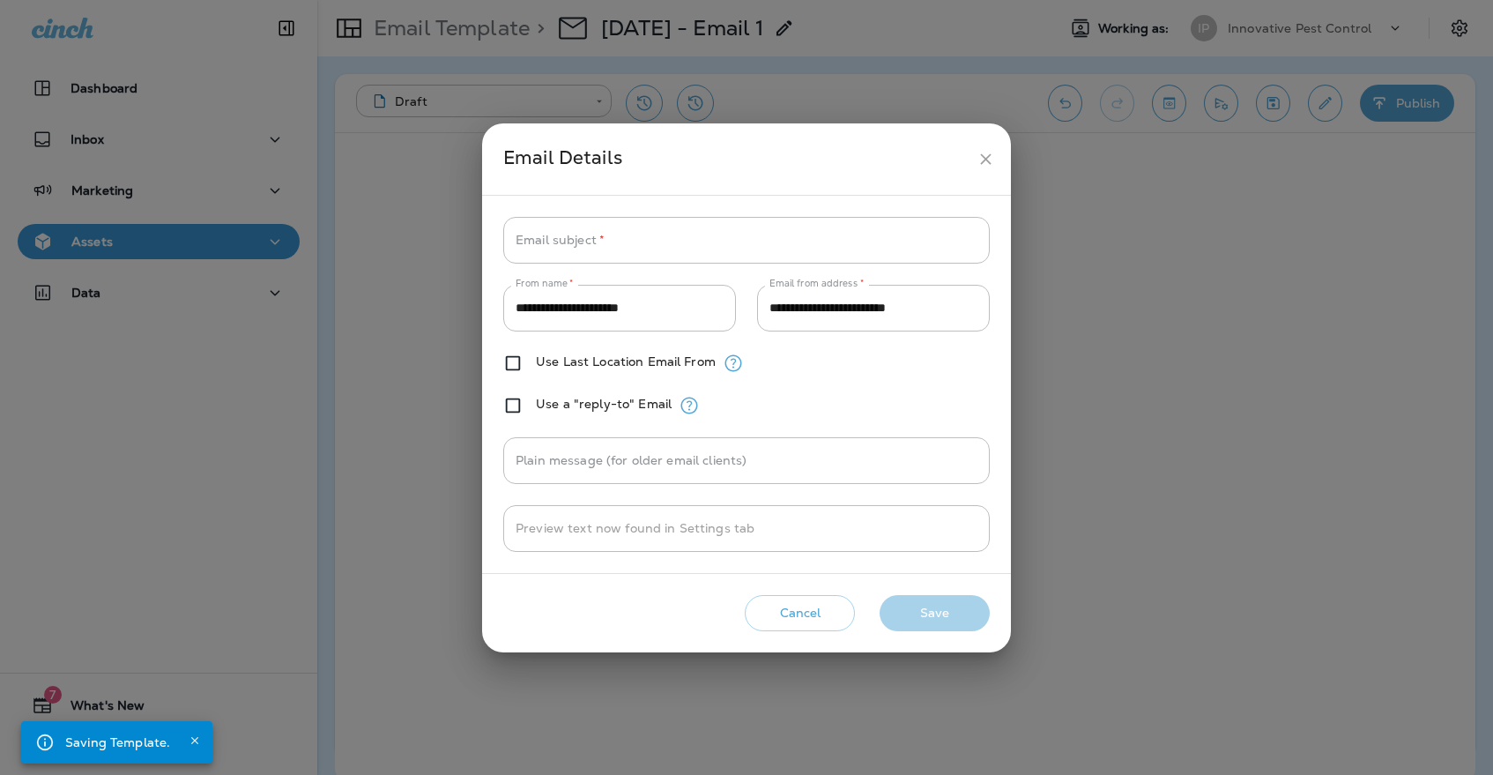
click at [997, 157] on button "close" at bounding box center [986, 159] width 33 height 33
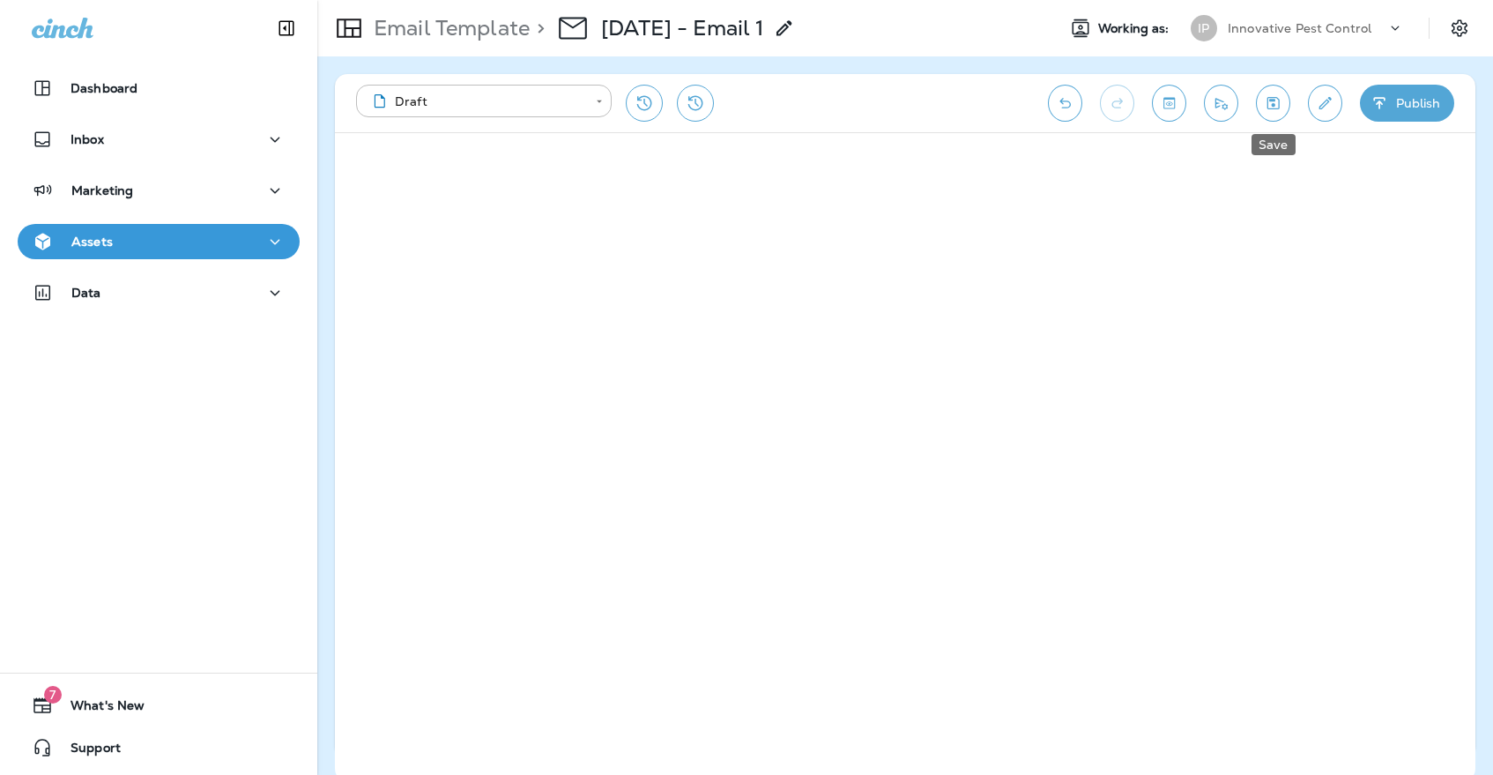
click at [1264, 103] on icon "Save" at bounding box center [1273, 103] width 19 height 18
click at [1246, 30] on p "Innovative Pest Control" at bounding box center [1300, 28] width 144 height 14
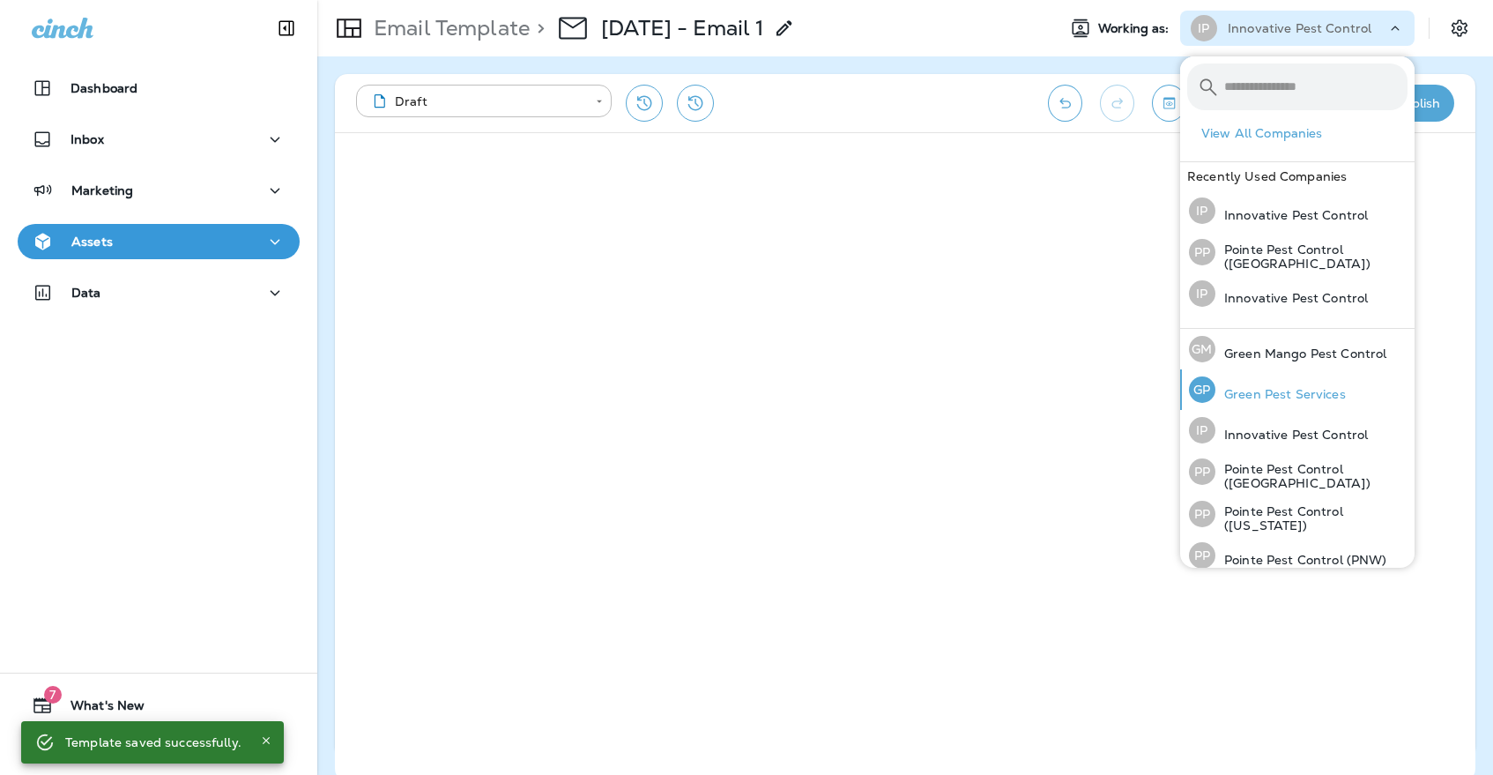
click at [1281, 399] on p "Green Pest Services" at bounding box center [1280, 394] width 130 height 14
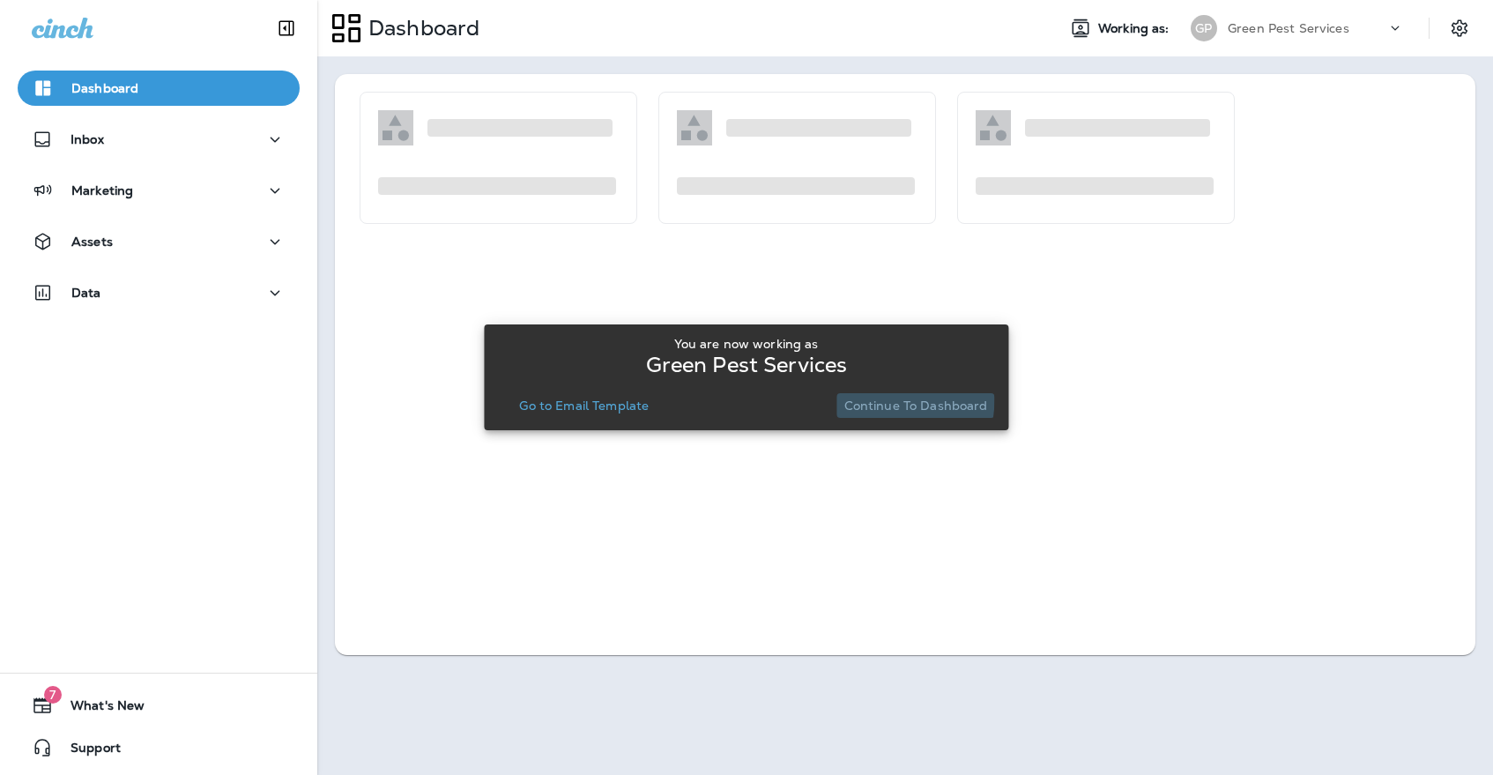
click at [875, 399] on p "Continue to Dashboard" at bounding box center [916, 405] width 144 height 14
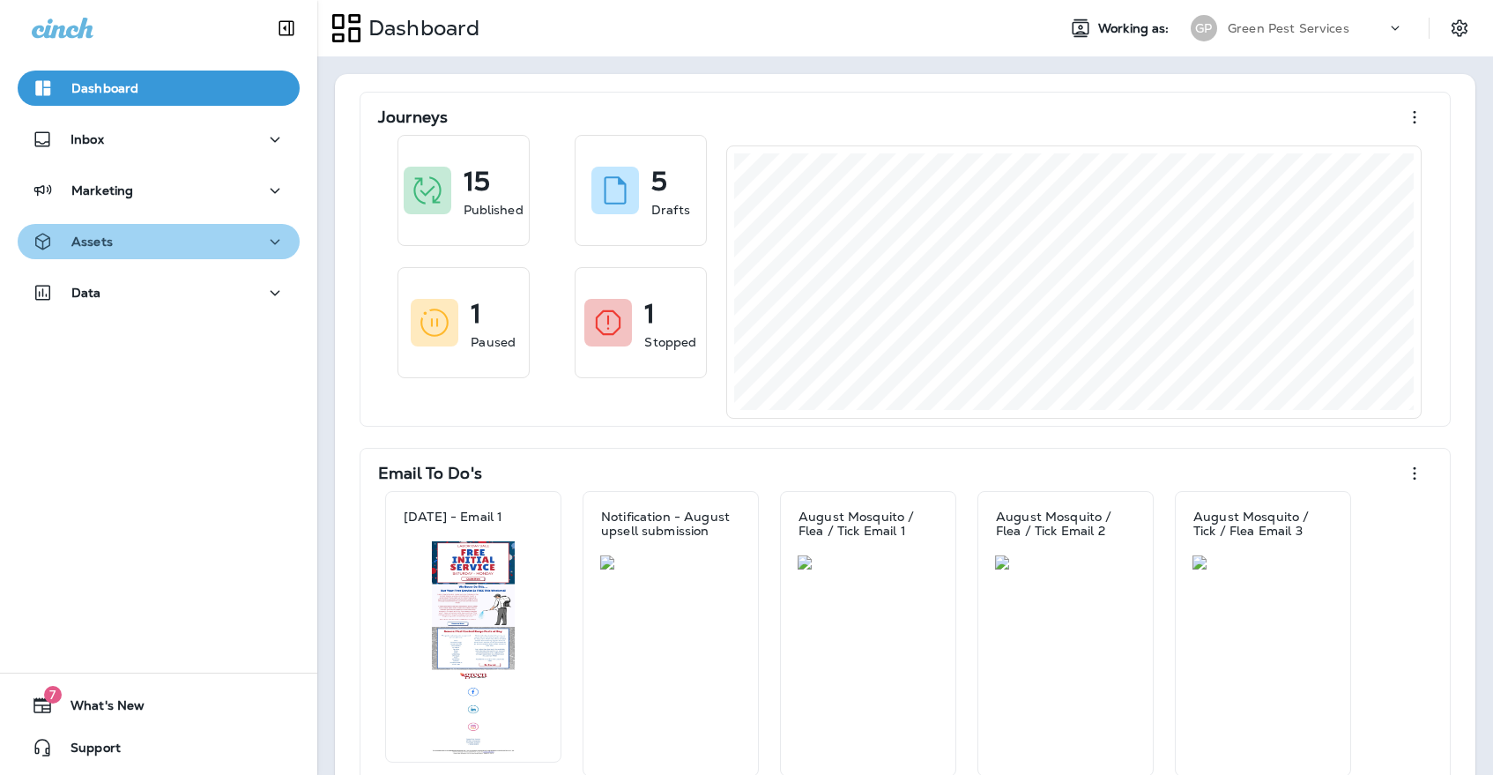
click at [283, 234] on button "Assets" at bounding box center [159, 241] width 282 height 35
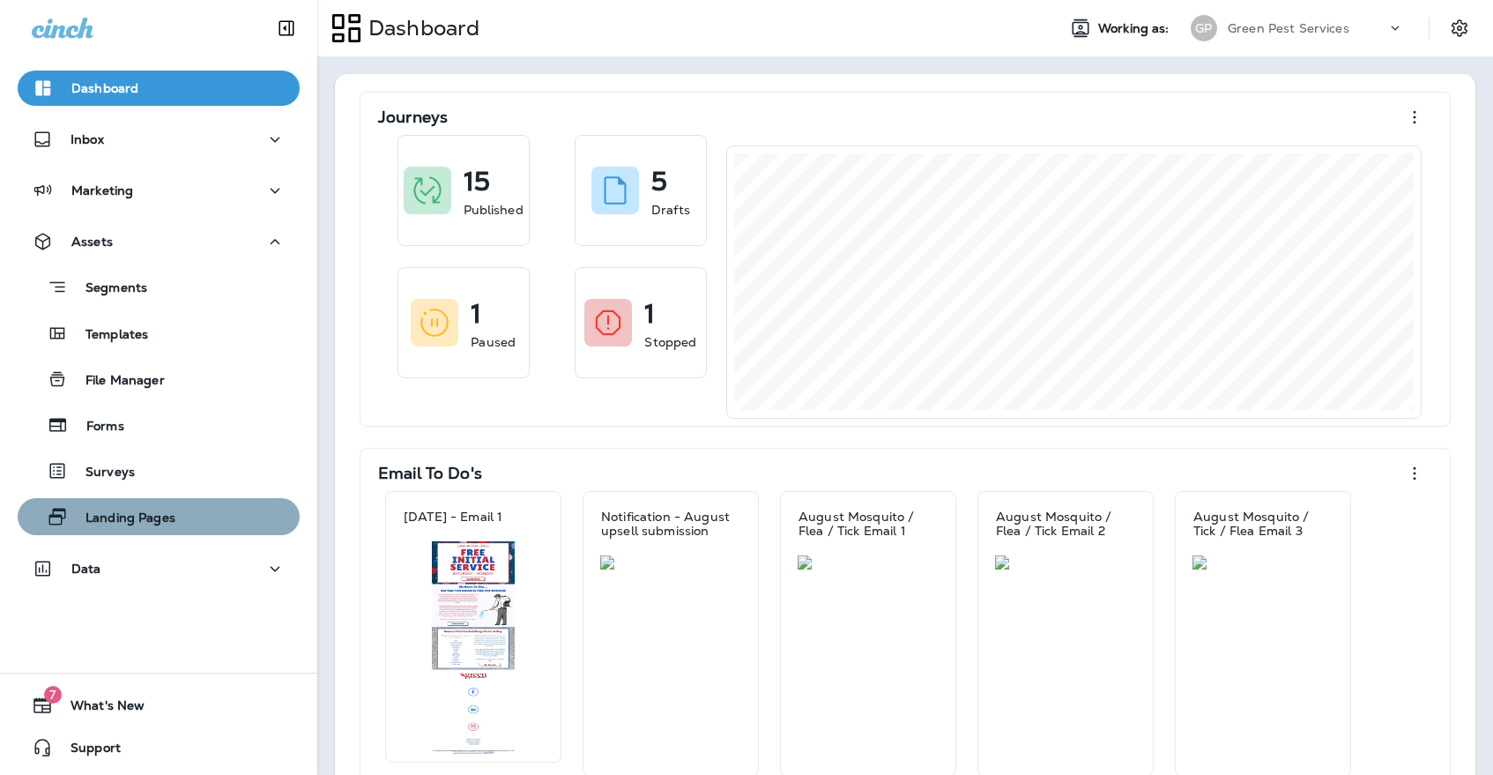
click at [160, 507] on div "Landing Pages" at bounding box center [100, 516] width 151 height 26
